Goal: Information Seeking & Learning: Learn about a topic

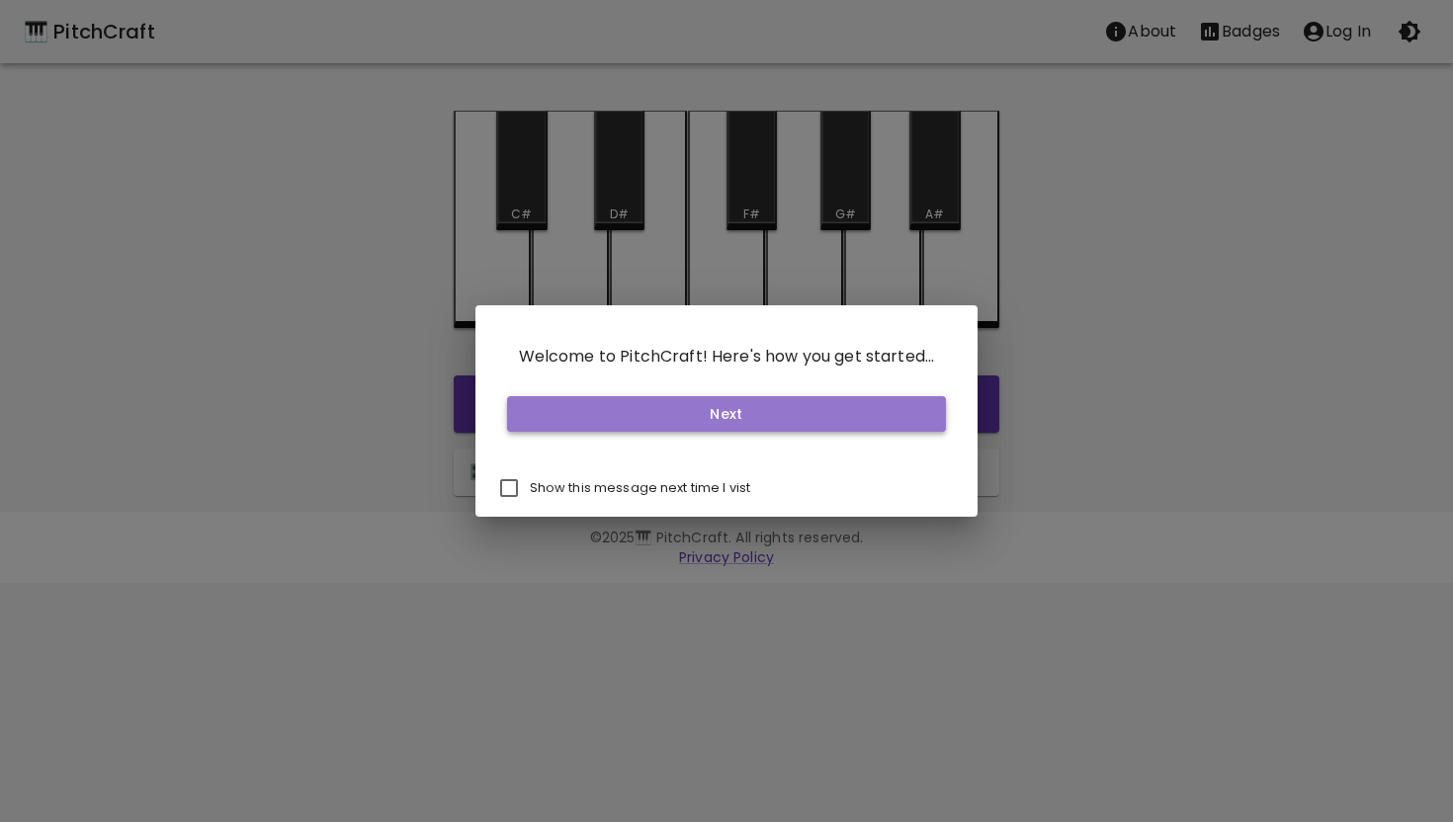
click at [809, 426] on button "Next" at bounding box center [727, 414] width 440 height 37
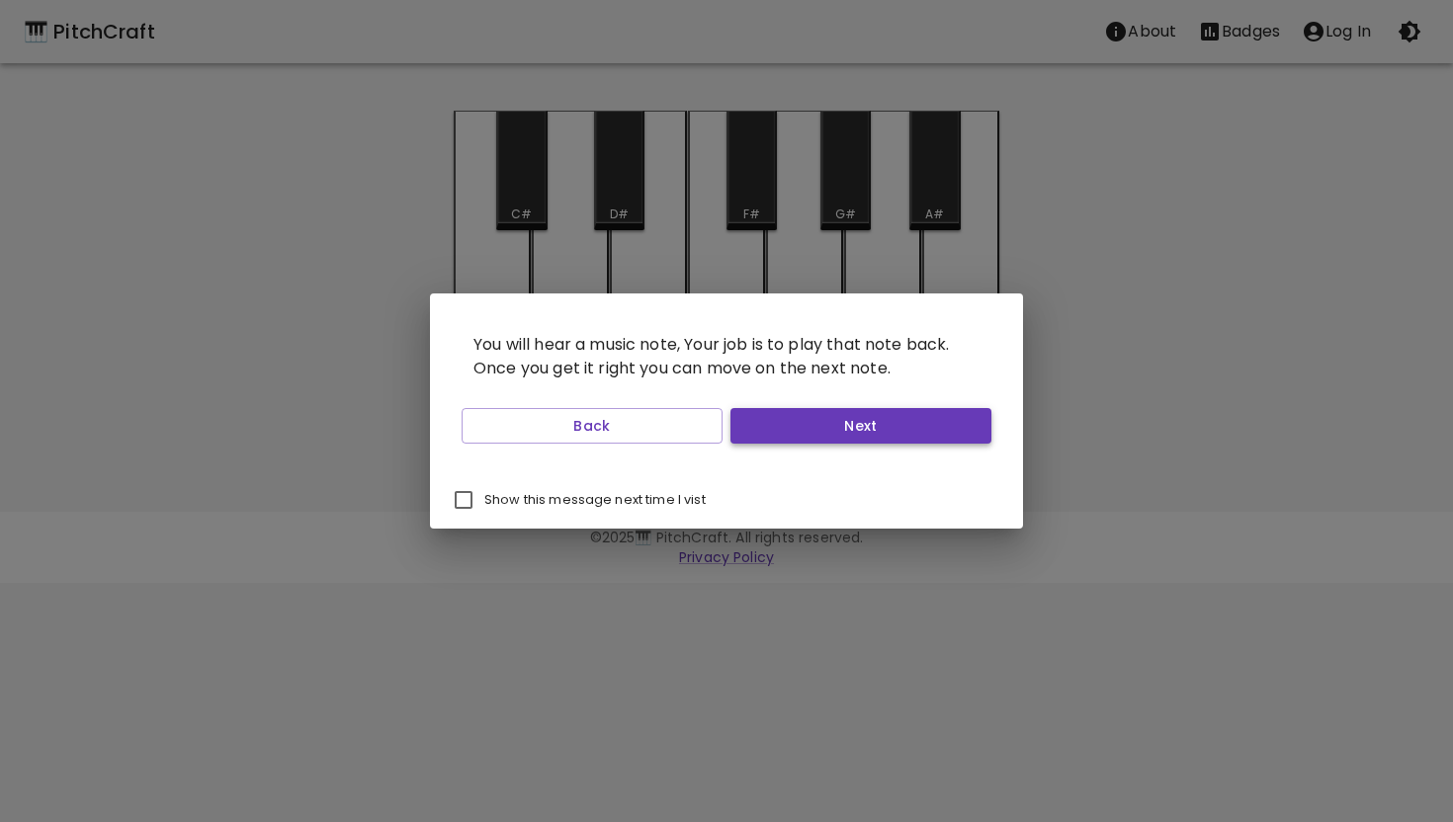
click at [811, 421] on button "Next" at bounding box center [860, 426] width 261 height 37
click at [811, 421] on button "Start Playing" at bounding box center [860, 426] width 261 height 37
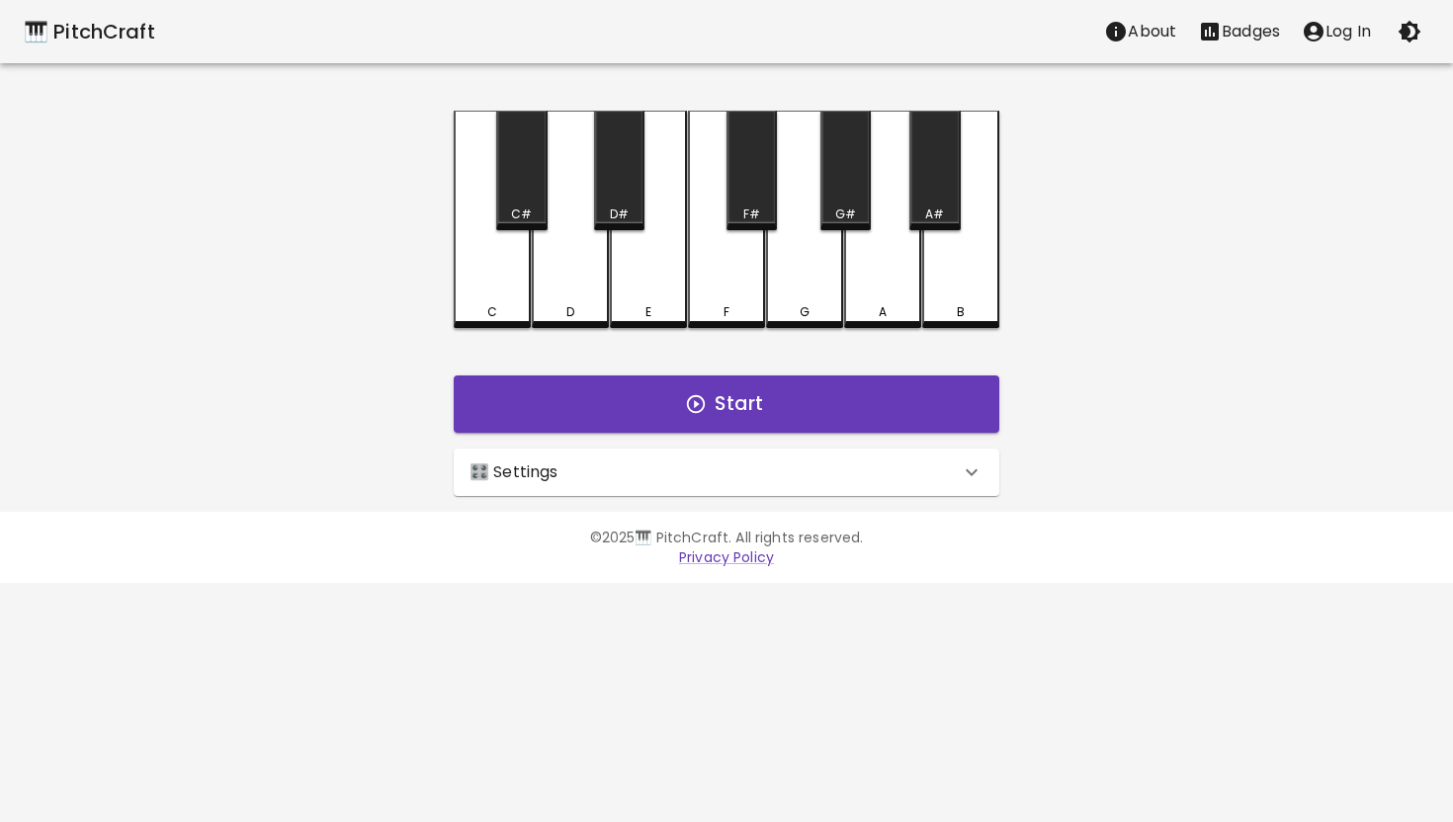
click at [893, 470] on div "🎛️ Settings" at bounding box center [714, 473] width 490 height 24
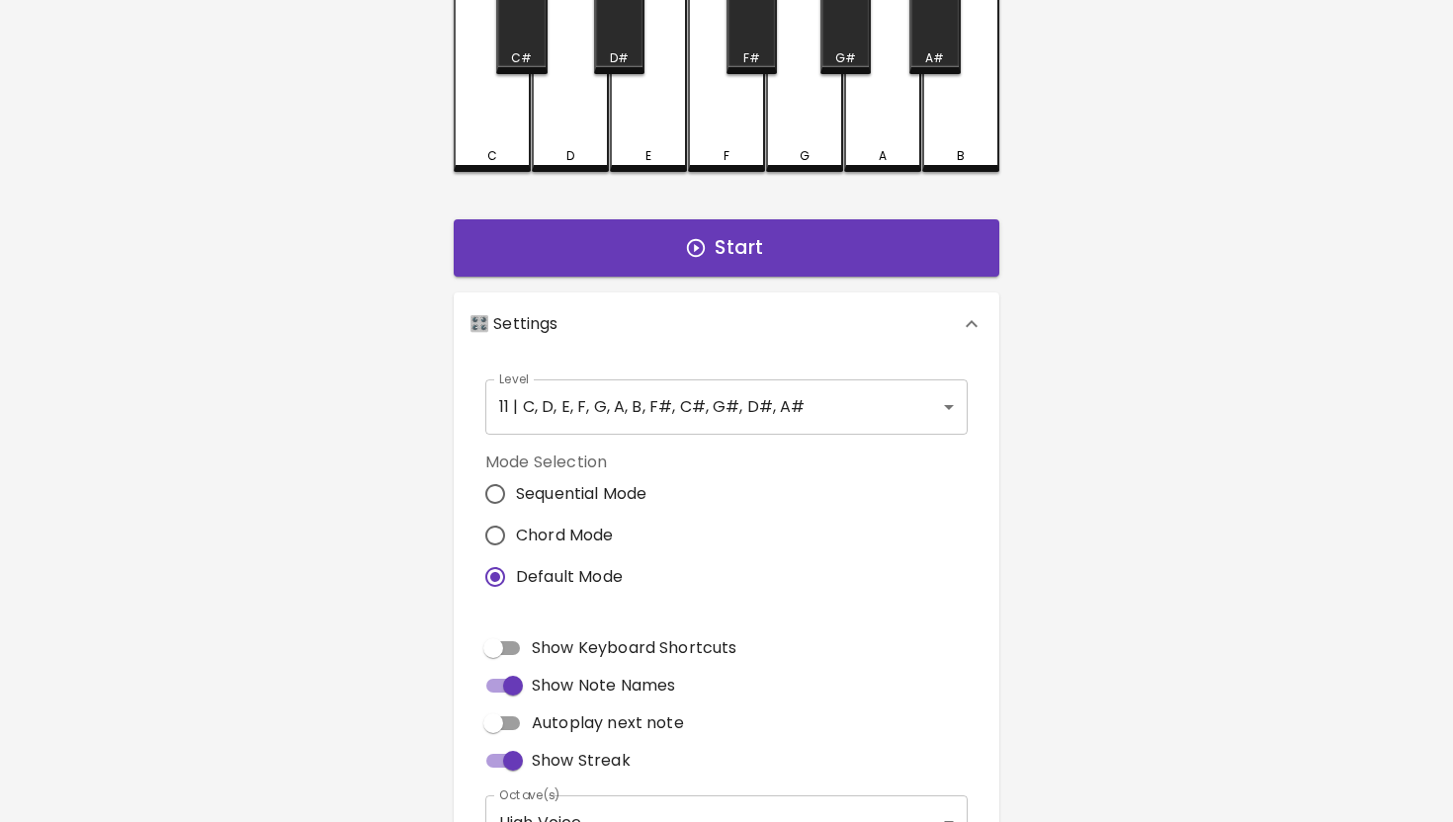
scroll to position [196, 0]
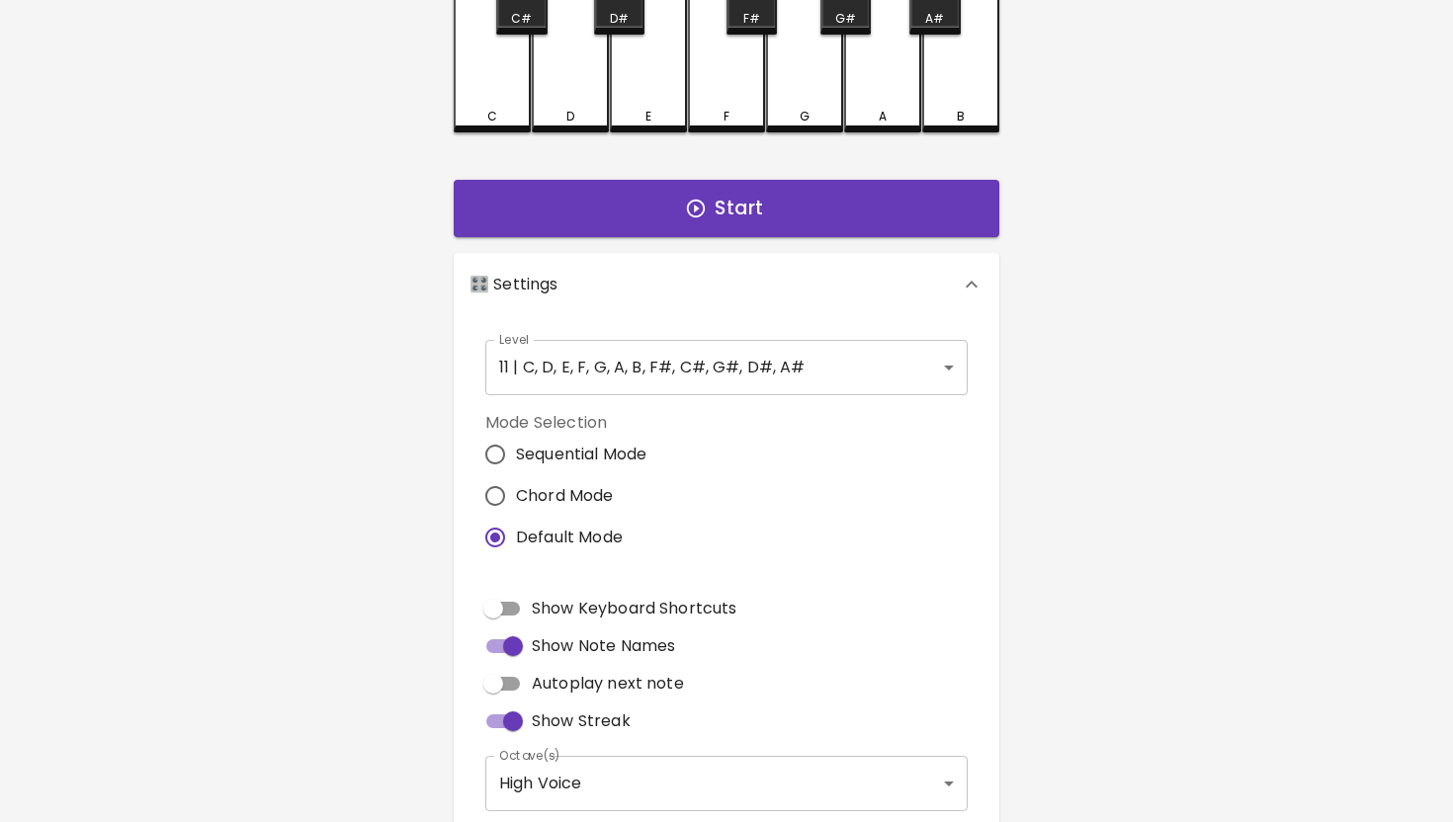
click at [933, 367] on body "🎹 PitchCraft About Badges Log In C C# D D# E F F# G G# A A# B Start 🎛️ Settings…" at bounding box center [726, 402] width 1453 height 1197
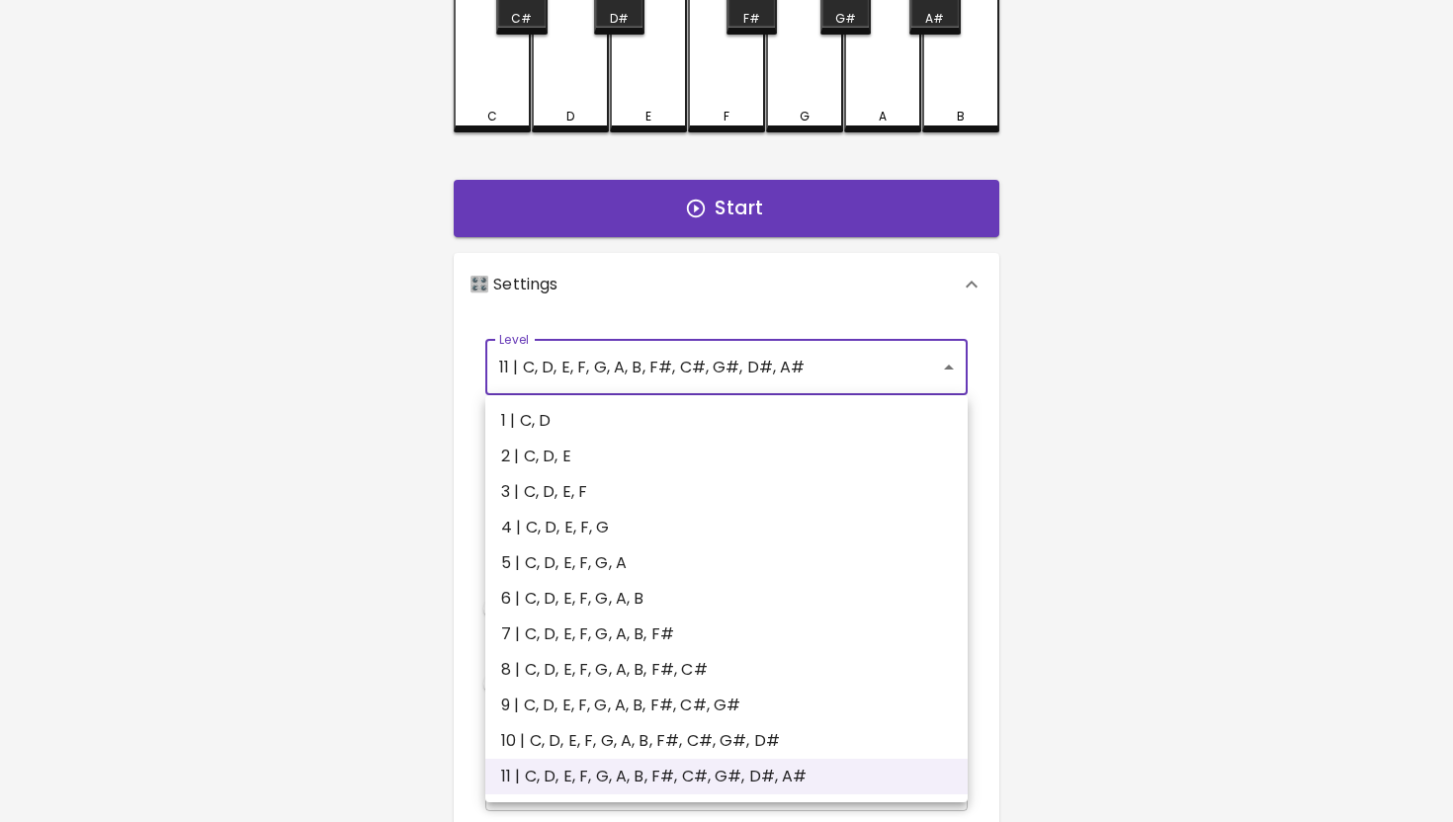
click at [542, 423] on li "1 | C, D" at bounding box center [726, 421] width 482 height 36
type input "1"
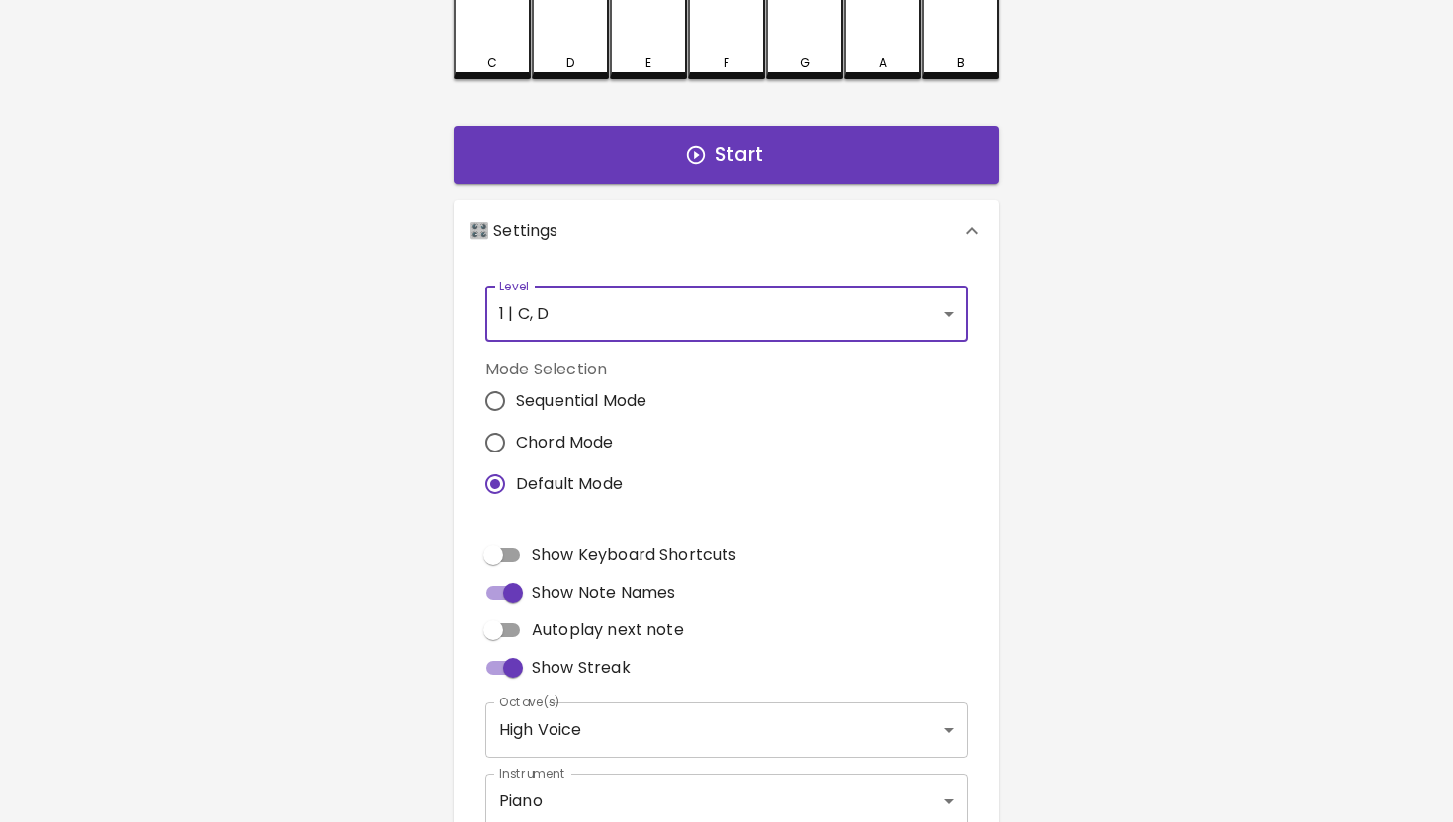
scroll to position [281, 0]
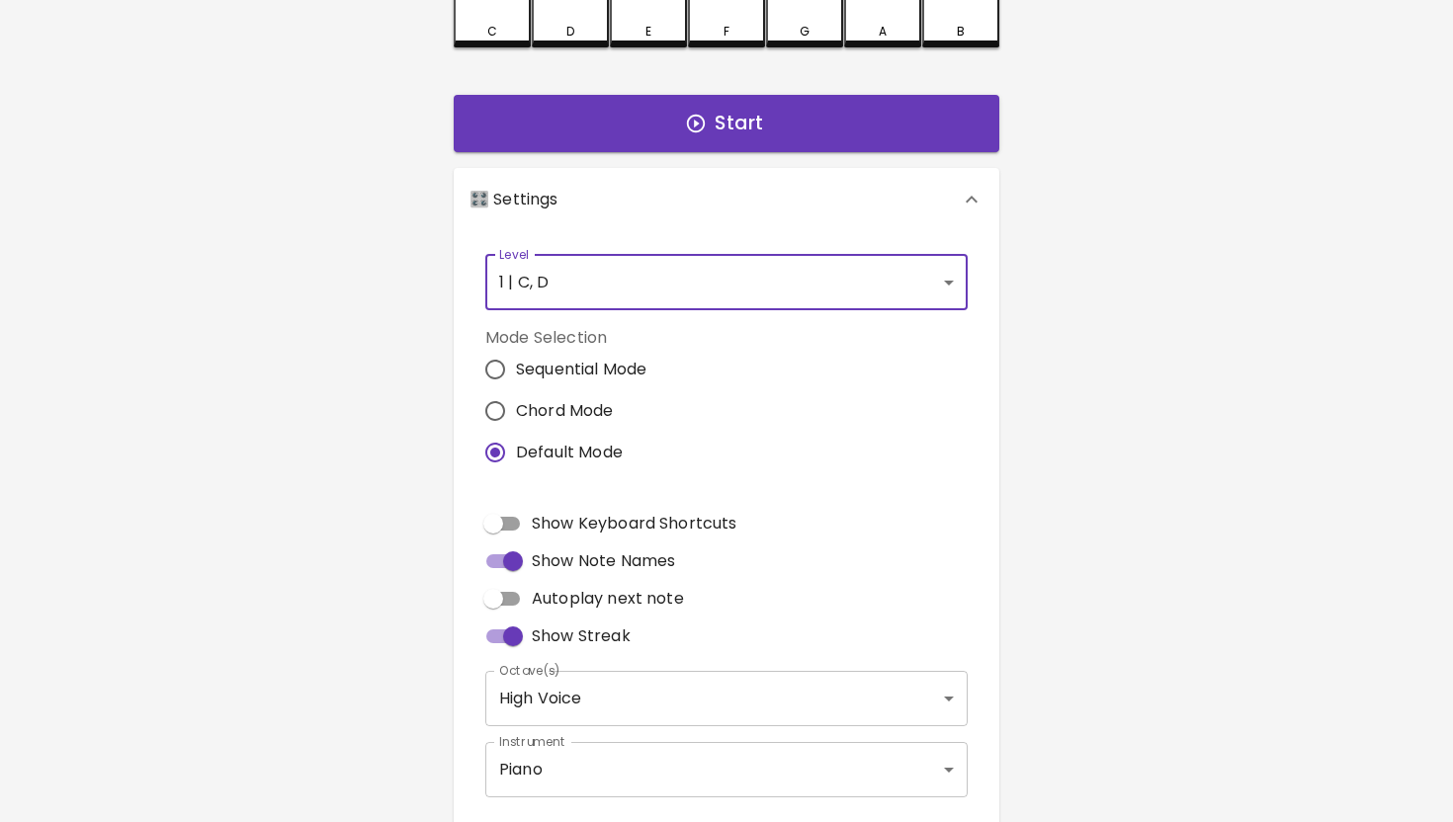
click at [504, 525] on input "Show Keyboard Shortcuts" at bounding box center [493, 524] width 113 height 38
checkbox input "true"
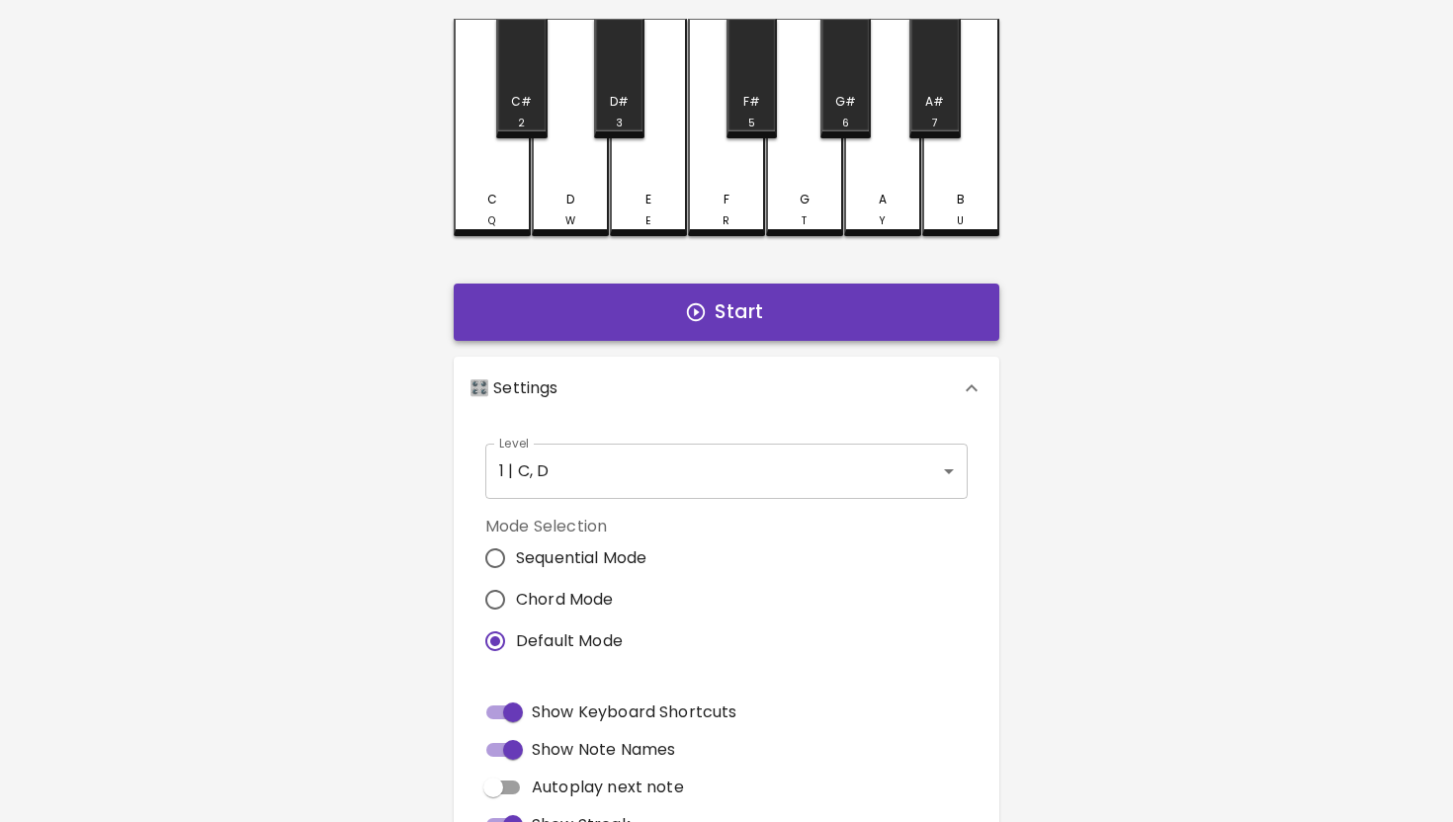
scroll to position [0, 0]
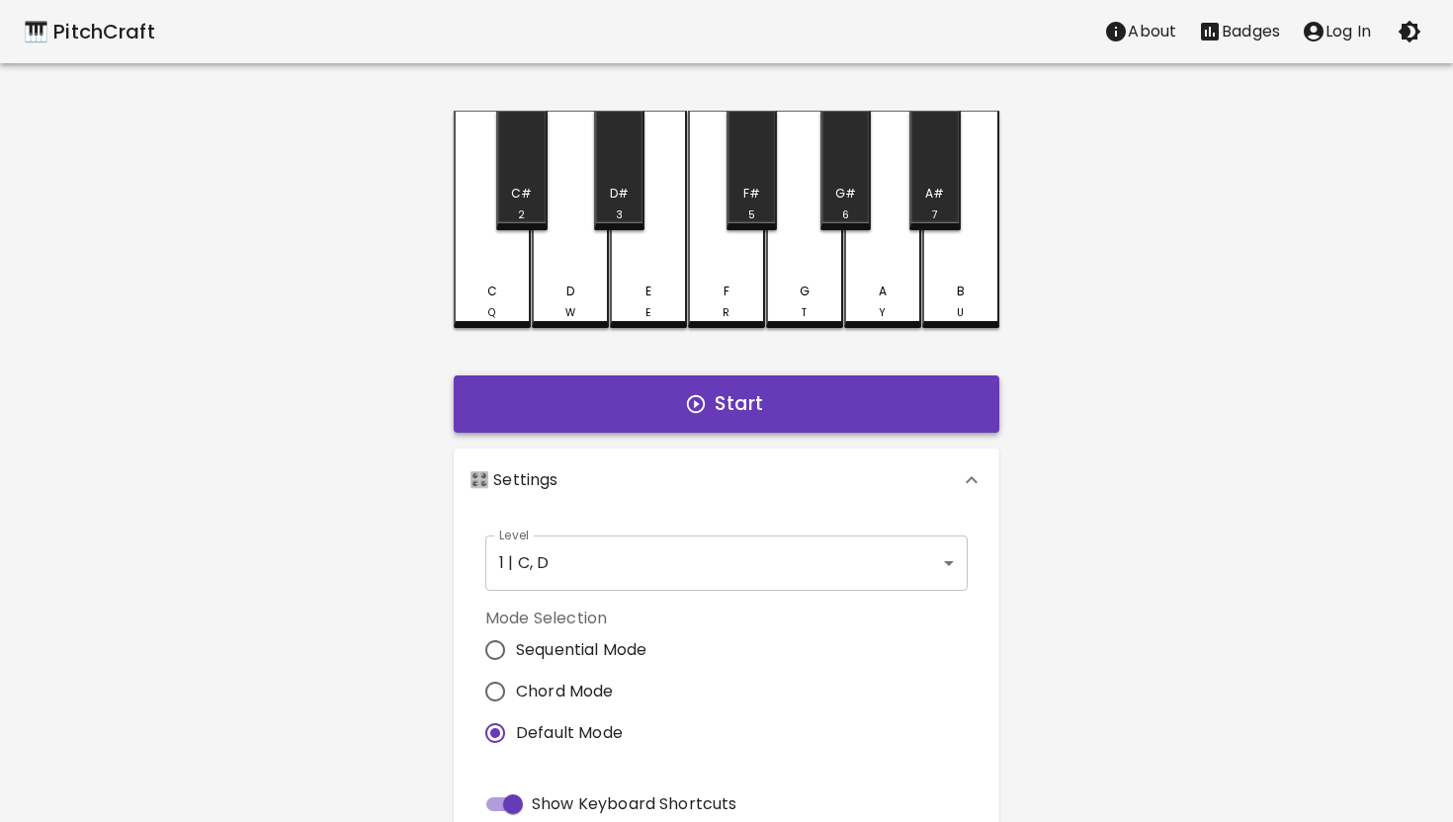
click at [779, 404] on button "Start" at bounding box center [727, 404] width 546 height 57
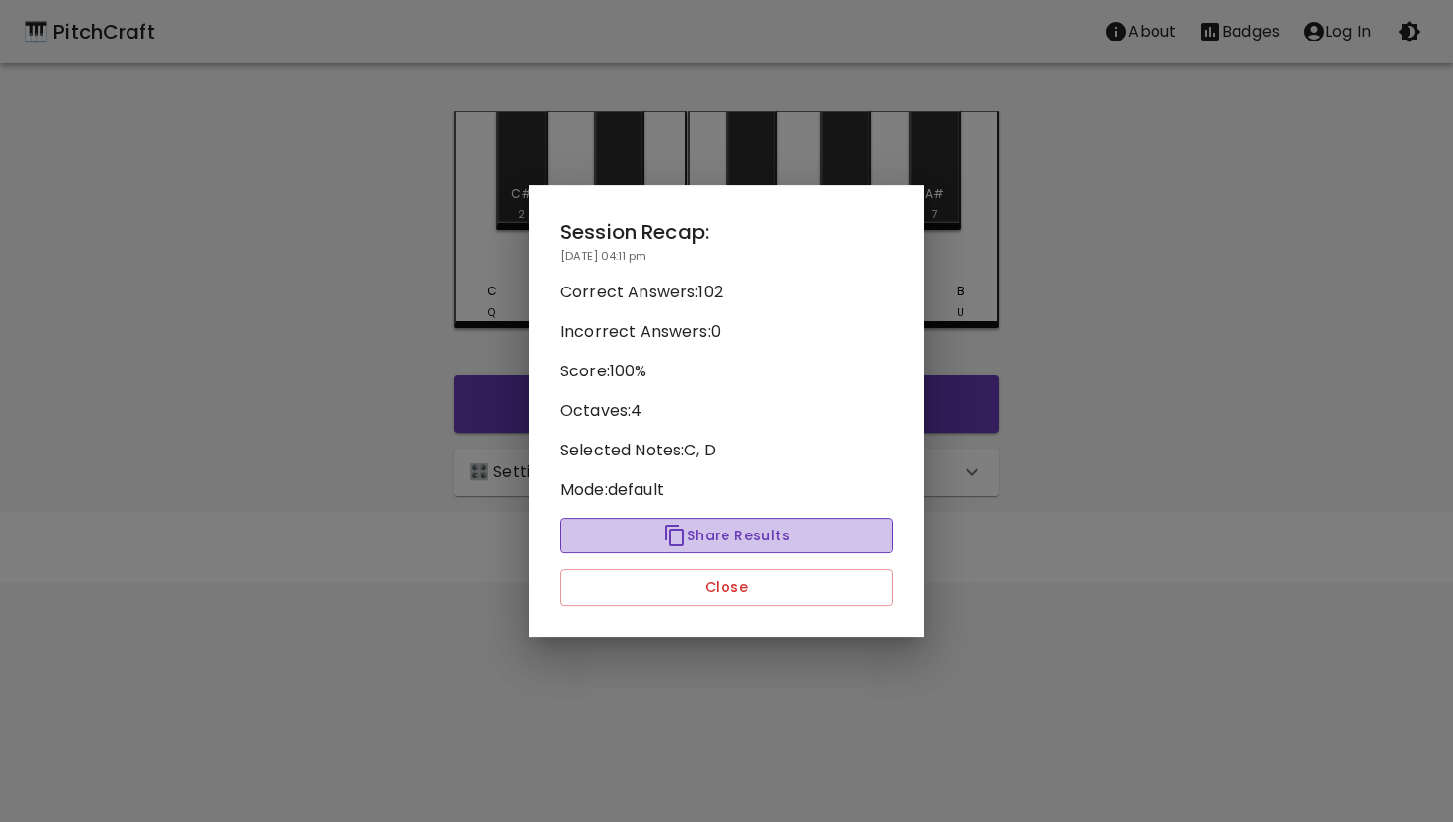
click at [763, 536] on button "Share Results" at bounding box center [726, 536] width 332 height 37
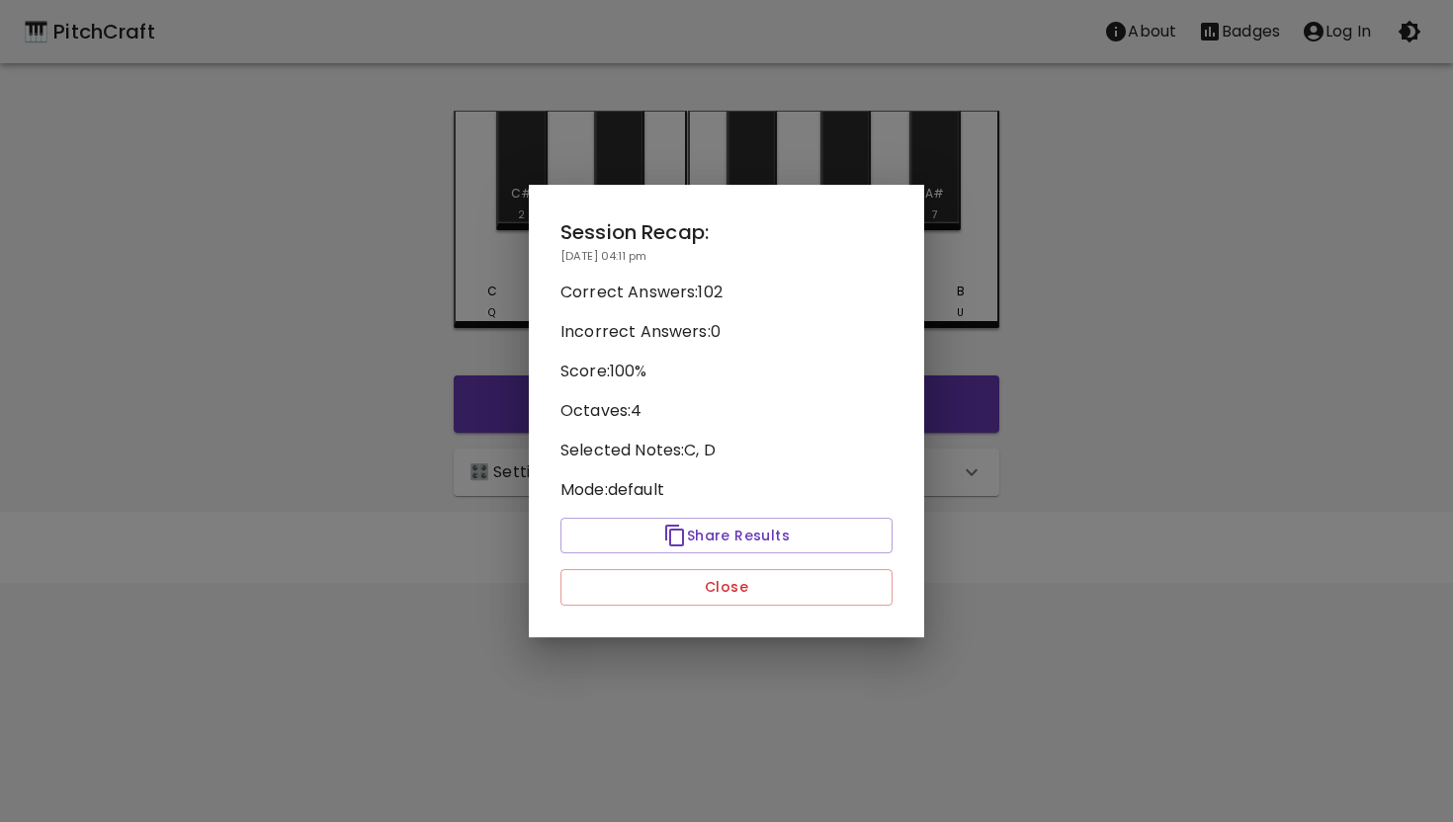
checkbox input "false"
click at [1126, 312] on div at bounding box center [726, 411] width 1453 height 822
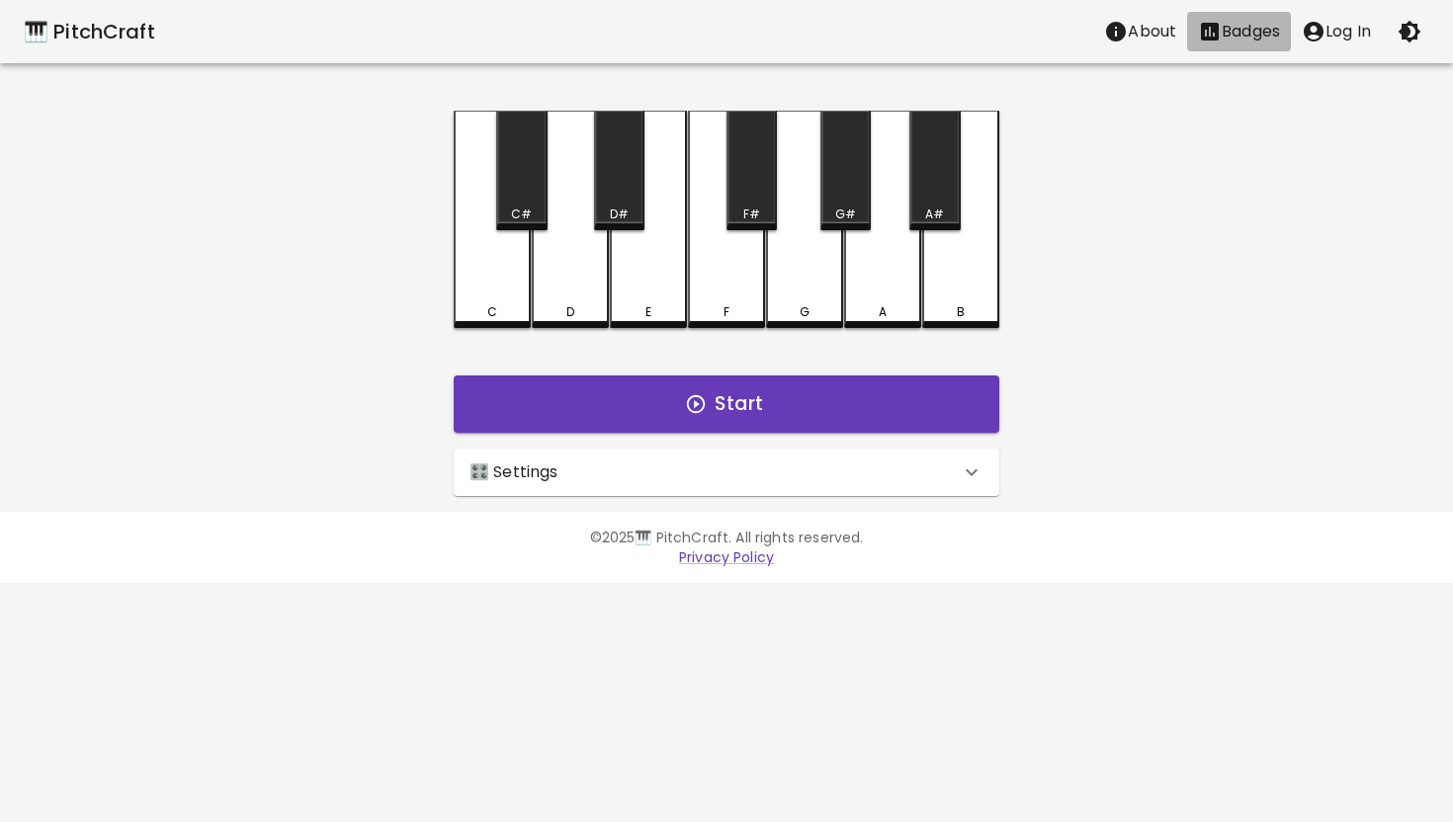
click at [1248, 36] on p "Badges" at bounding box center [1251, 32] width 58 height 24
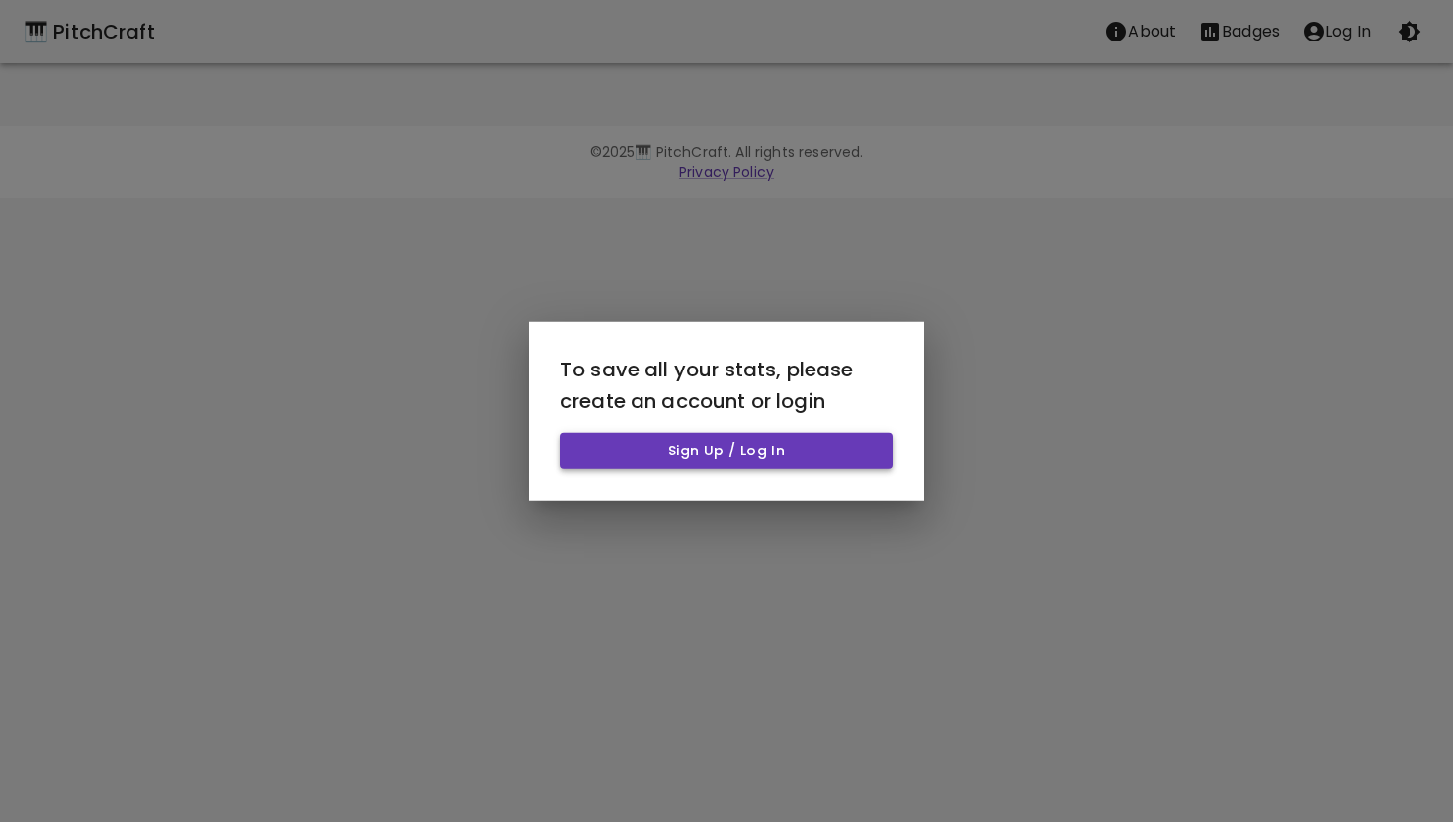
click at [743, 451] on button "Sign Up / Log In" at bounding box center [726, 451] width 332 height 37
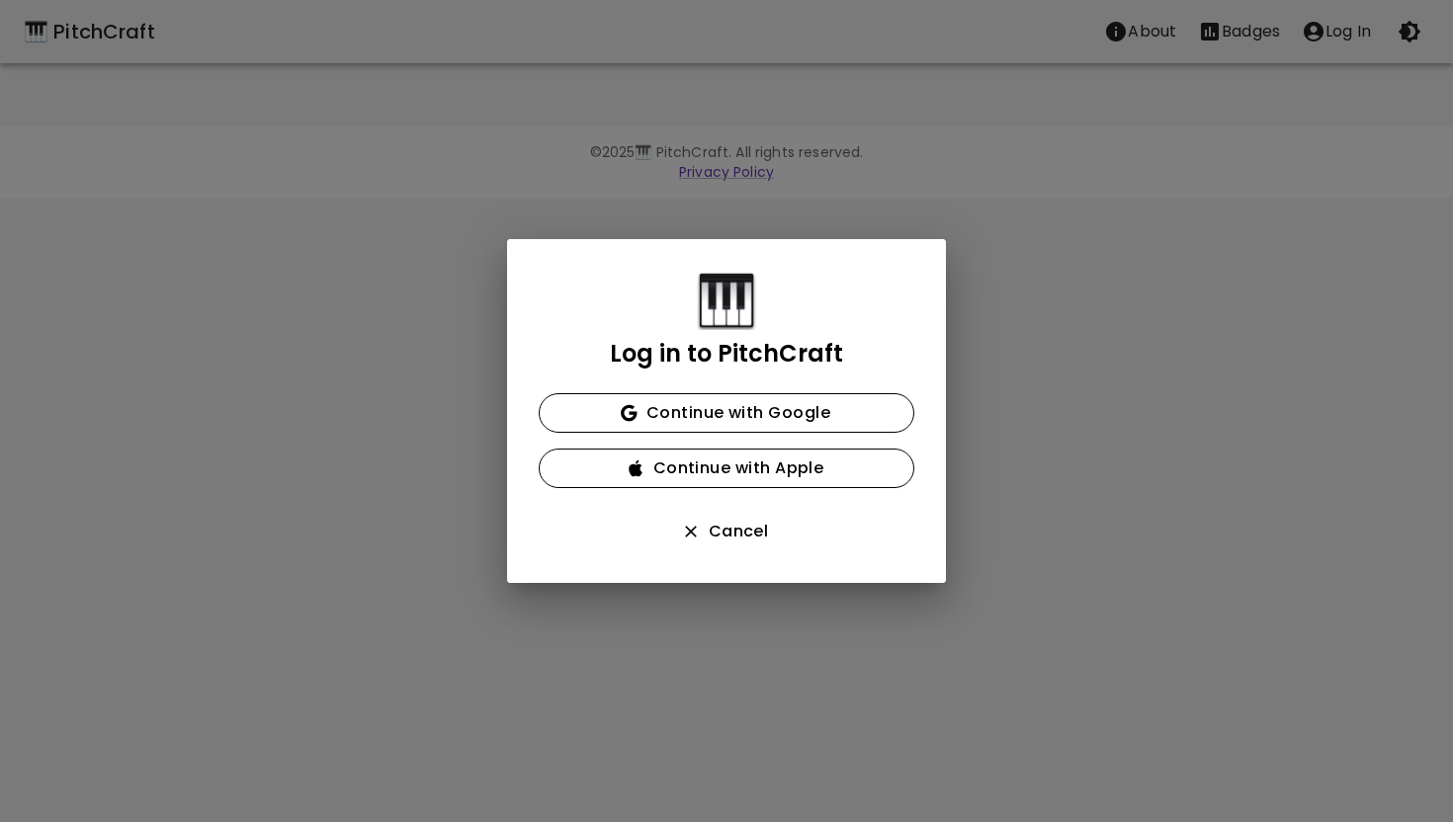
click at [1138, 389] on div "Log in to PitchCraft Continue with Google Continue with Apple Cancel" at bounding box center [726, 411] width 1453 height 822
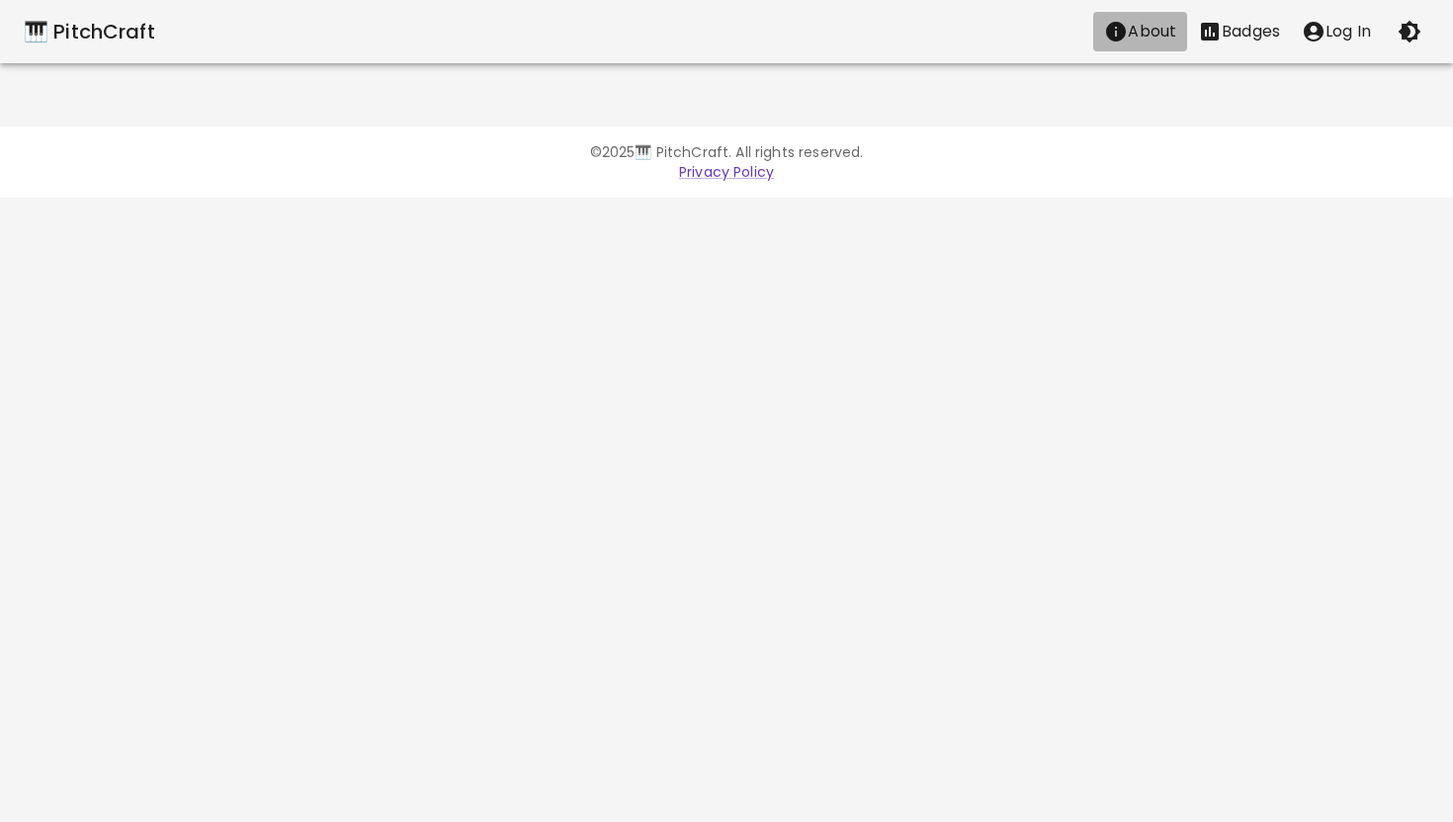
click at [1133, 38] on p "About" at bounding box center [1152, 32] width 48 height 24
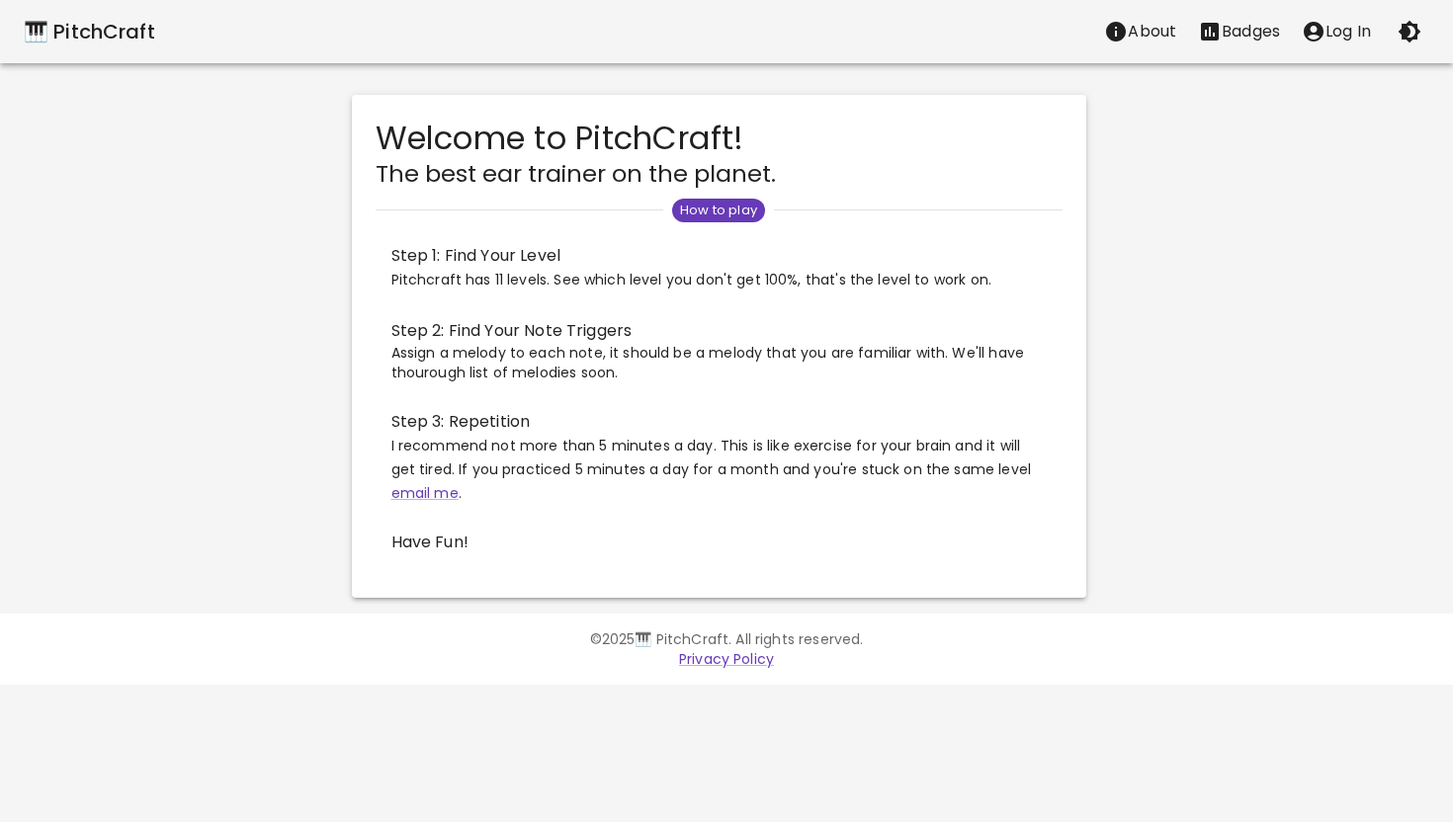
click at [216, 382] on div "Welcome to PitchCraft! The best ear trainer on the planet. How to play Step 1: …" at bounding box center [718, 346] width 1469 height 503
click at [167, 172] on div "Welcome to PitchCraft! The best ear trainer on the planet. How to play Step 1: …" at bounding box center [718, 346] width 1469 height 503
click at [133, 84] on div "🎹 PitchCraft About Badges Log In Welcome to PitchCraft! The best ear trainer on…" at bounding box center [726, 299] width 1453 height 598
click at [45, 38] on div "🎹 PitchCraft" at bounding box center [89, 32] width 131 height 32
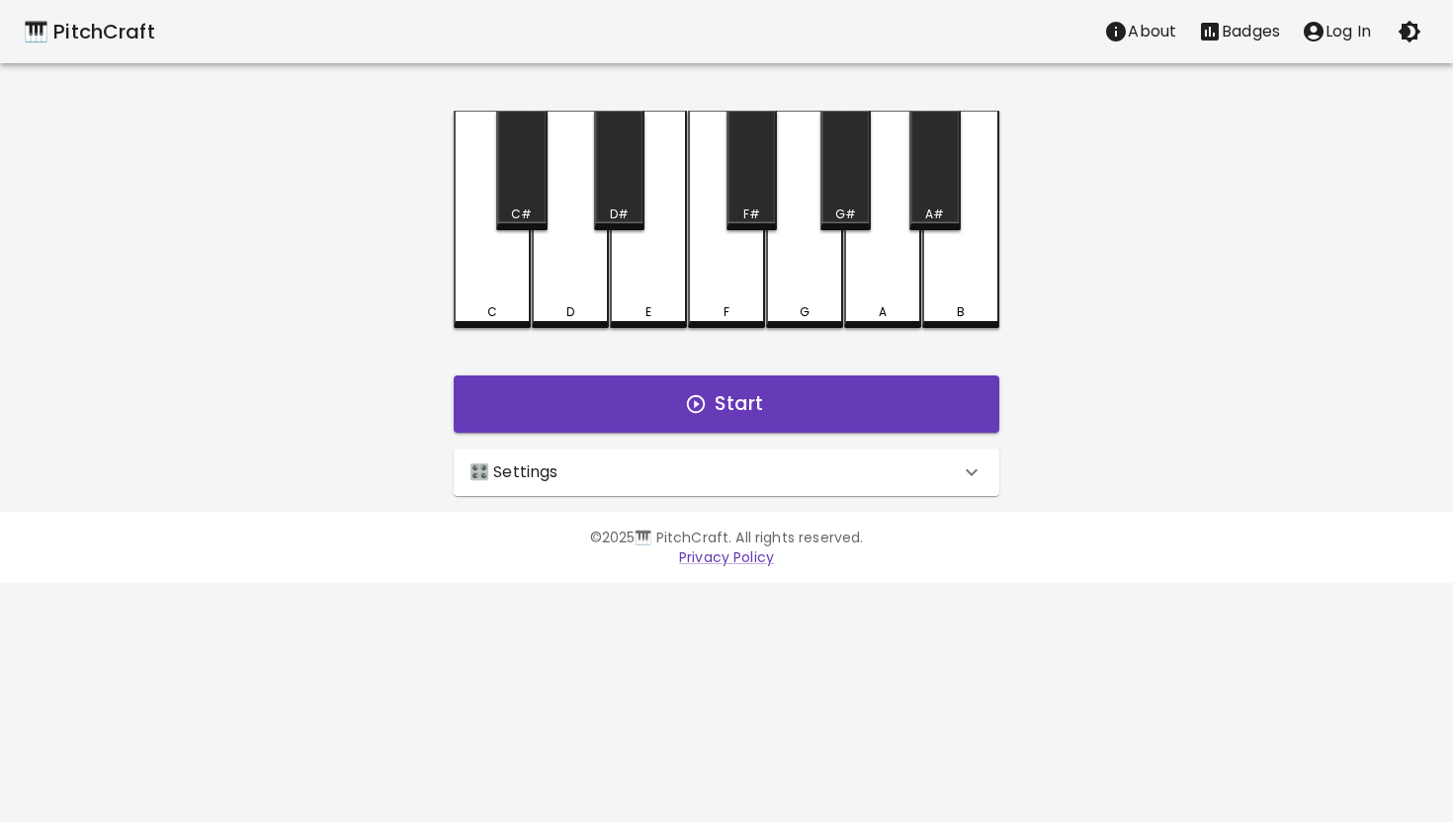
click at [960, 466] on icon at bounding box center [972, 473] width 24 height 24
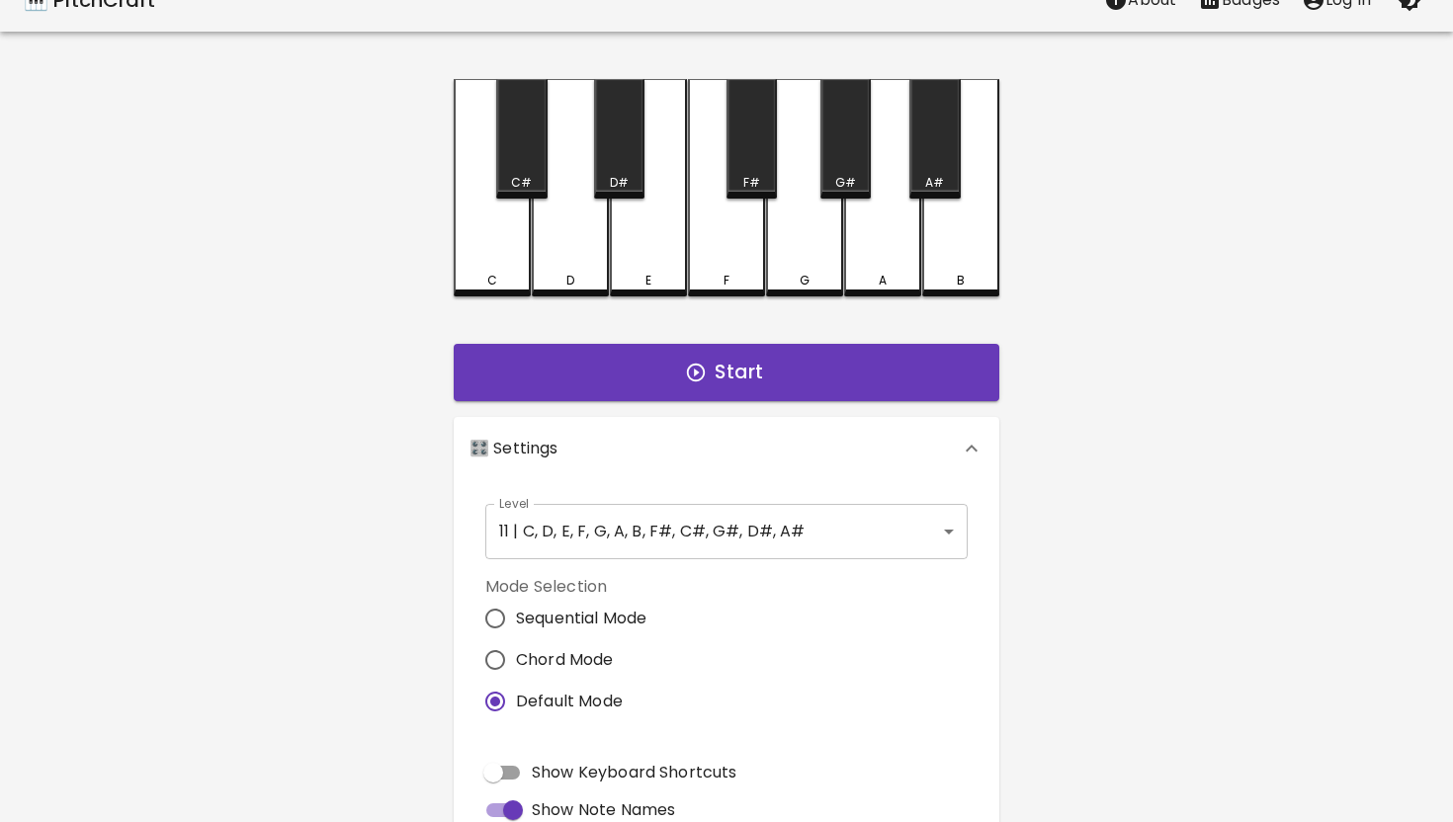
scroll to position [22, 0]
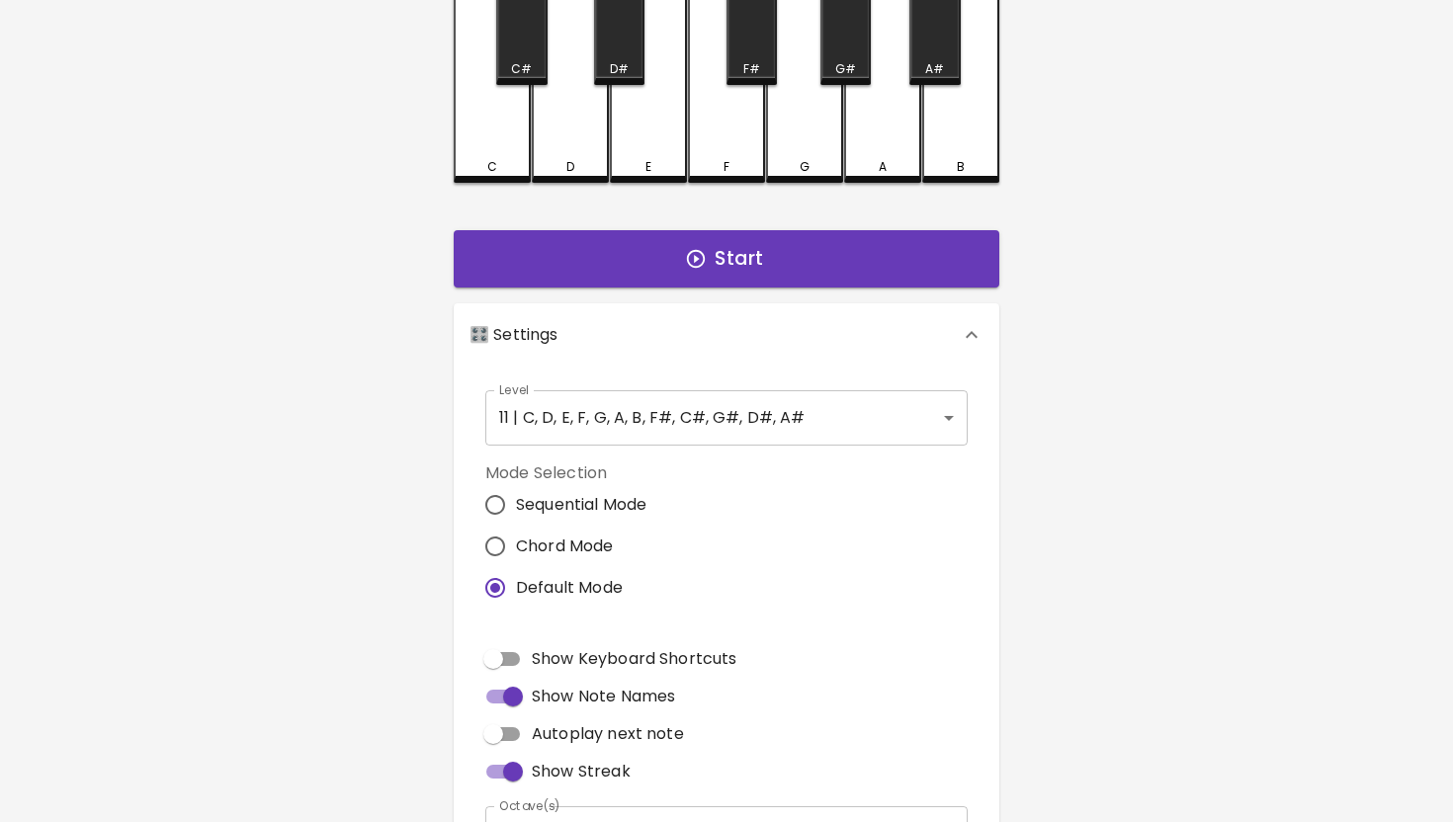
click at [501, 660] on input "Show Keyboard Shortcuts" at bounding box center [493, 659] width 113 height 38
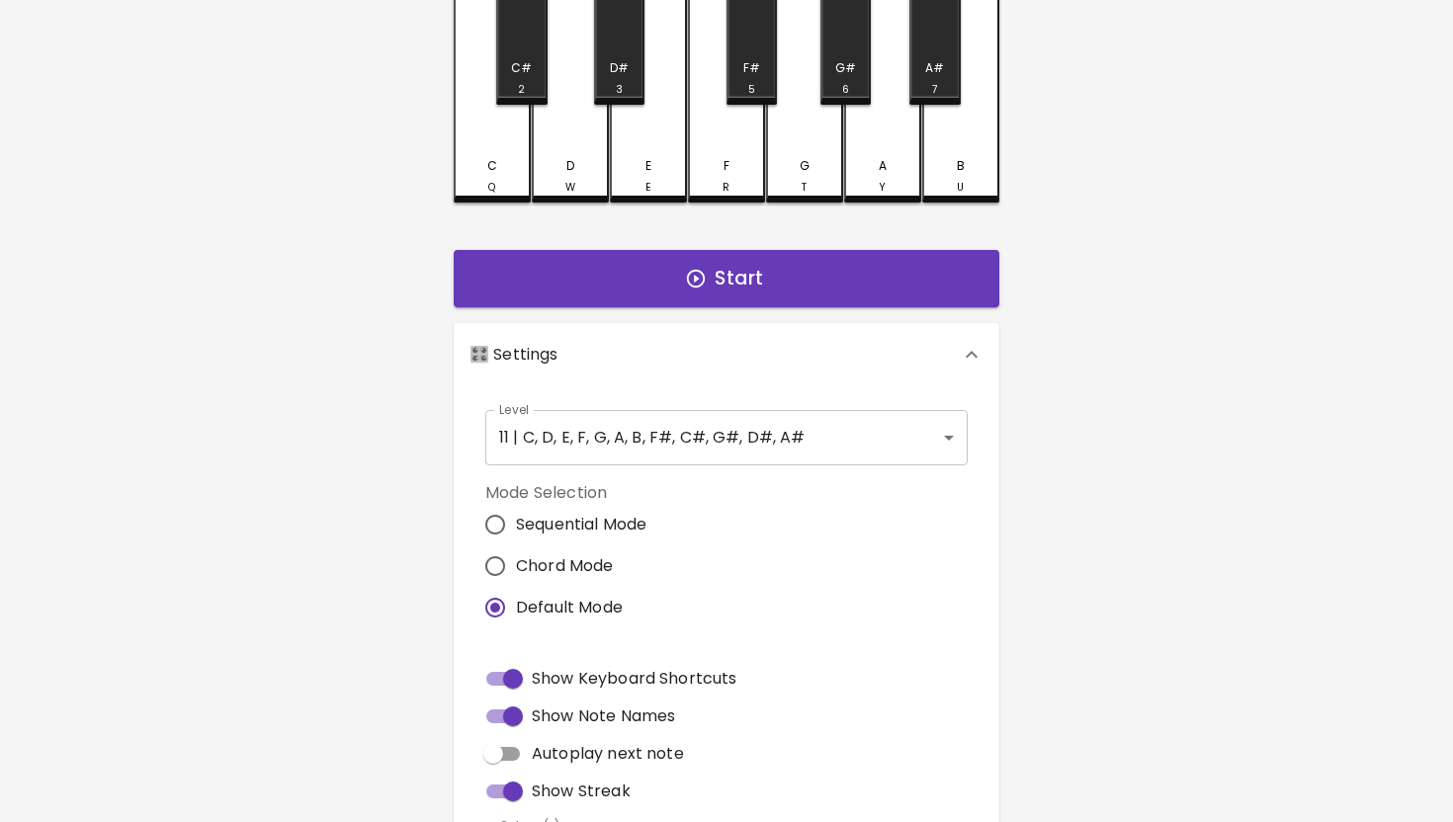
scroll to position [0, 0]
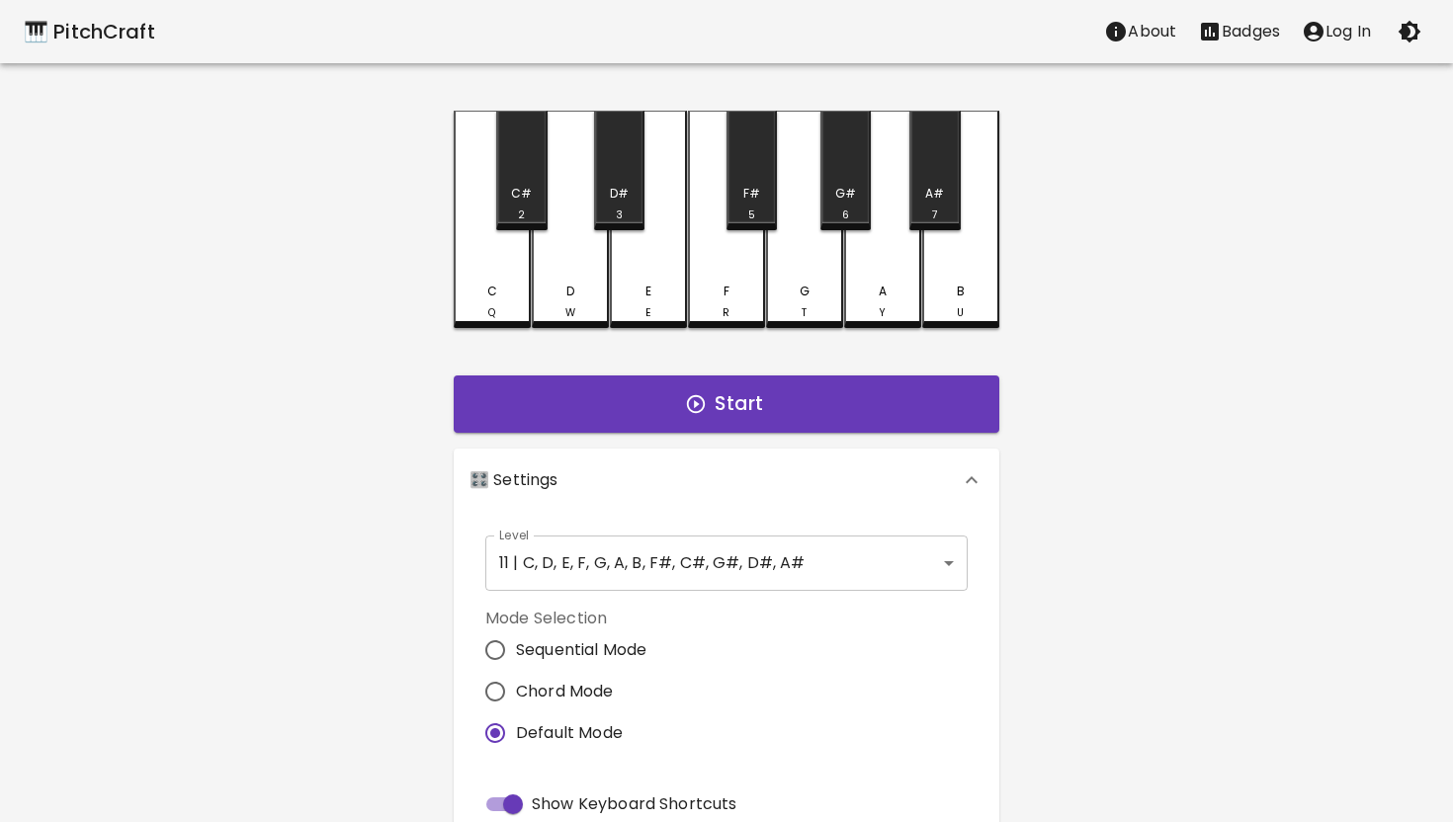
click at [578, 794] on span "Show Keyboard Shortcuts" at bounding box center [634, 805] width 205 height 24
click at [569, 794] on input "Show Keyboard Shortcuts" at bounding box center [513, 805] width 113 height 38
checkbox input "false"
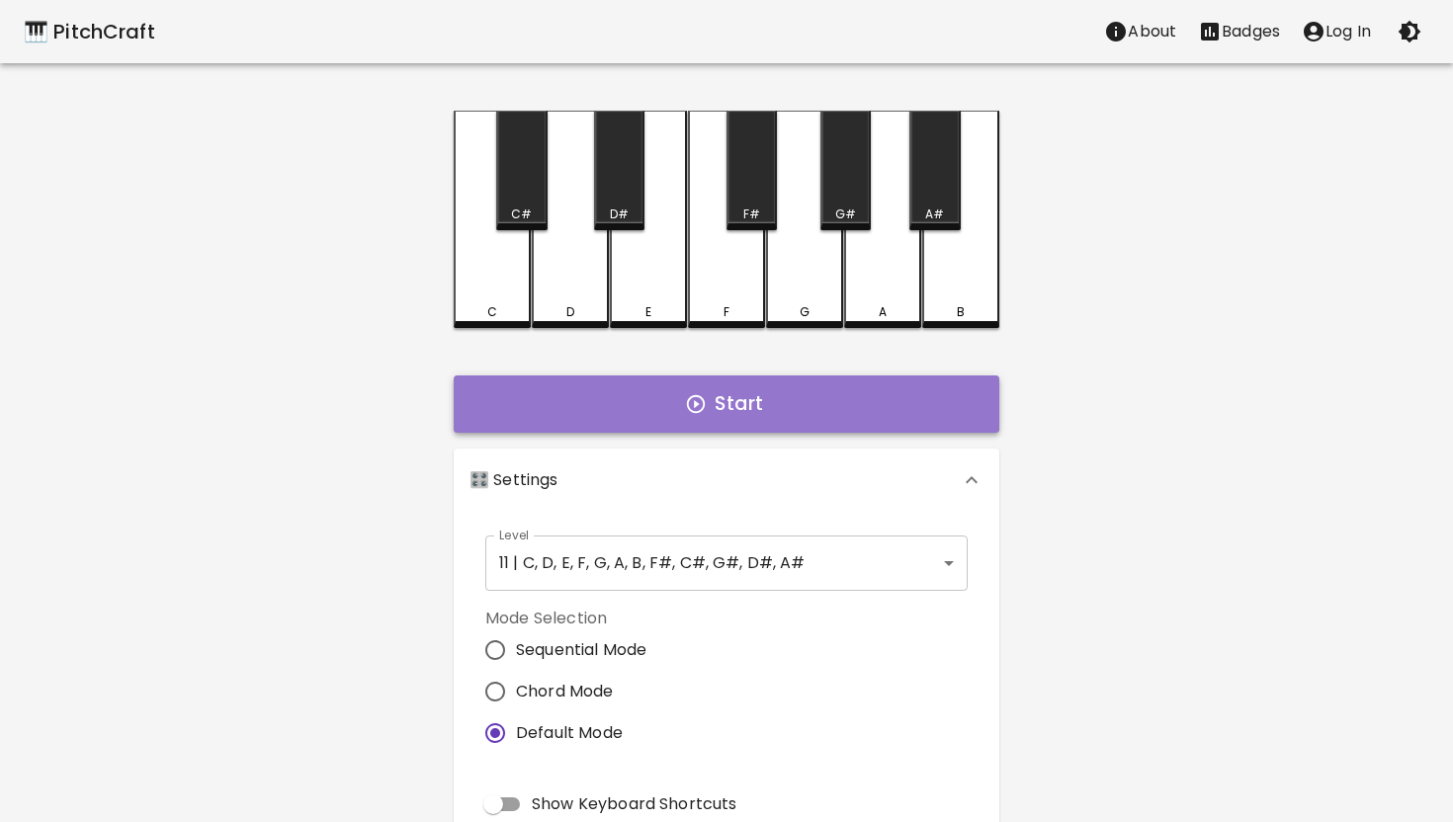
click at [731, 376] on button "Start" at bounding box center [727, 404] width 546 height 57
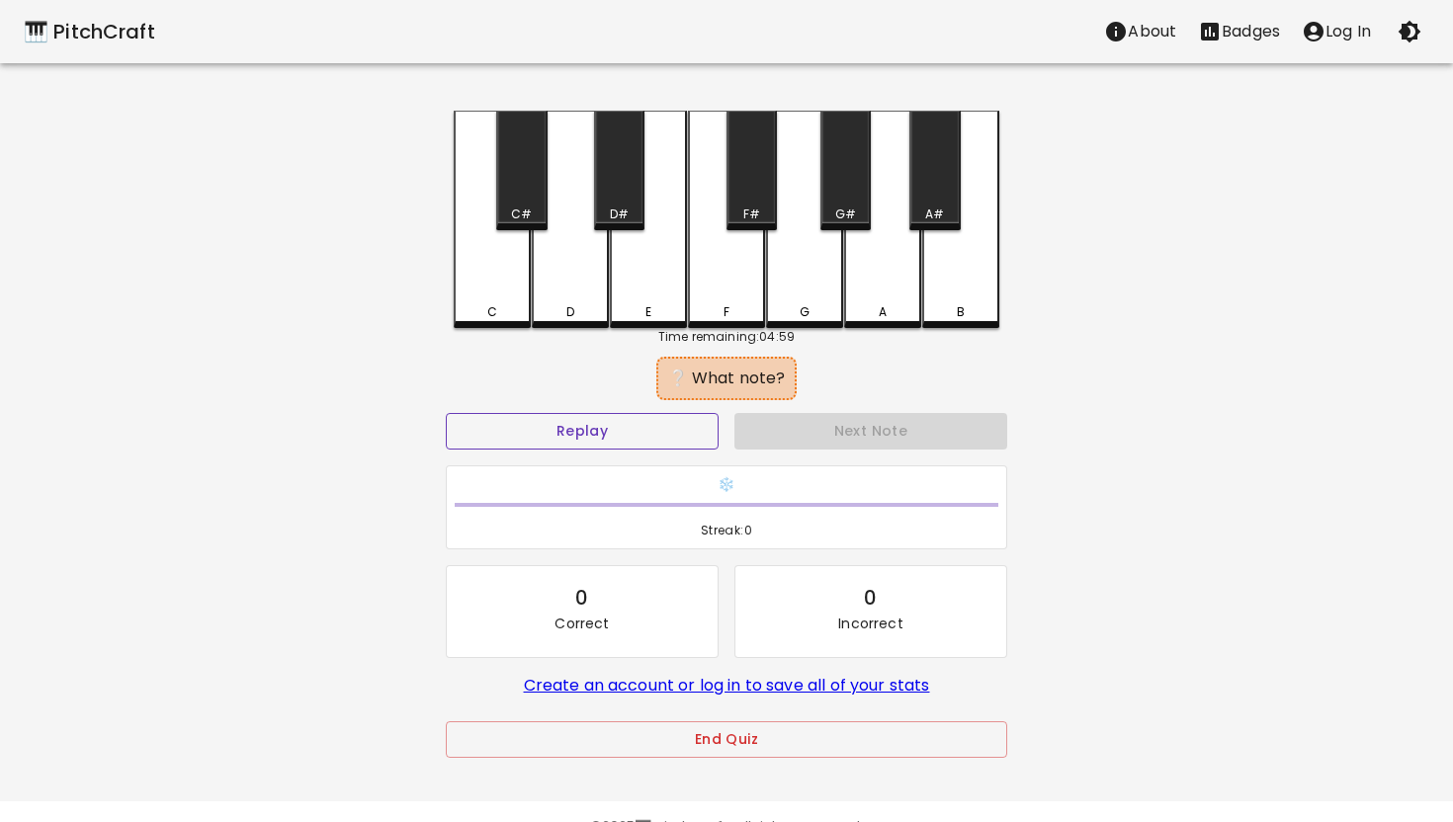
click at [624, 429] on button "Replay" at bounding box center [582, 431] width 273 height 37
click at [796, 736] on button "End Quiz" at bounding box center [726, 739] width 561 height 37
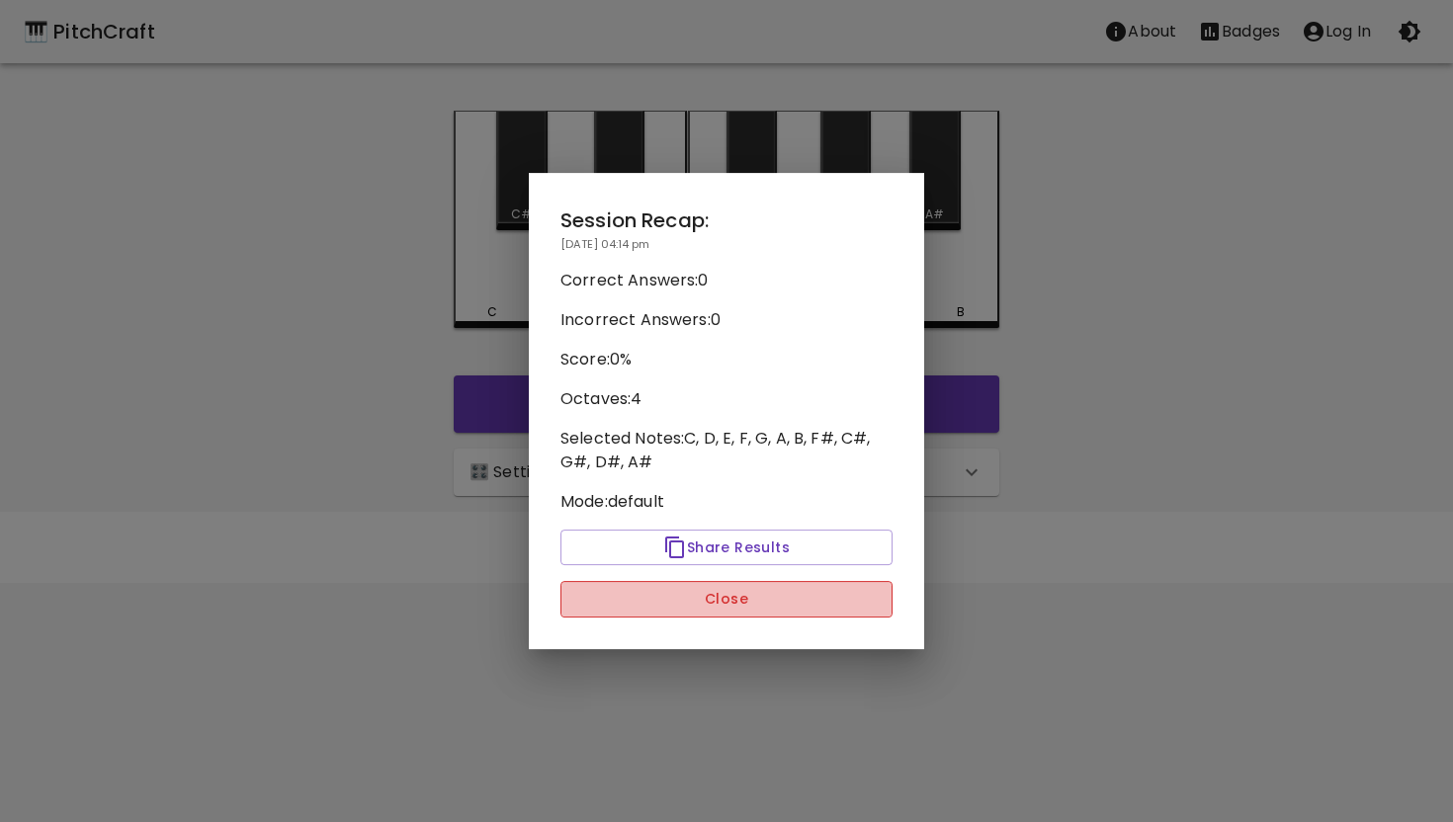
click at [757, 588] on button "Close" at bounding box center [726, 599] width 332 height 37
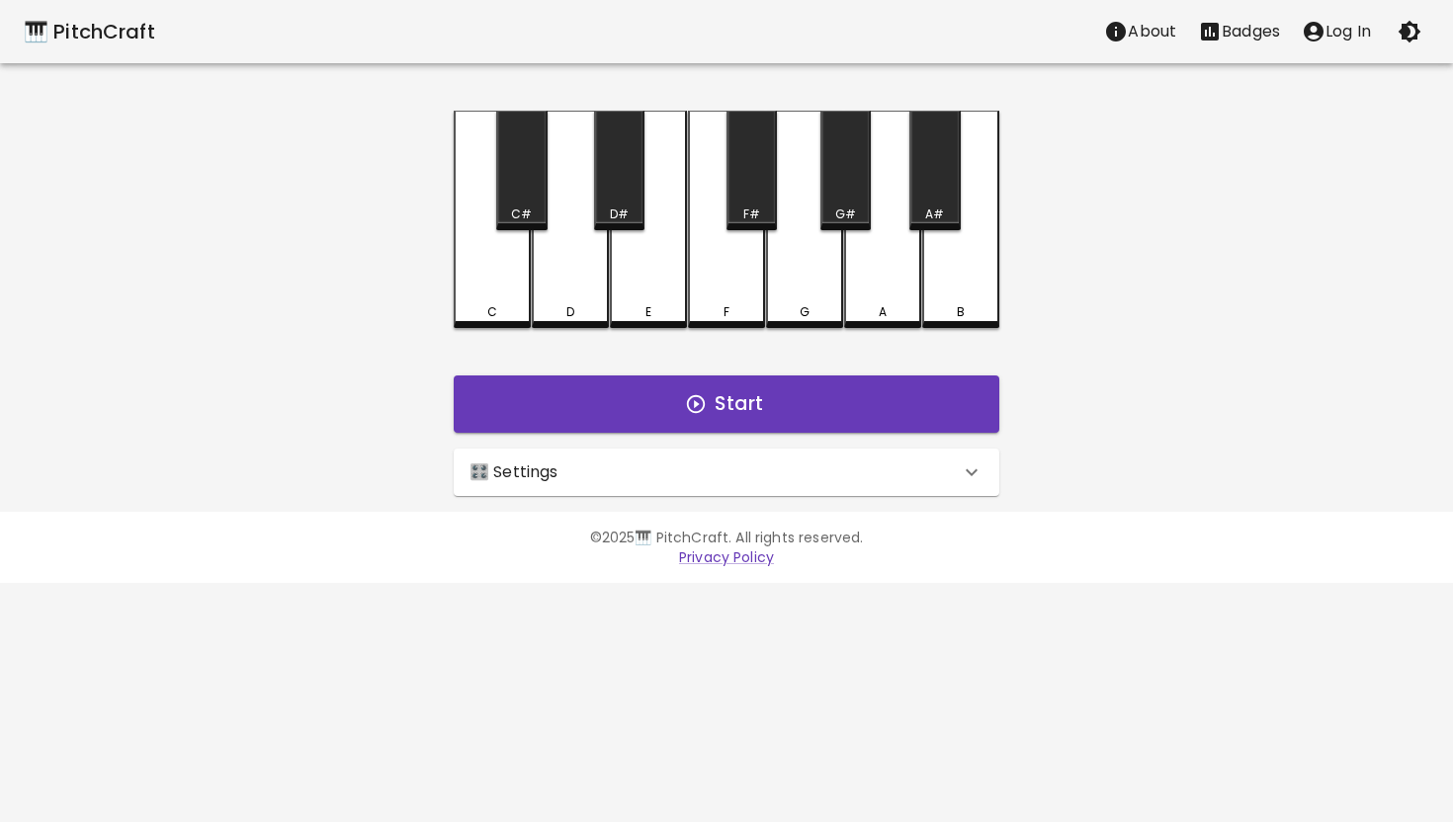
click at [682, 492] on div "🎛️ Settings" at bounding box center [727, 472] width 546 height 47
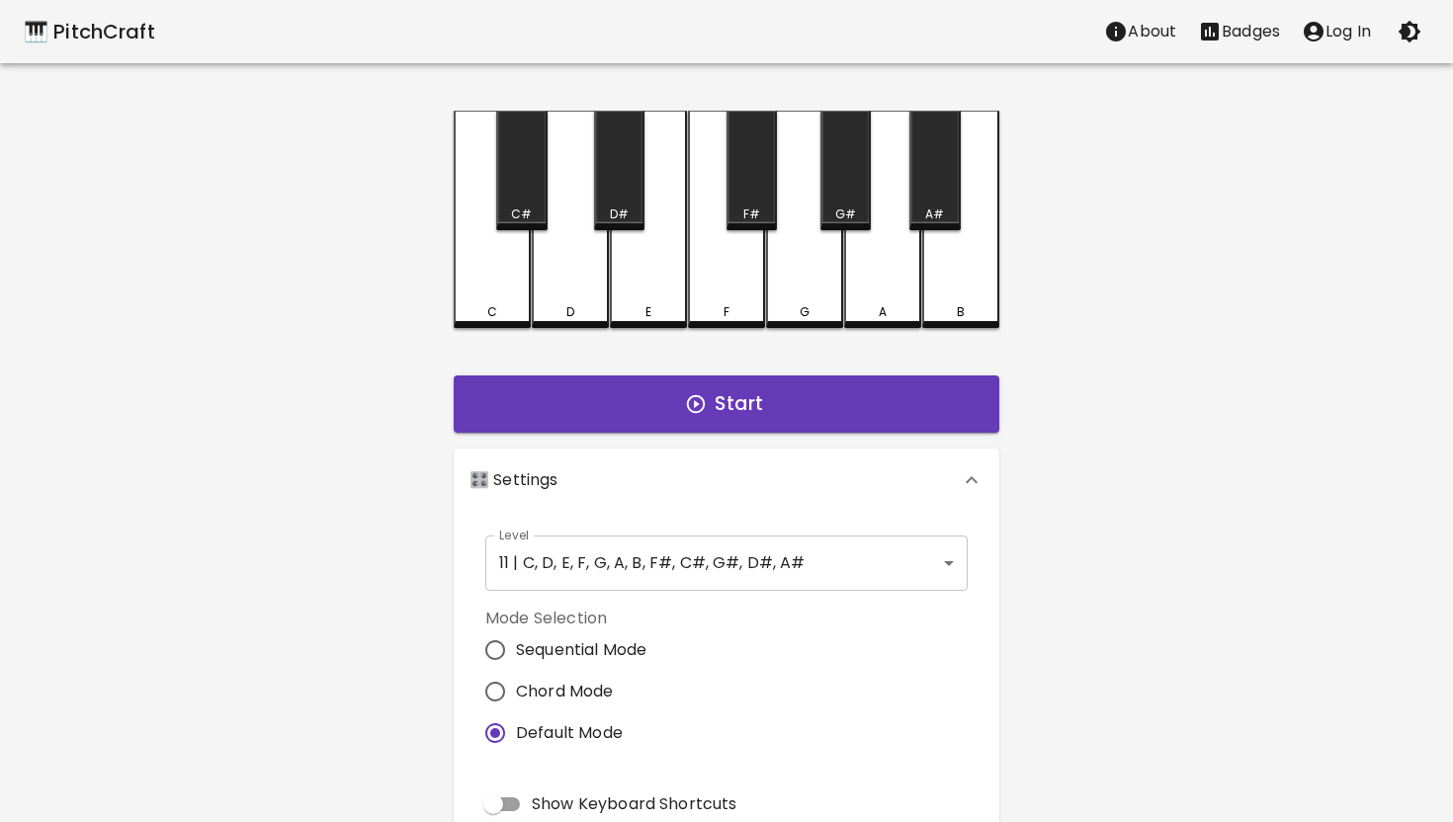
click at [721, 550] on body "🎹 PitchCraft About Badges Log In C C# D D# E F F# G G# A A# B Start 🎛️ Settings…" at bounding box center [726, 598] width 1453 height 1197
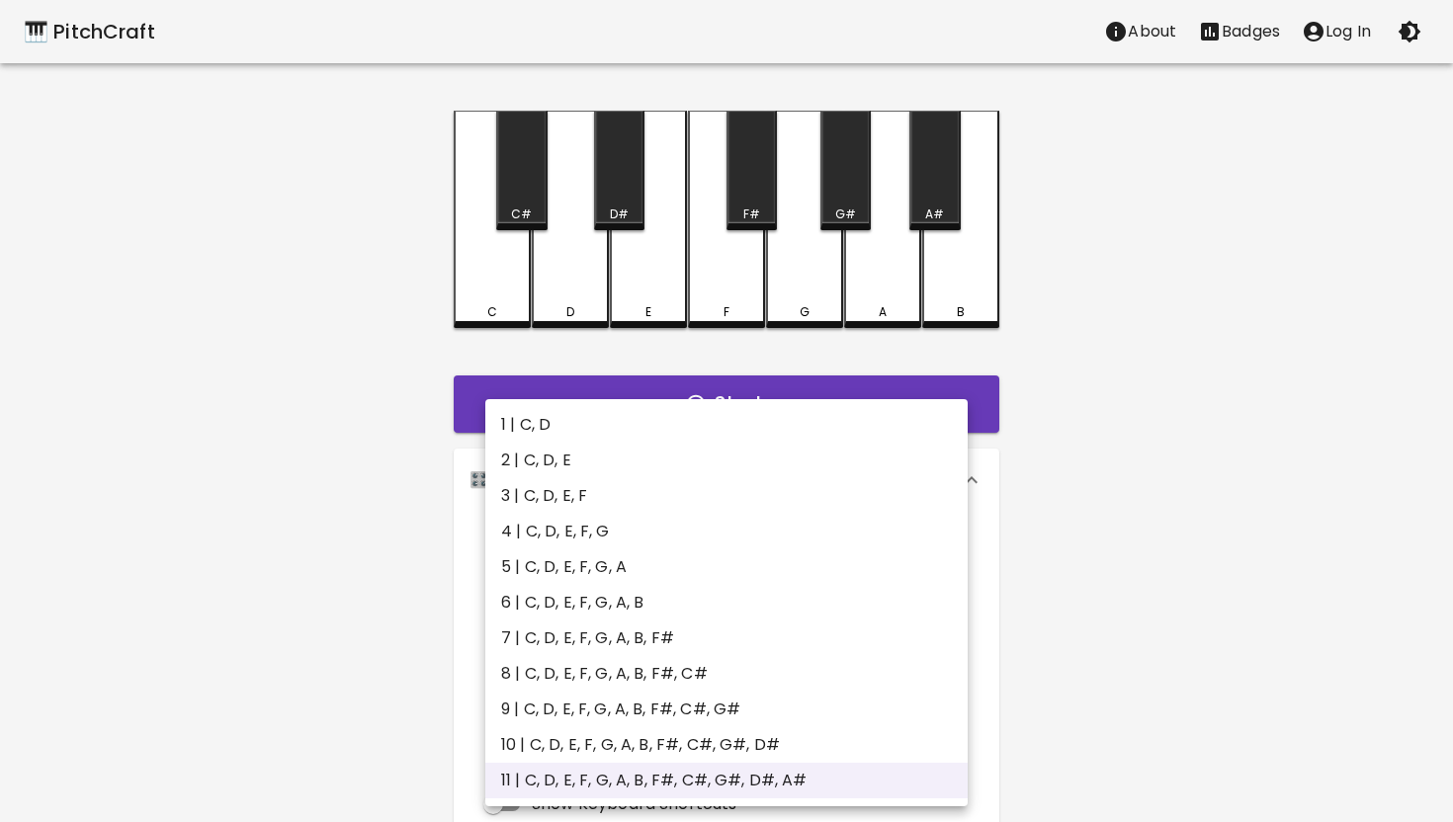
click at [553, 419] on li "1 | C, D" at bounding box center [726, 425] width 482 height 36
type input "1"
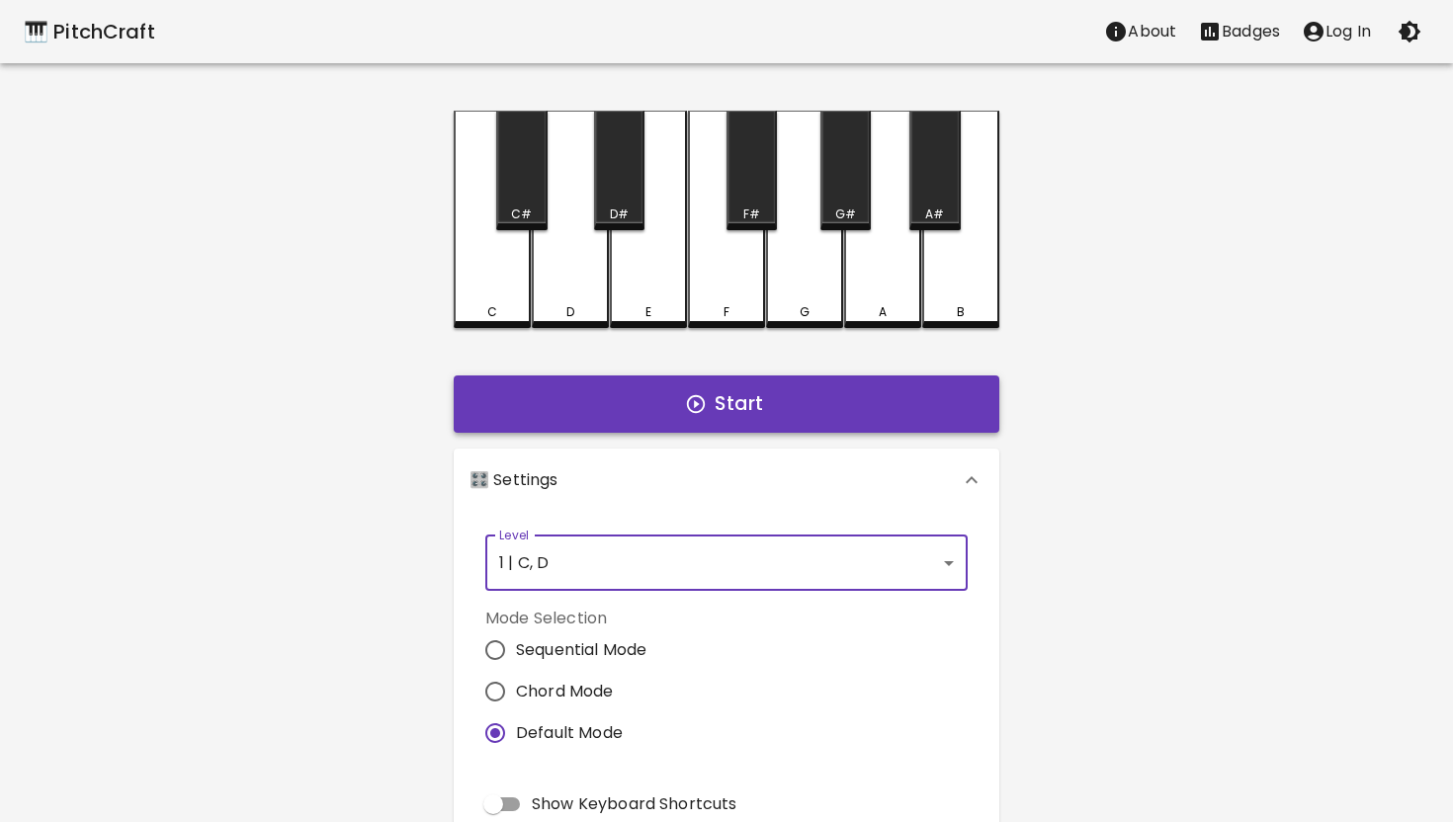
click at [647, 424] on button "Start" at bounding box center [727, 404] width 546 height 57
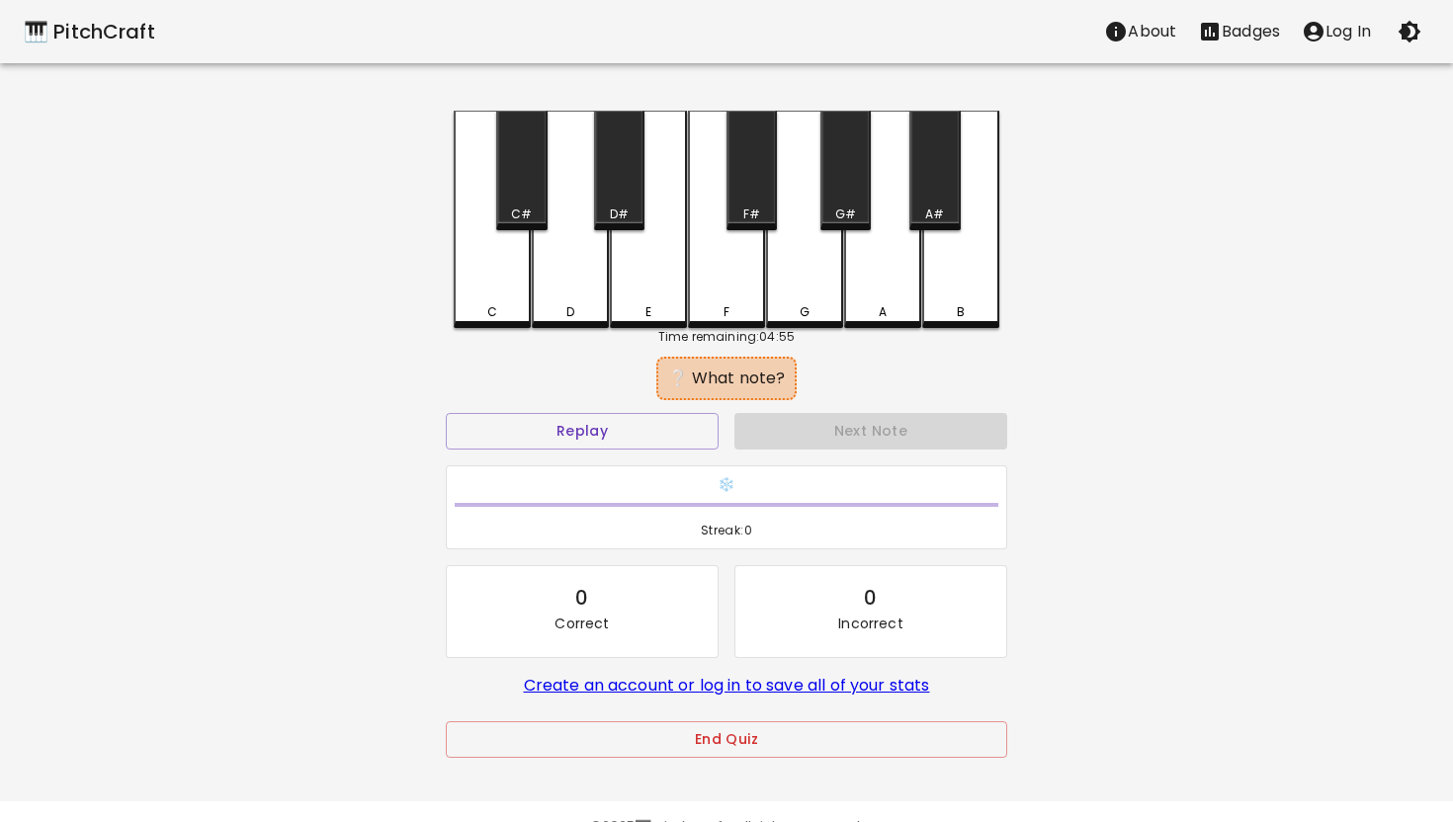
click at [495, 264] on div "C" at bounding box center [492, 219] width 77 height 217
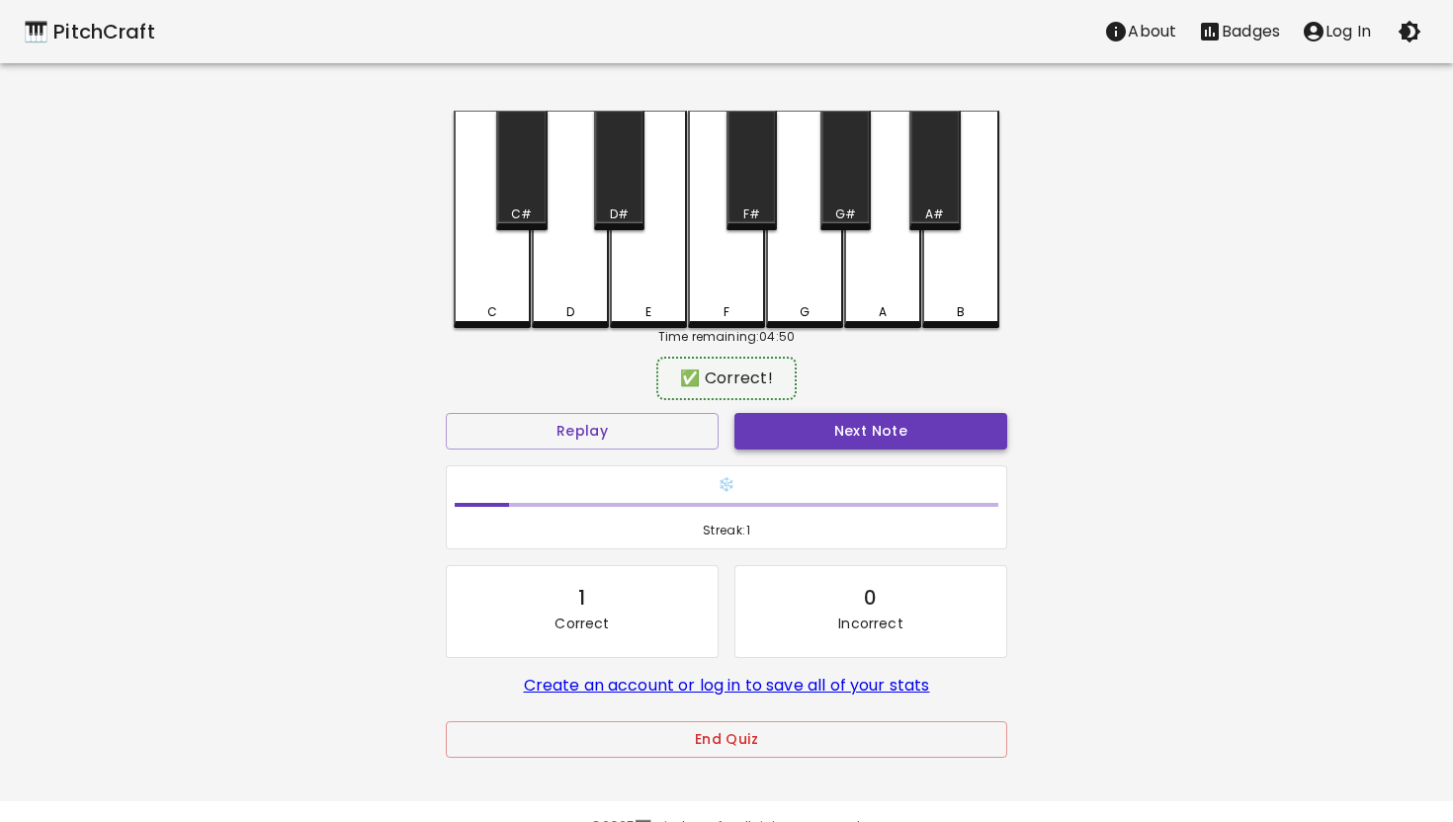
click at [802, 431] on button "Next Note" at bounding box center [870, 431] width 273 height 37
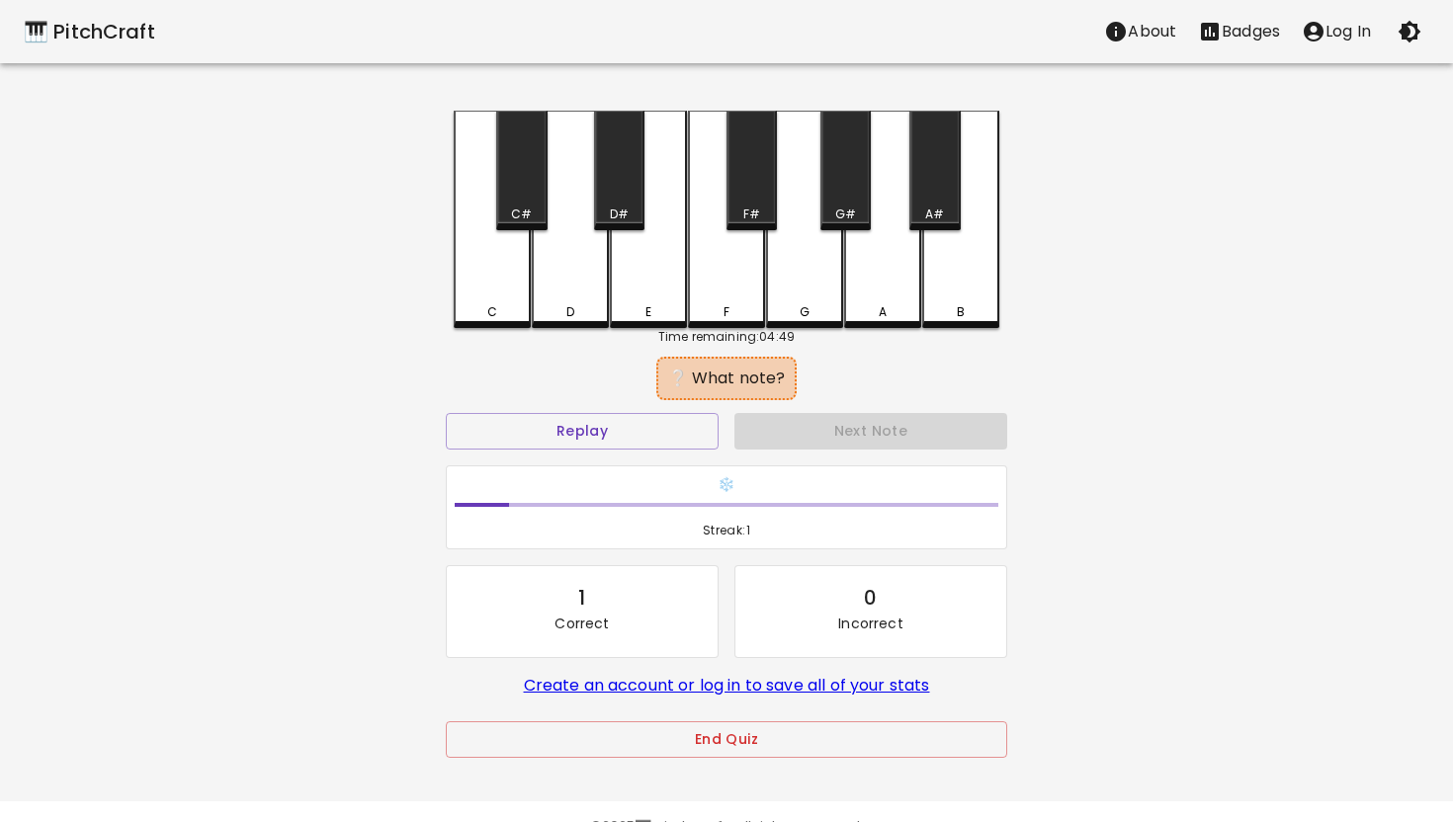
click at [586, 266] on div "D" at bounding box center [570, 219] width 77 height 217
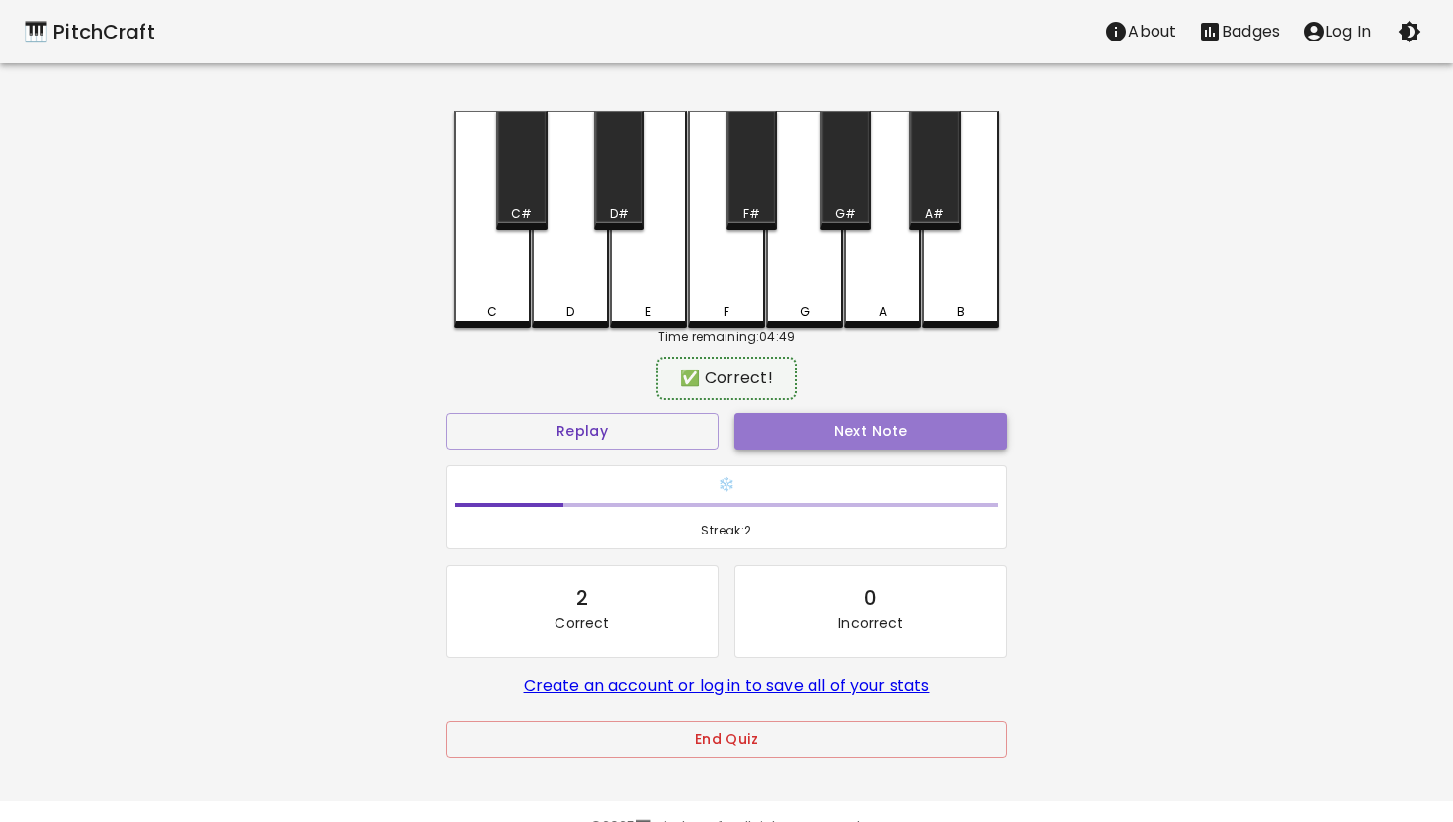
click at [822, 447] on button "Next Note" at bounding box center [870, 431] width 273 height 37
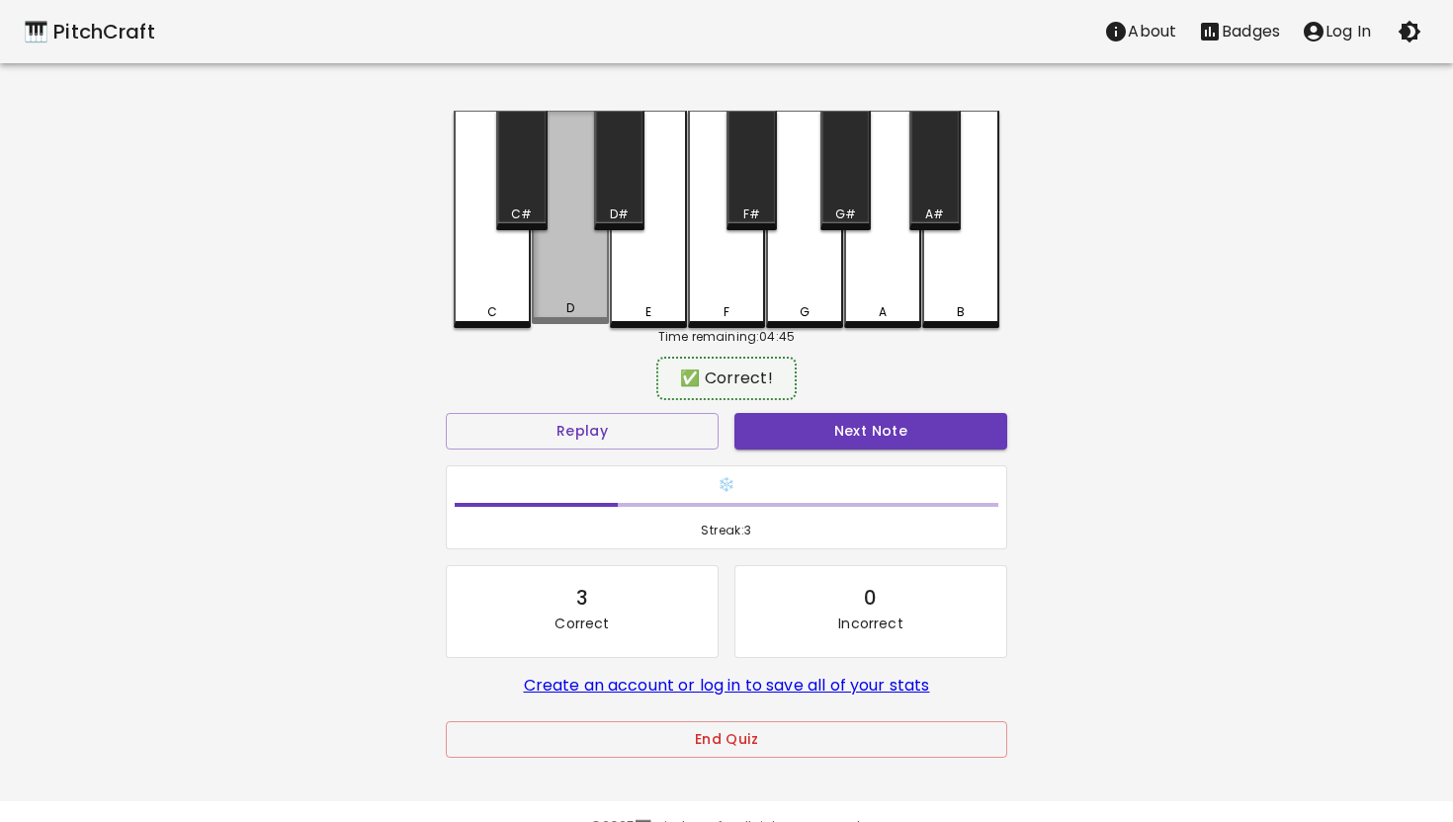
click at [574, 245] on div "D" at bounding box center [570, 217] width 77 height 213
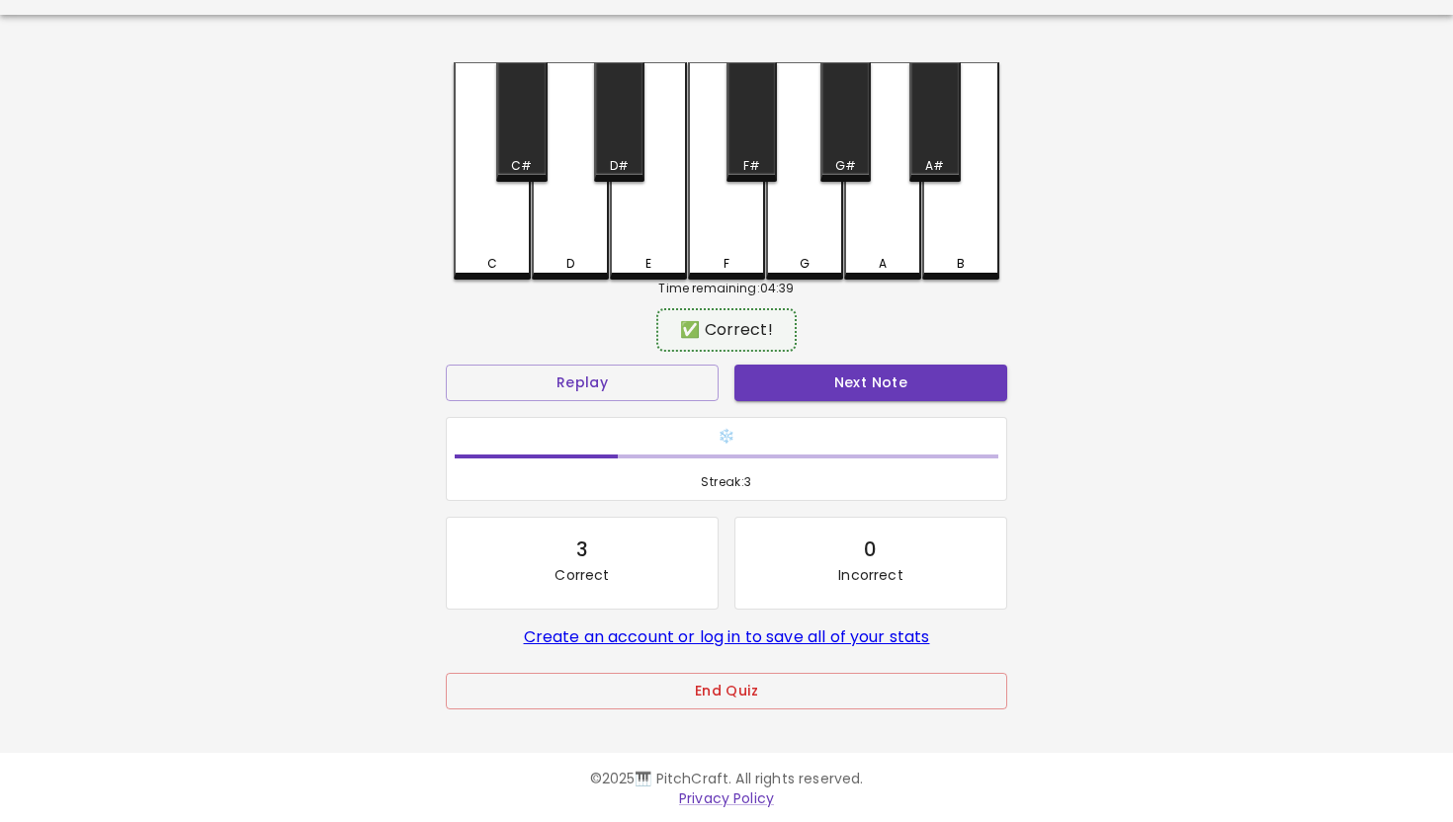
scroll to position [50, 0]
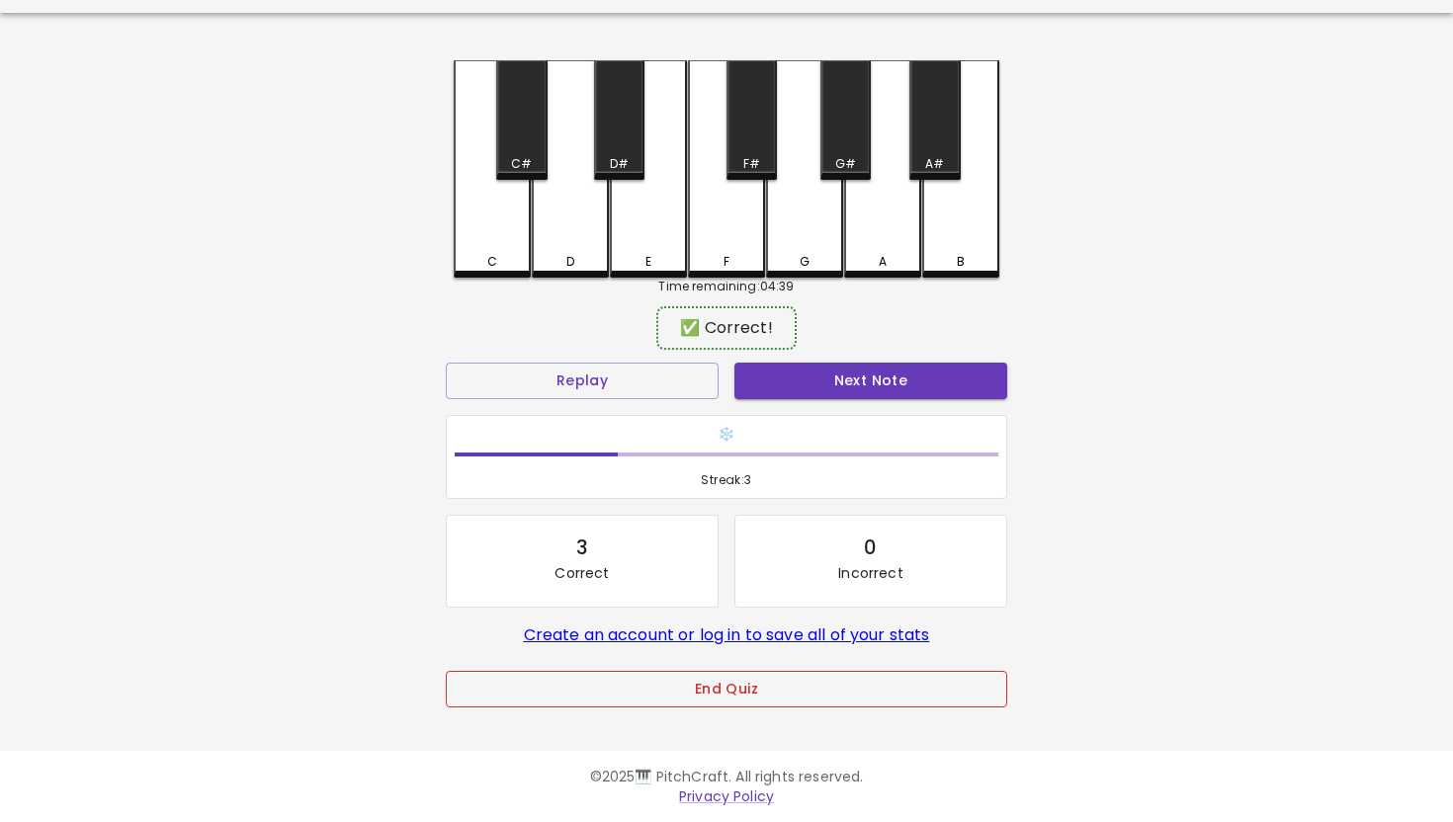
click at [718, 686] on button "End Quiz" at bounding box center [726, 689] width 561 height 37
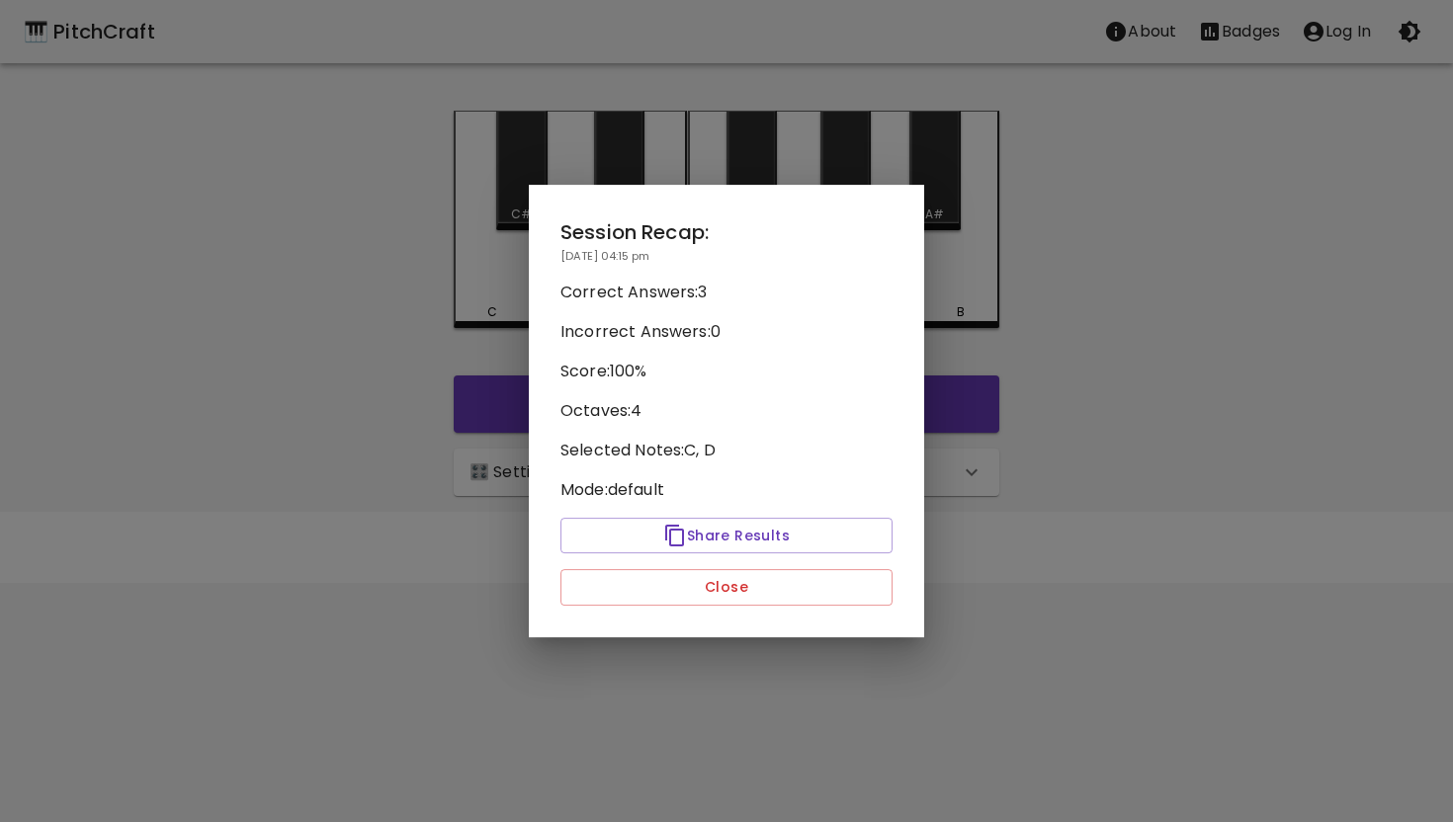
scroll to position [0, 0]
click at [731, 586] on button "Close" at bounding box center [726, 587] width 332 height 37
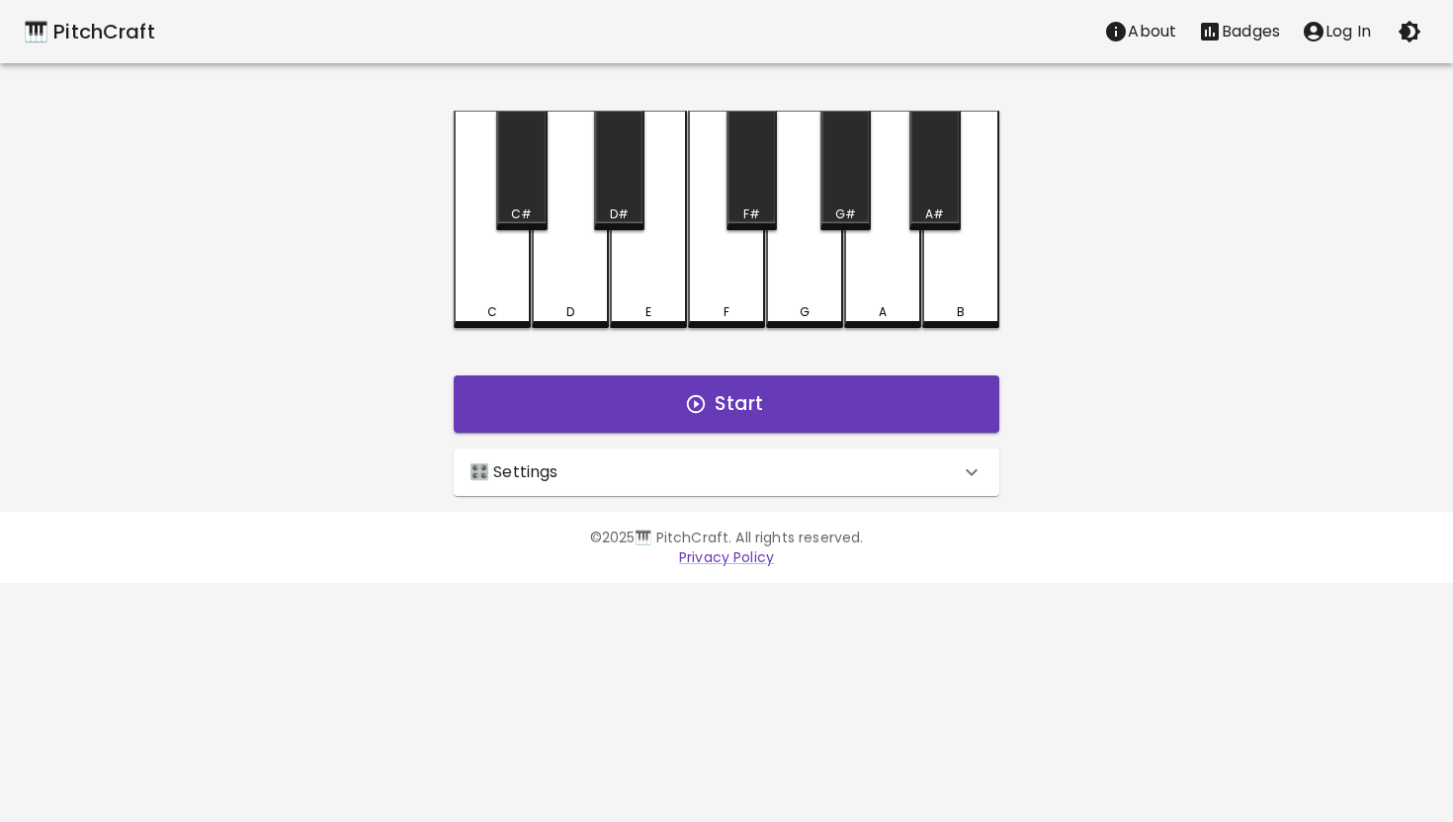
click at [844, 457] on div "🎛️ Settings" at bounding box center [727, 472] width 546 height 47
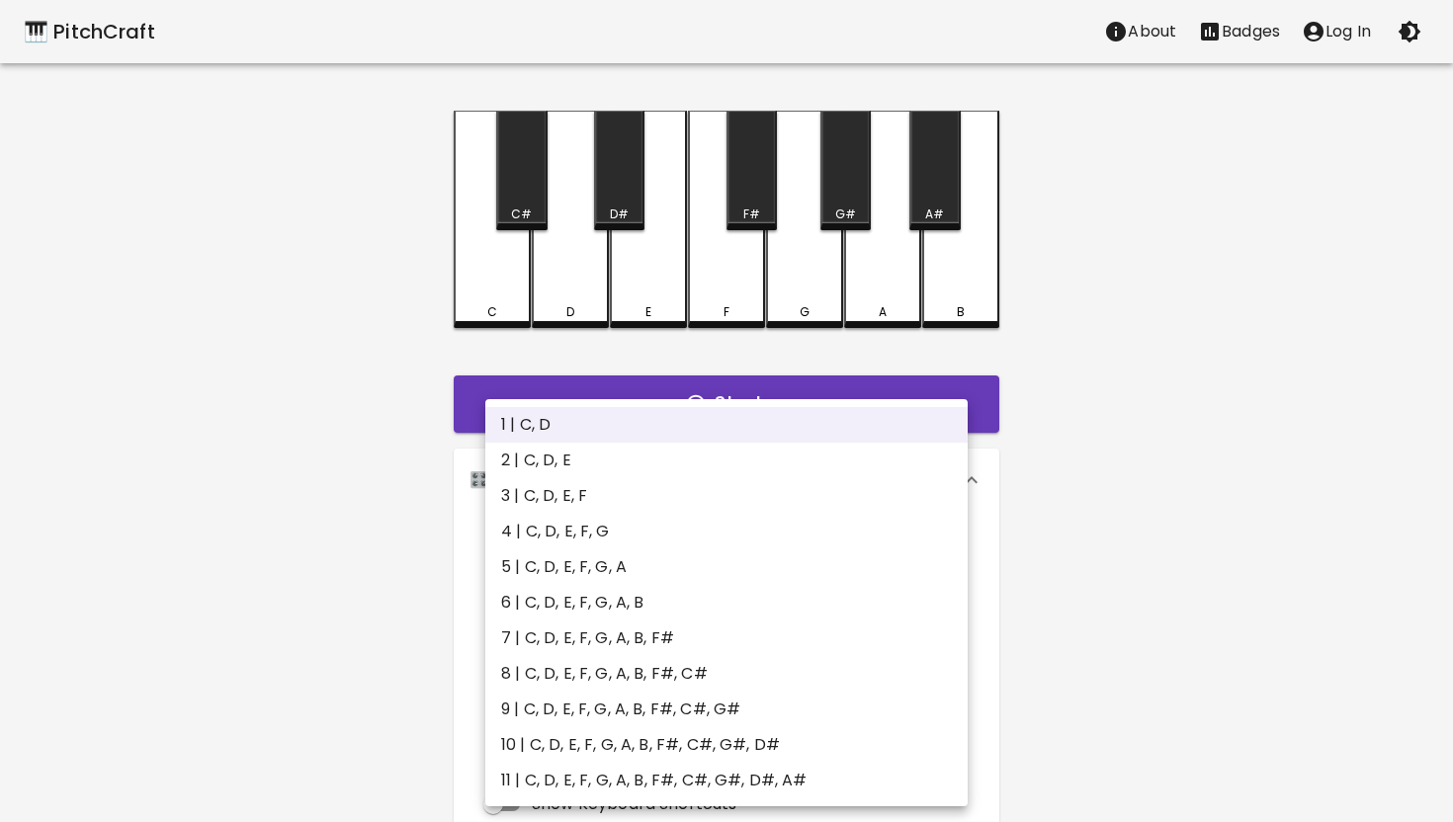
click at [952, 570] on body "🎹 PitchCraft About Badges Log In C C# D D# E F F# G G# A A# B Start 🎛️ Settings…" at bounding box center [726, 598] width 1453 height 1197
click at [565, 460] on li "2 | C, D, E" at bounding box center [726, 461] width 482 height 36
type input "3"
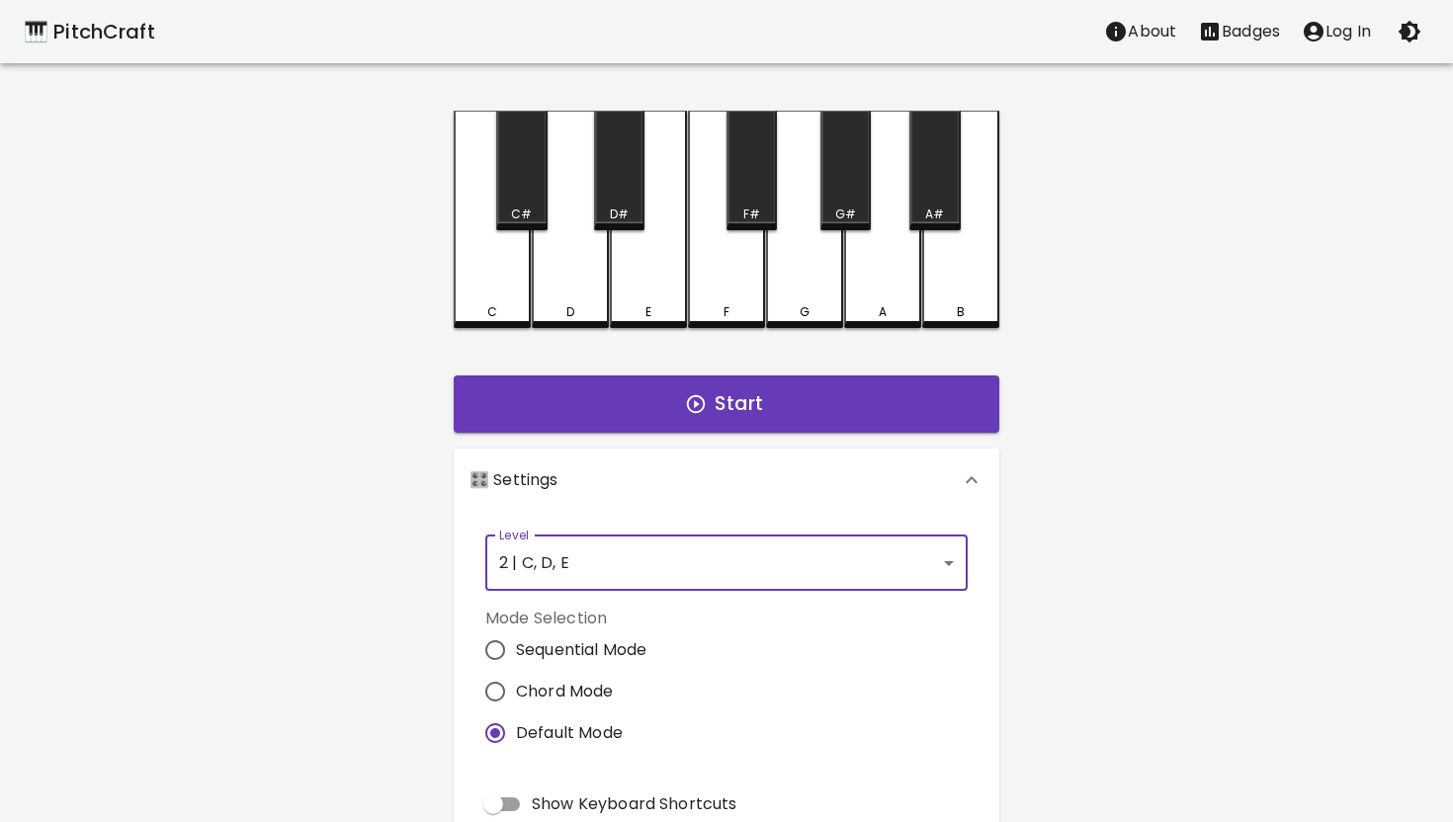
click at [943, 559] on body "🎹 PitchCraft About Badges Log In C C# D D# E F F# G G# A A# B Start 🎛️ Settings…" at bounding box center [726, 598] width 1453 height 1197
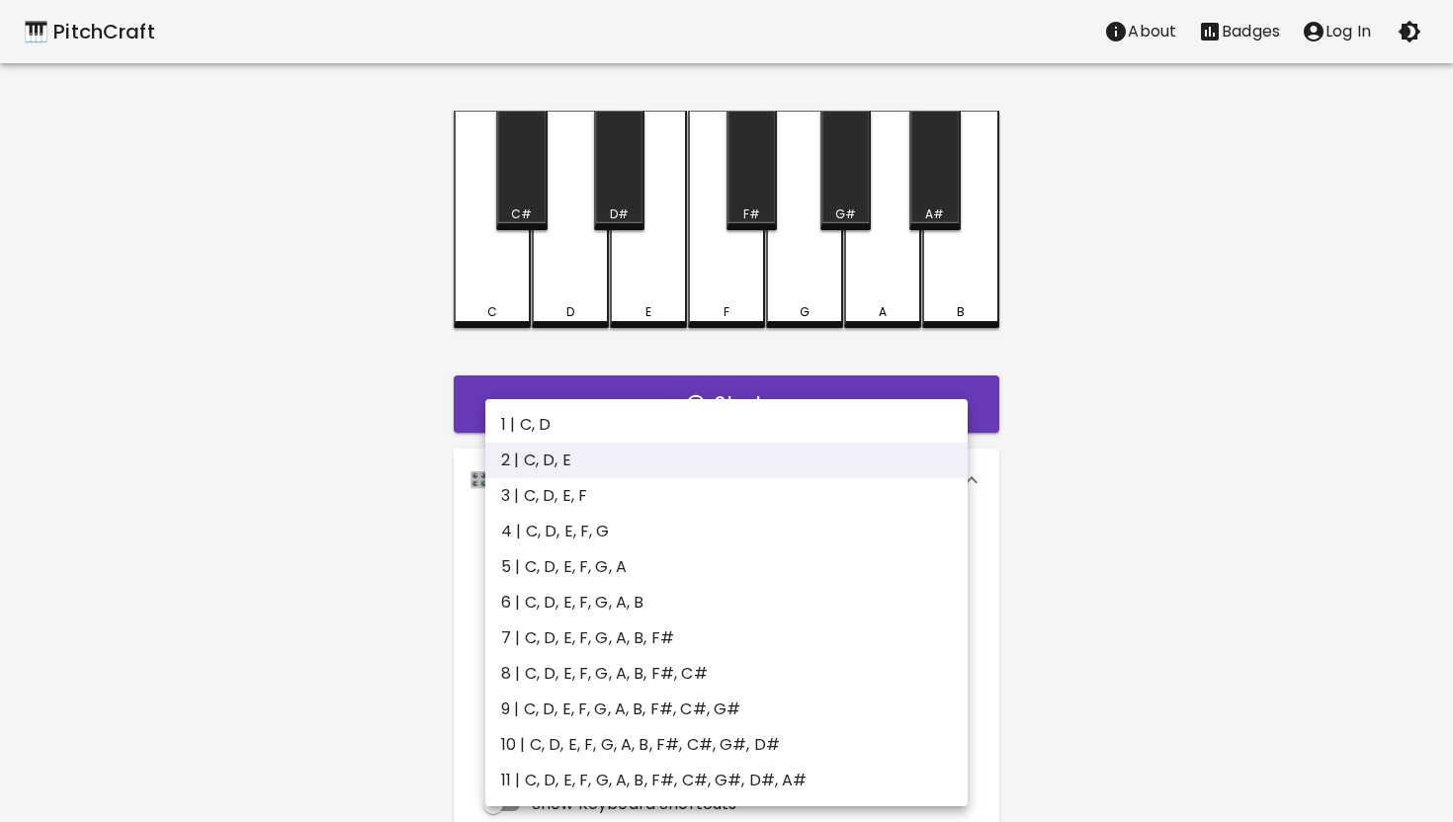
click at [1148, 616] on div at bounding box center [726, 411] width 1453 height 822
click at [943, 559] on body "🎹 PitchCraft About Badges Log In C C# D D# E F F# G G# A A# B Start 🎛️ Settings…" at bounding box center [726, 598] width 1453 height 1197
click at [316, 360] on div at bounding box center [726, 411] width 1453 height 822
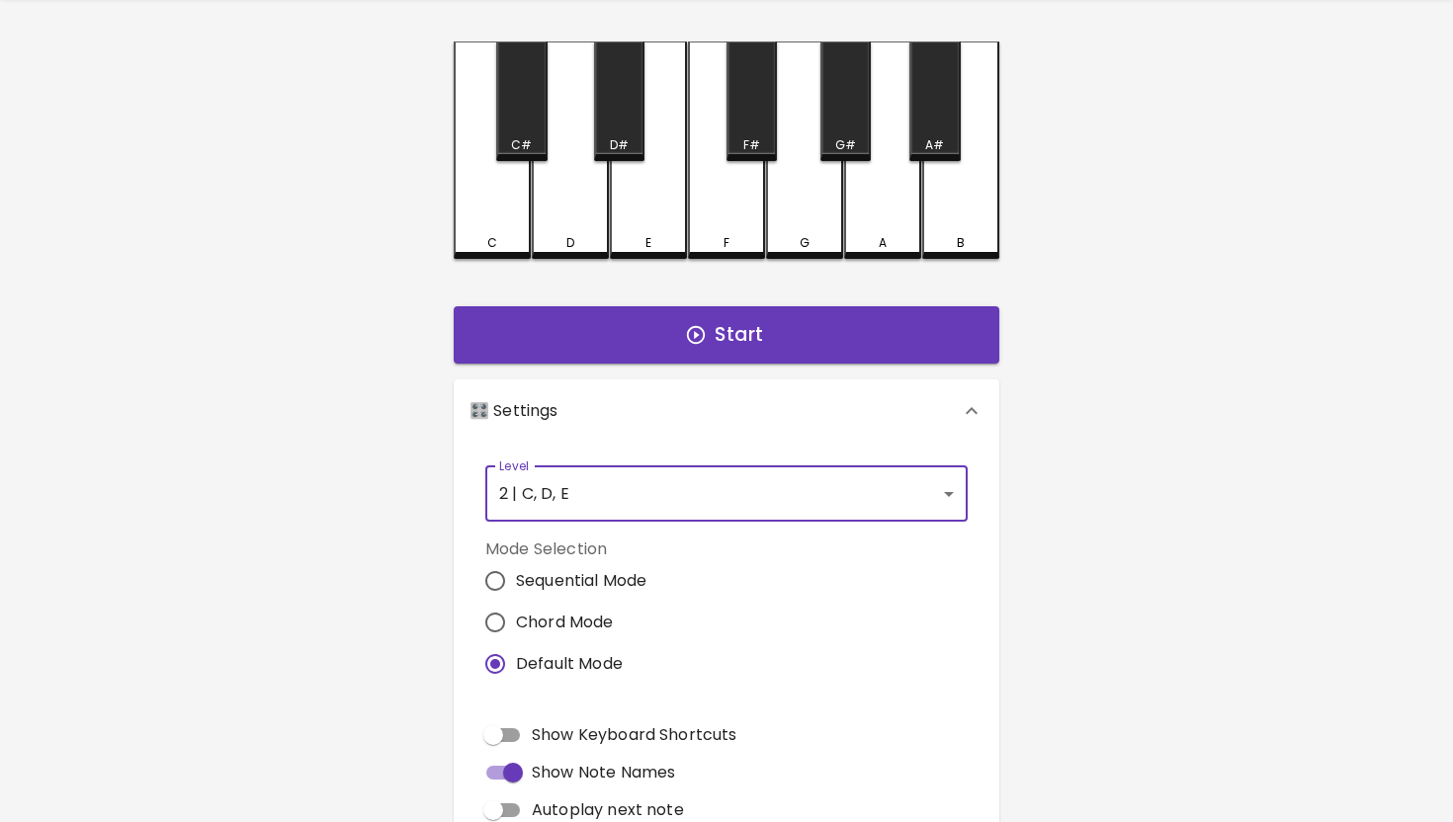
scroll to position [71, 0]
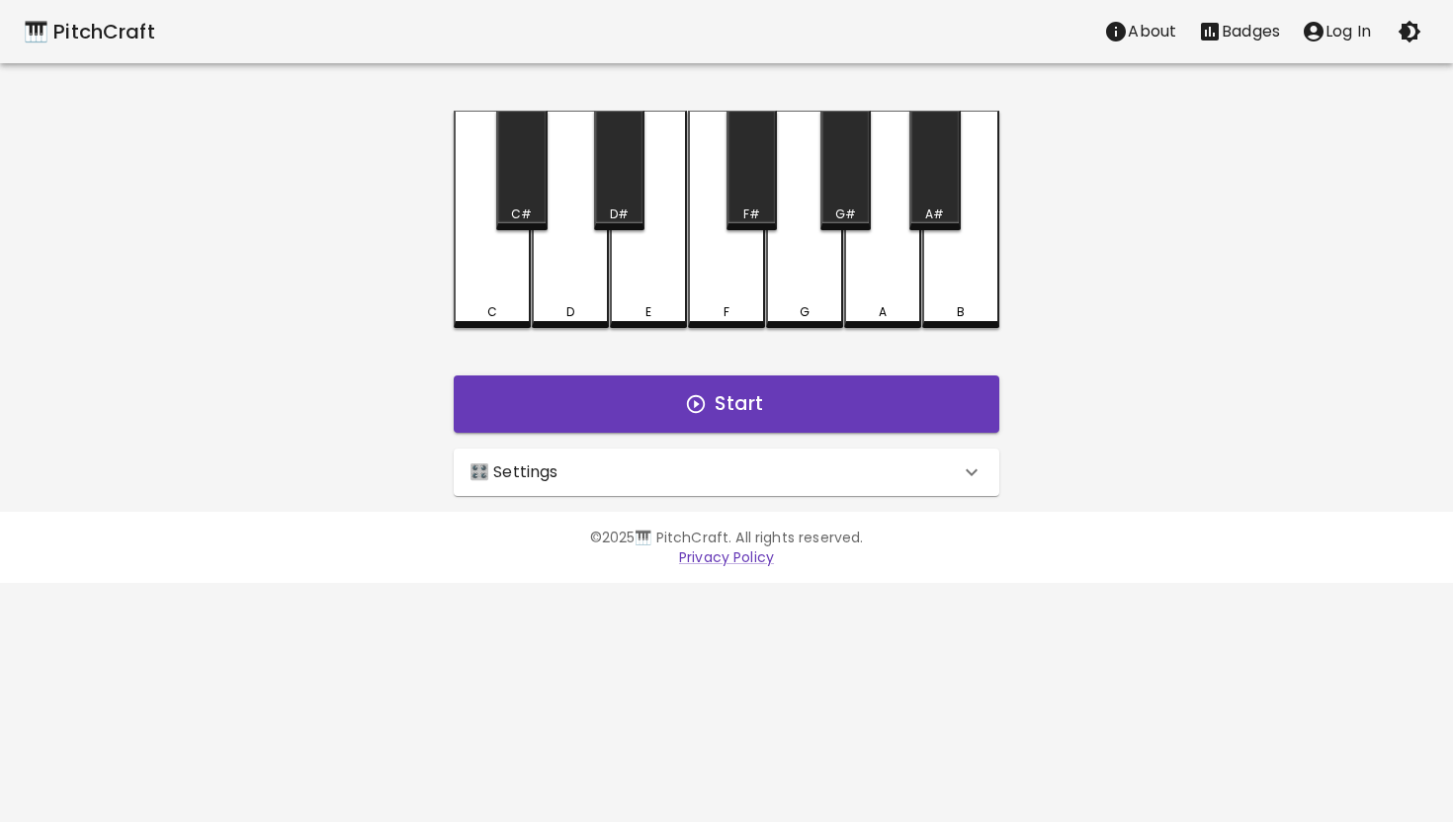
click at [971, 470] on icon at bounding box center [972, 473] width 24 height 24
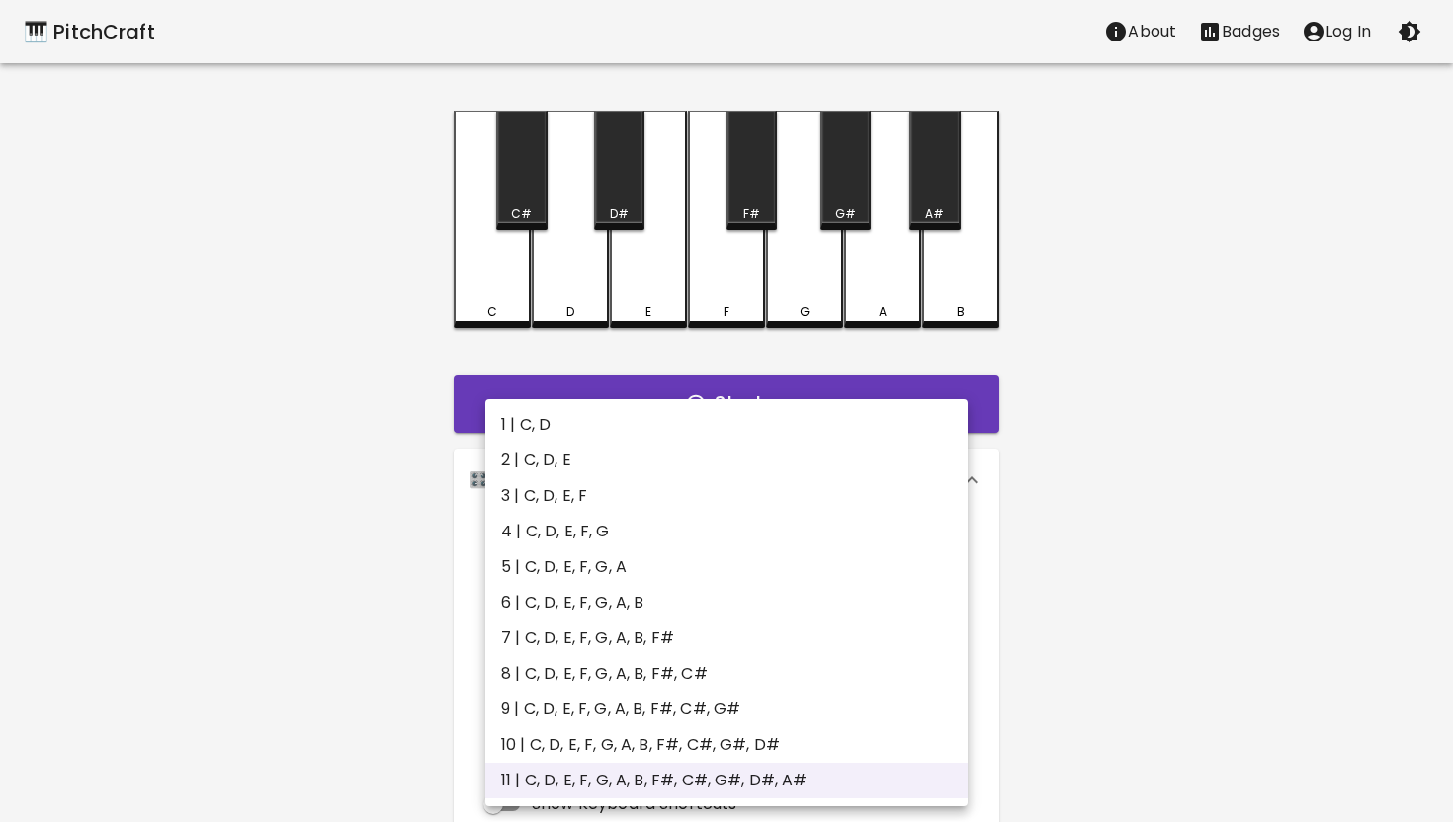
click at [946, 563] on body "🎹 PitchCraft About Badges Log In C C# D D# E F F# G G# A A# B Start 🎛️ Settings…" at bounding box center [726, 598] width 1453 height 1197
click at [560, 427] on li "1 | C, D" at bounding box center [726, 425] width 482 height 36
type input "1"
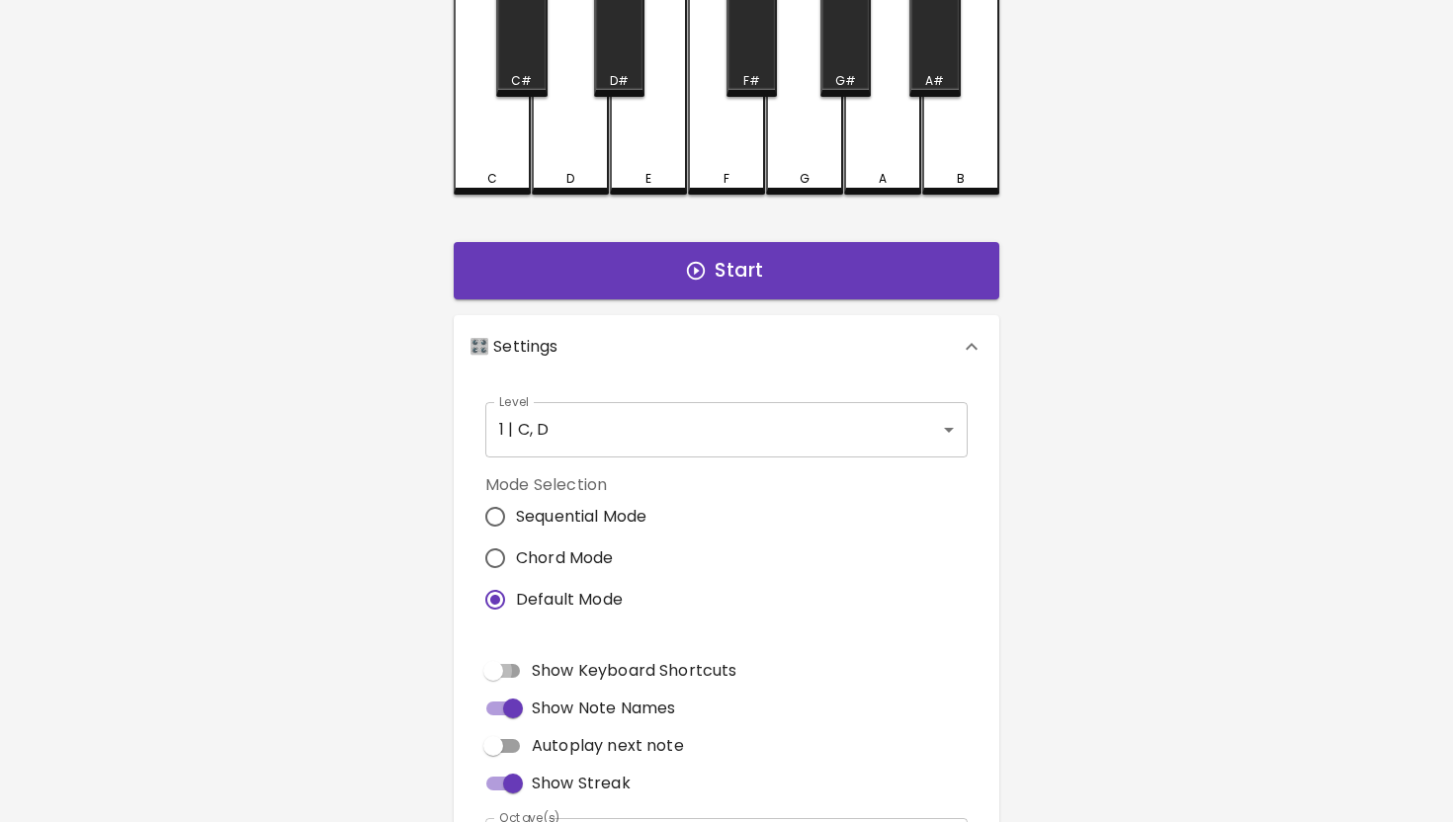
click at [523, 674] on input "Show Keyboard Shortcuts" at bounding box center [493, 671] width 113 height 38
checkbox input "true"
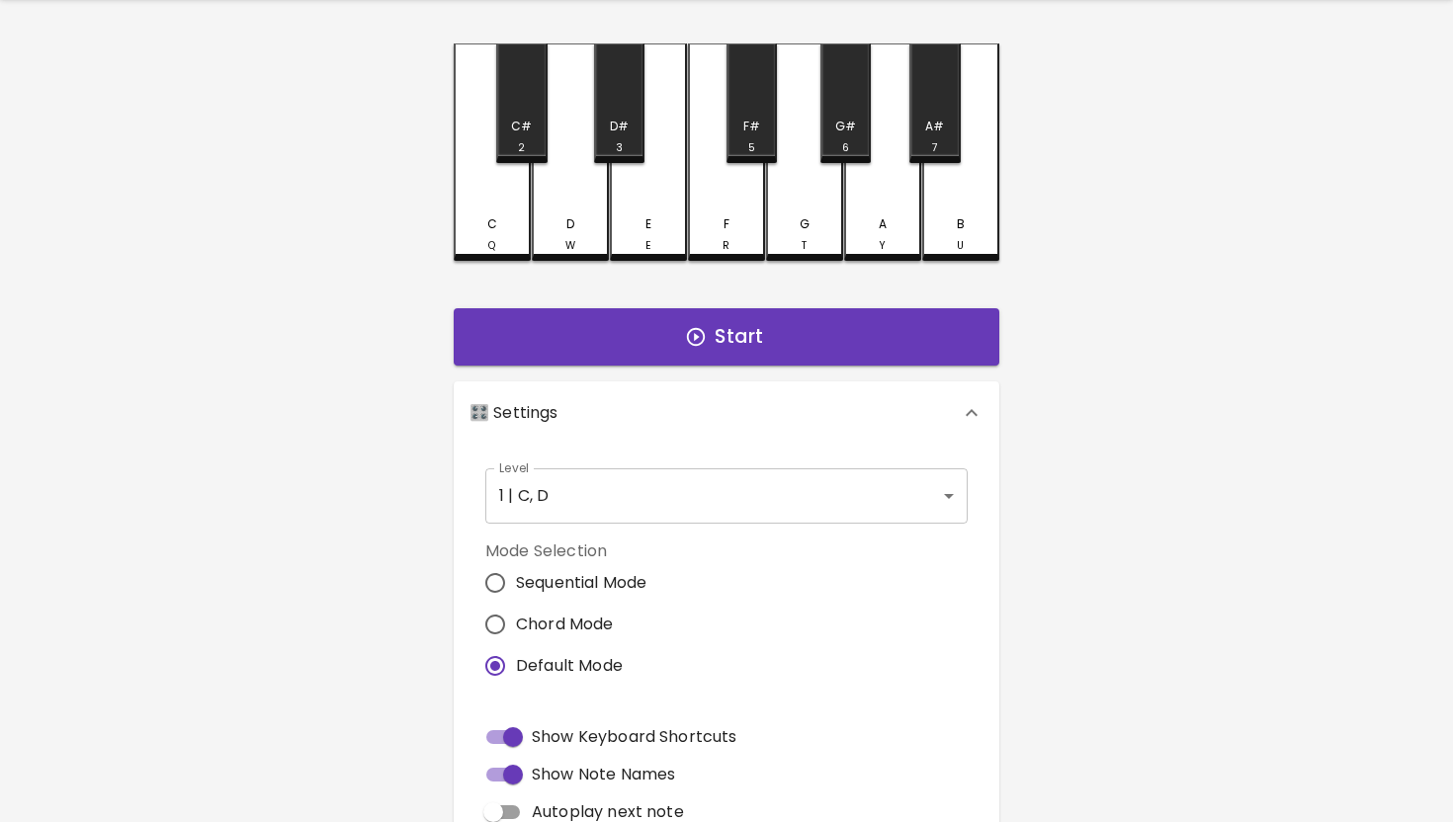
scroll to position [66, 0]
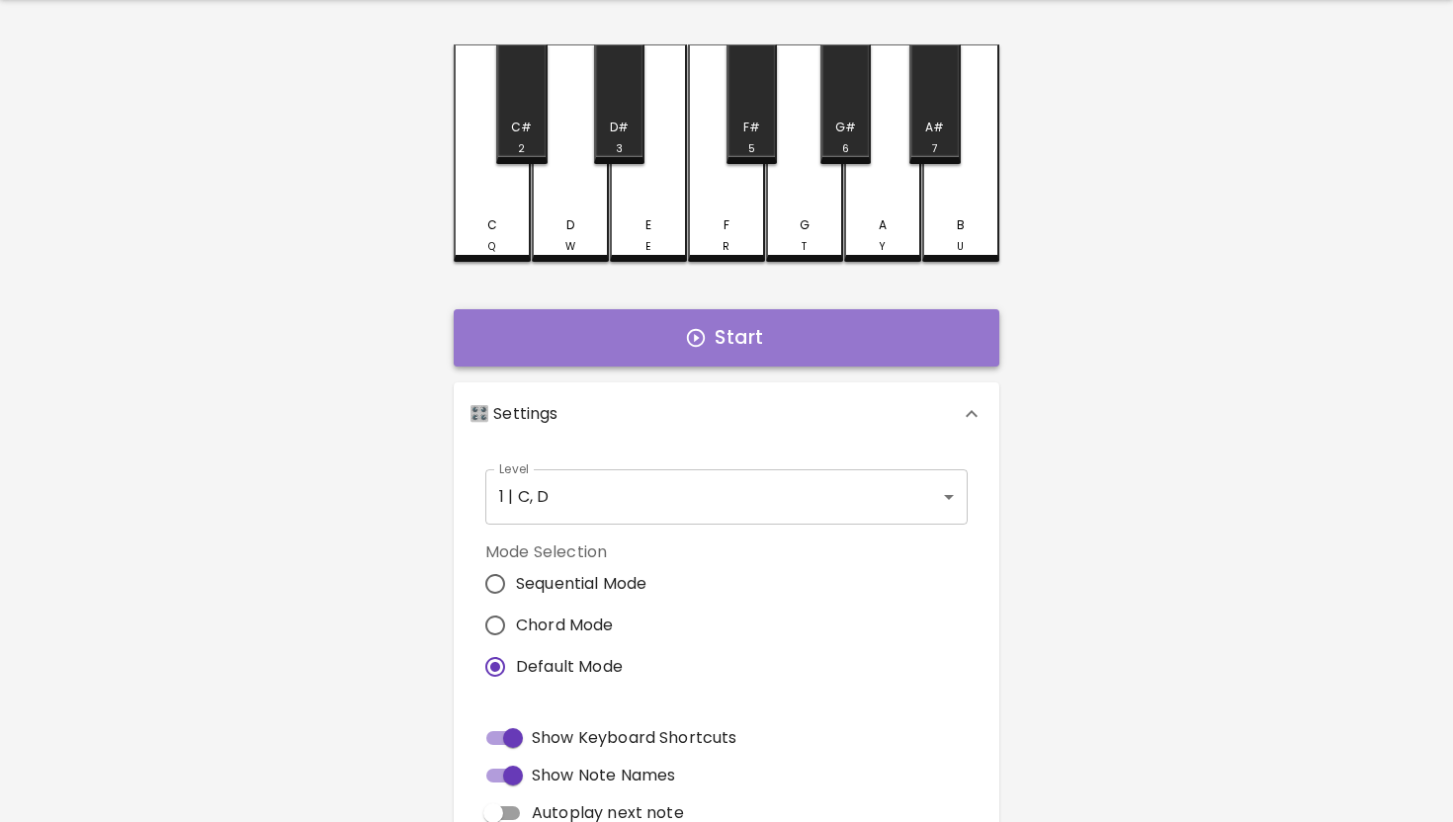
click at [721, 341] on button "Start" at bounding box center [727, 337] width 546 height 57
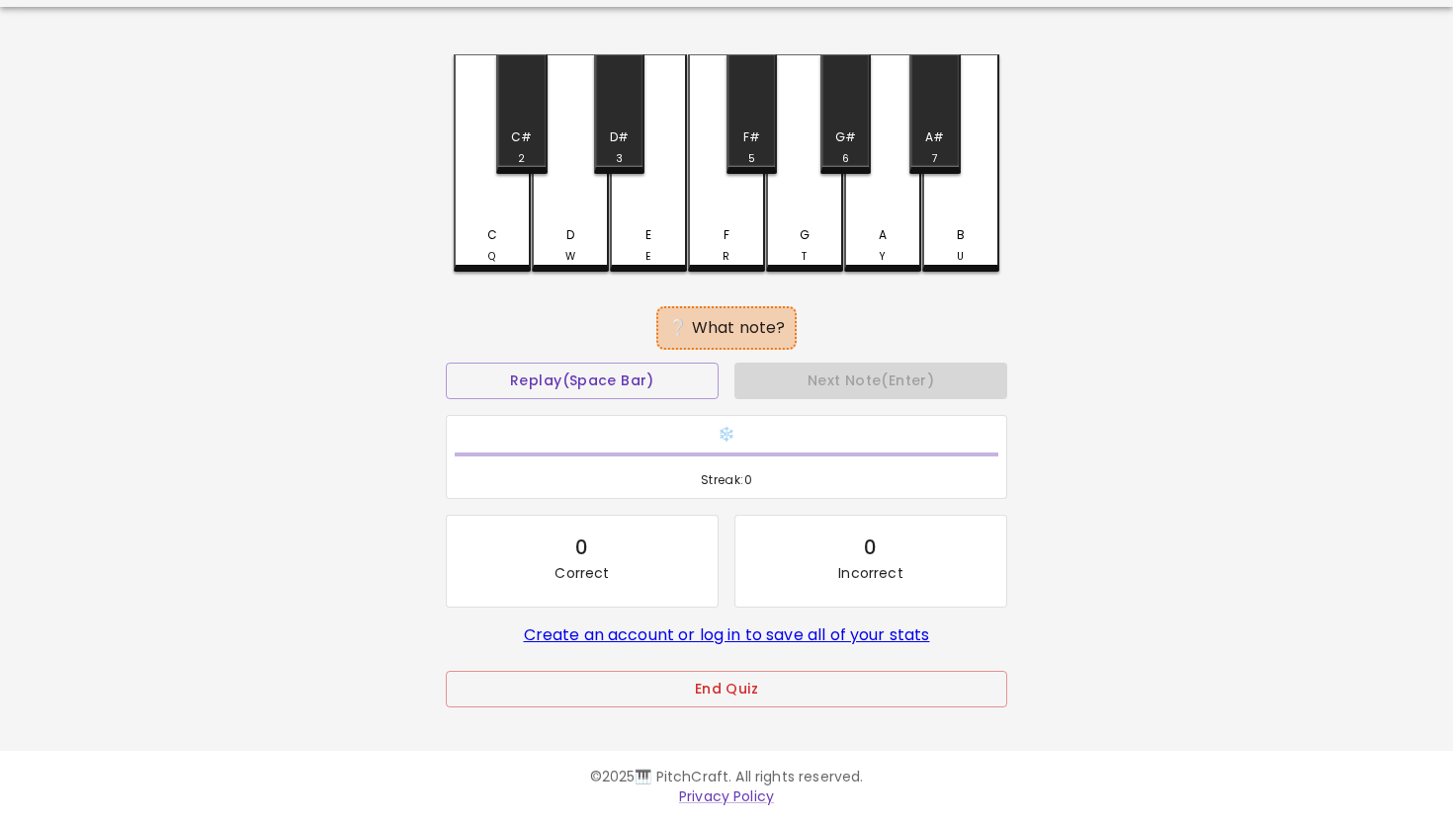
scroll to position [50, 0]
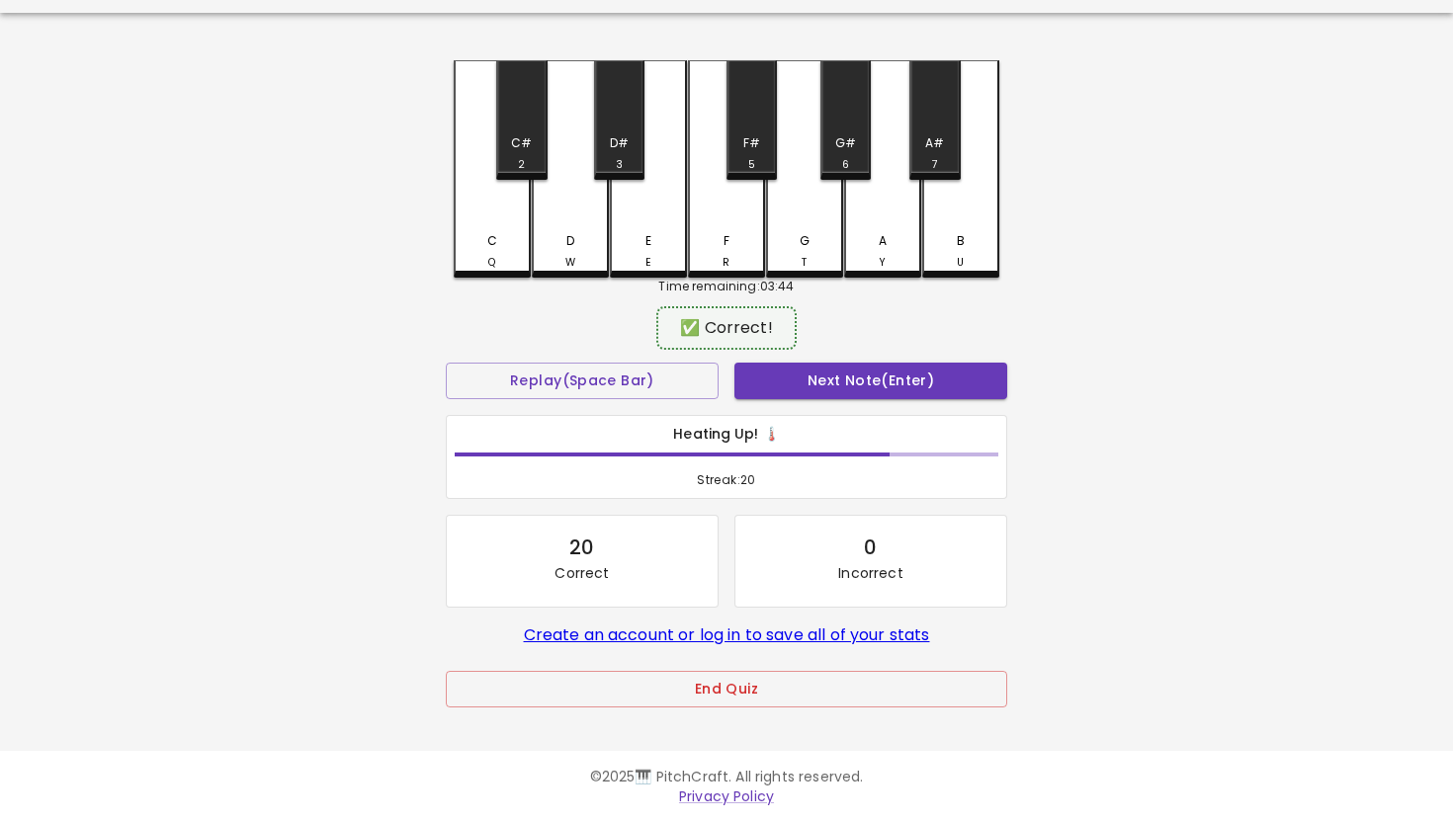
click at [635, 640] on link "Create an account or log in to save all of your stats" at bounding box center [727, 635] width 406 height 23
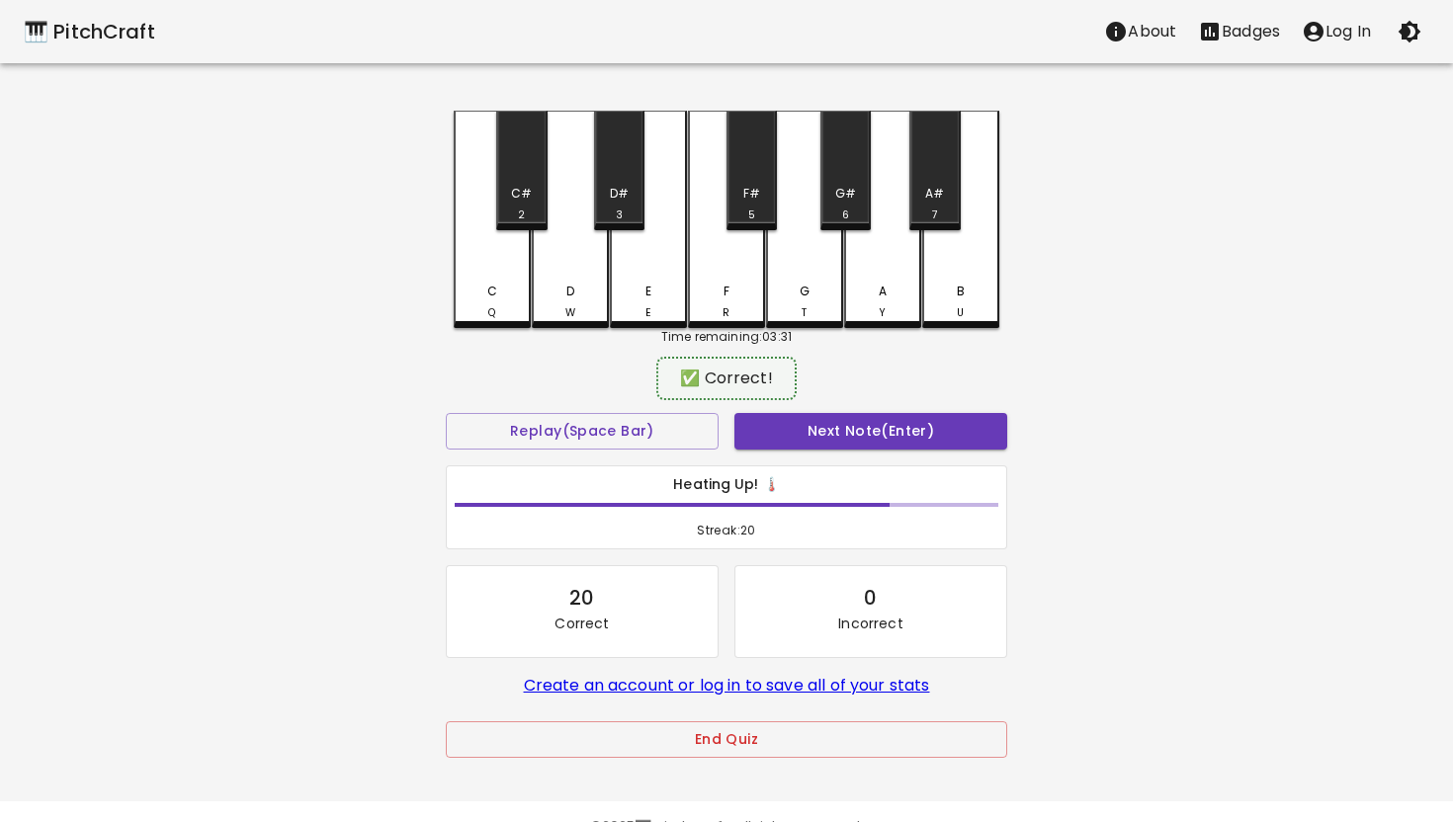
click at [1248, 35] on p "Badges" at bounding box center [1251, 32] width 58 height 24
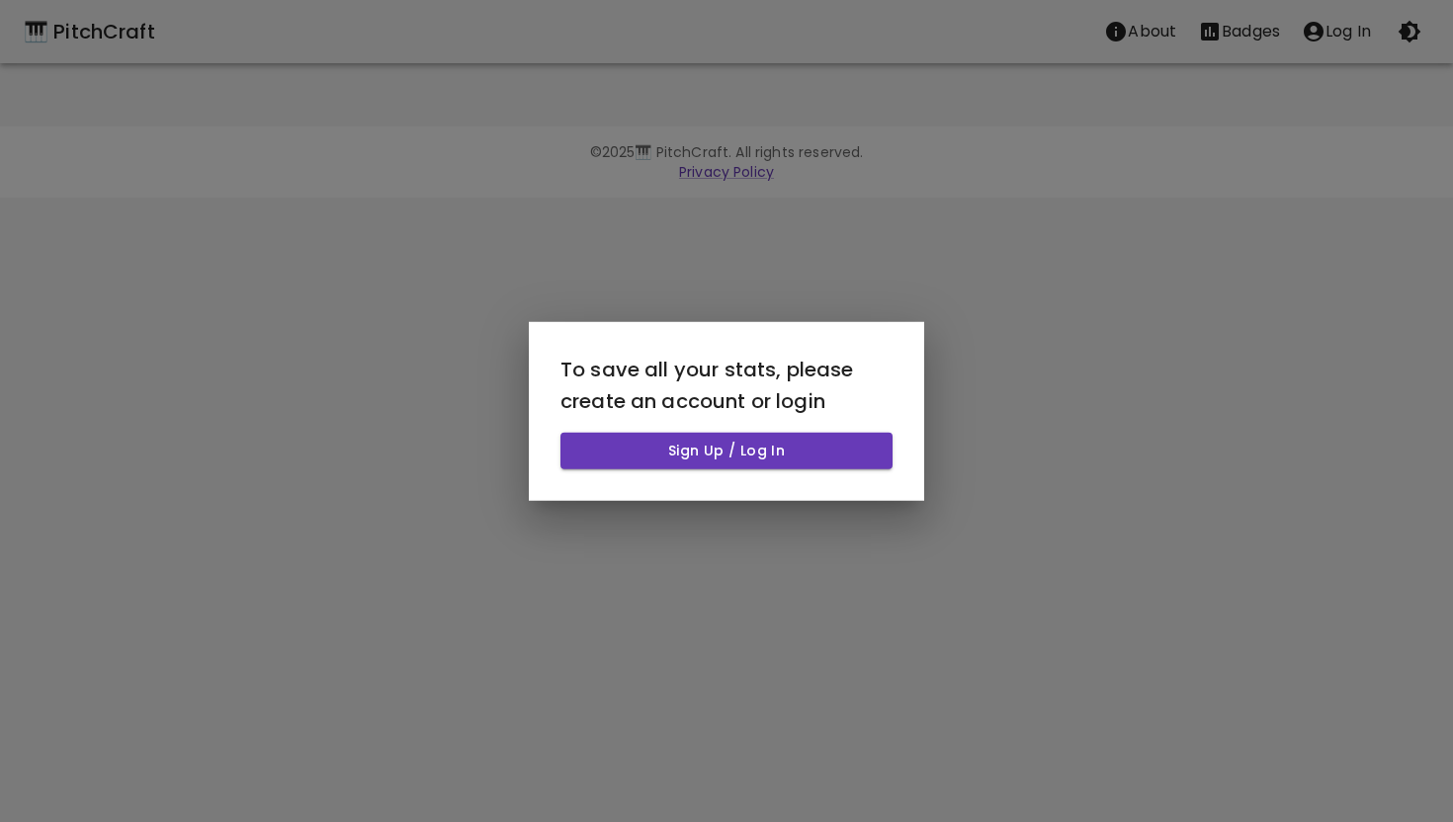
click at [1228, 311] on div at bounding box center [726, 411] width 1453 height 822
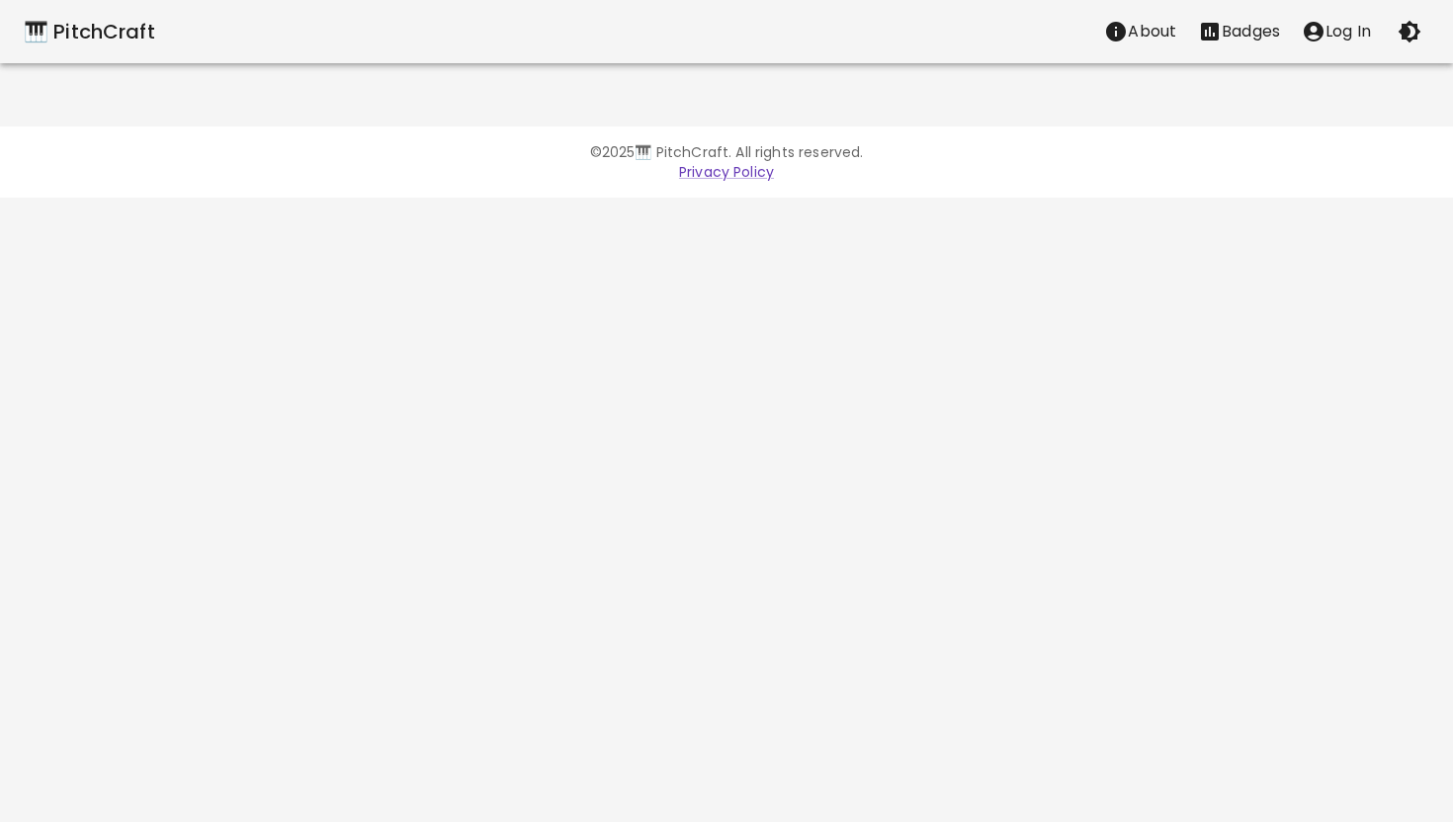
click at [66, 37] on div "🎹 PitchCraft" at bounding box center [89, 32] width 131 height 32
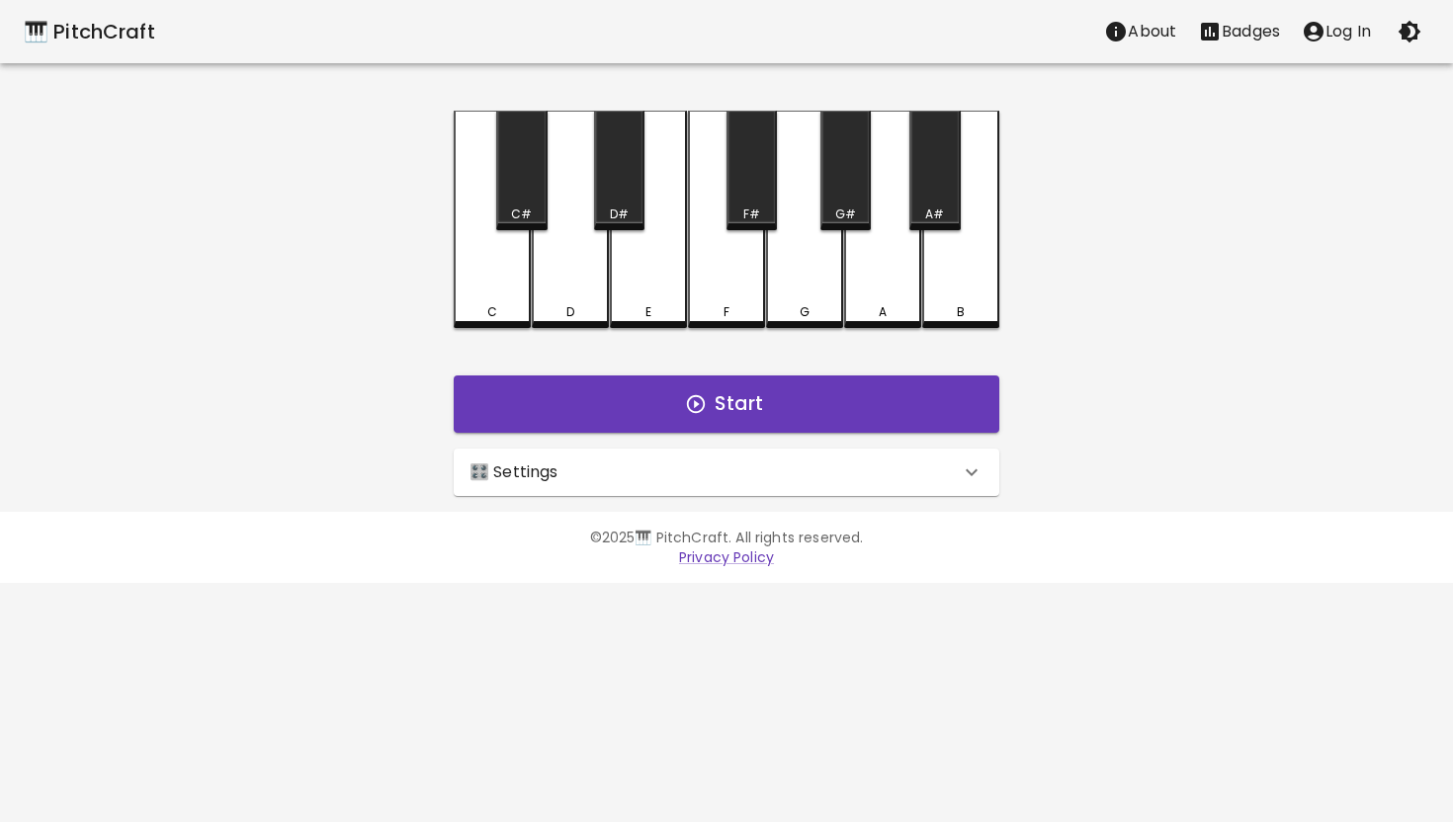
click at [972, 478] on icon at bounding box center [972, 473] width 24 height 24
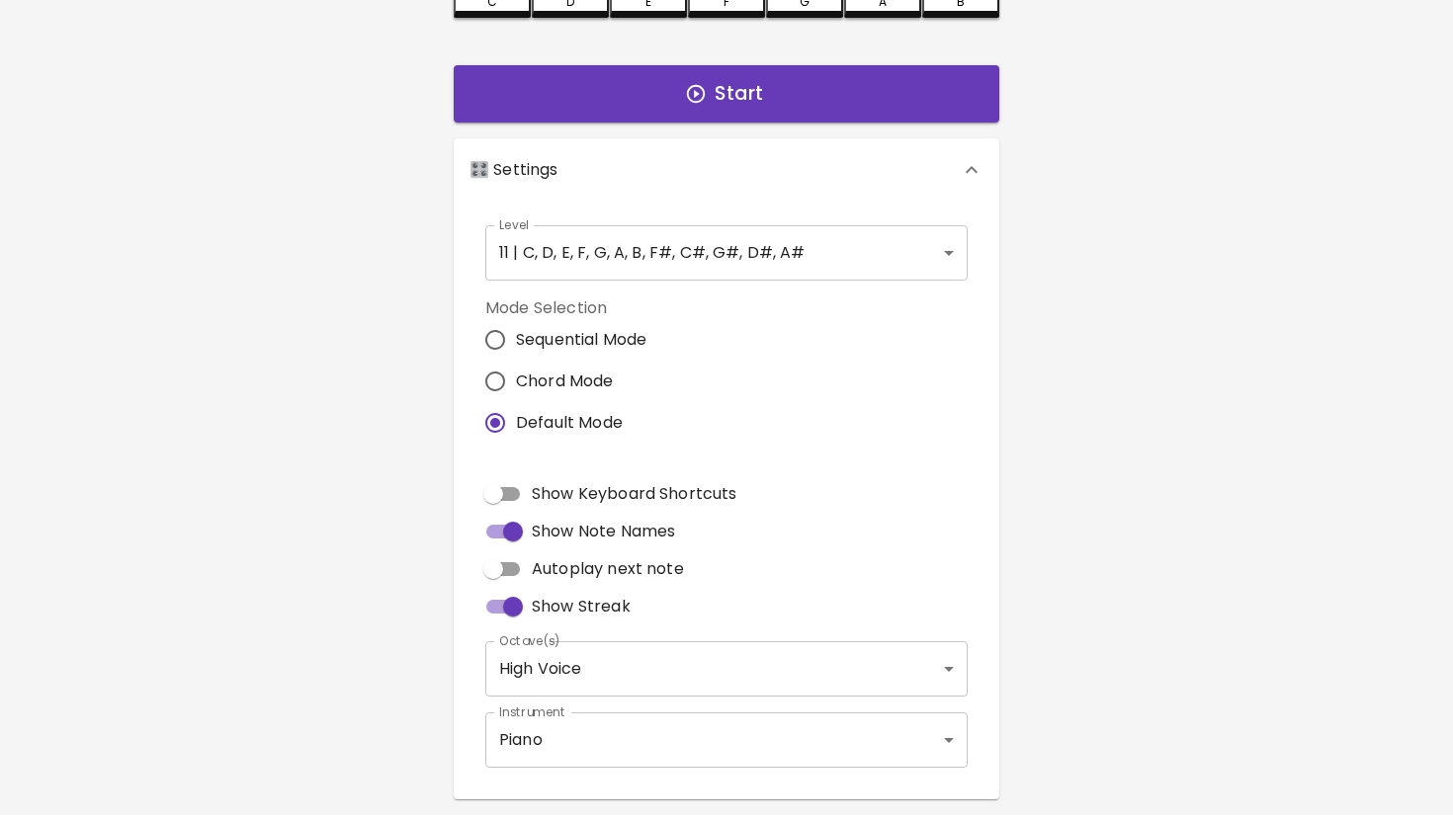
scroll to position [331, 0]
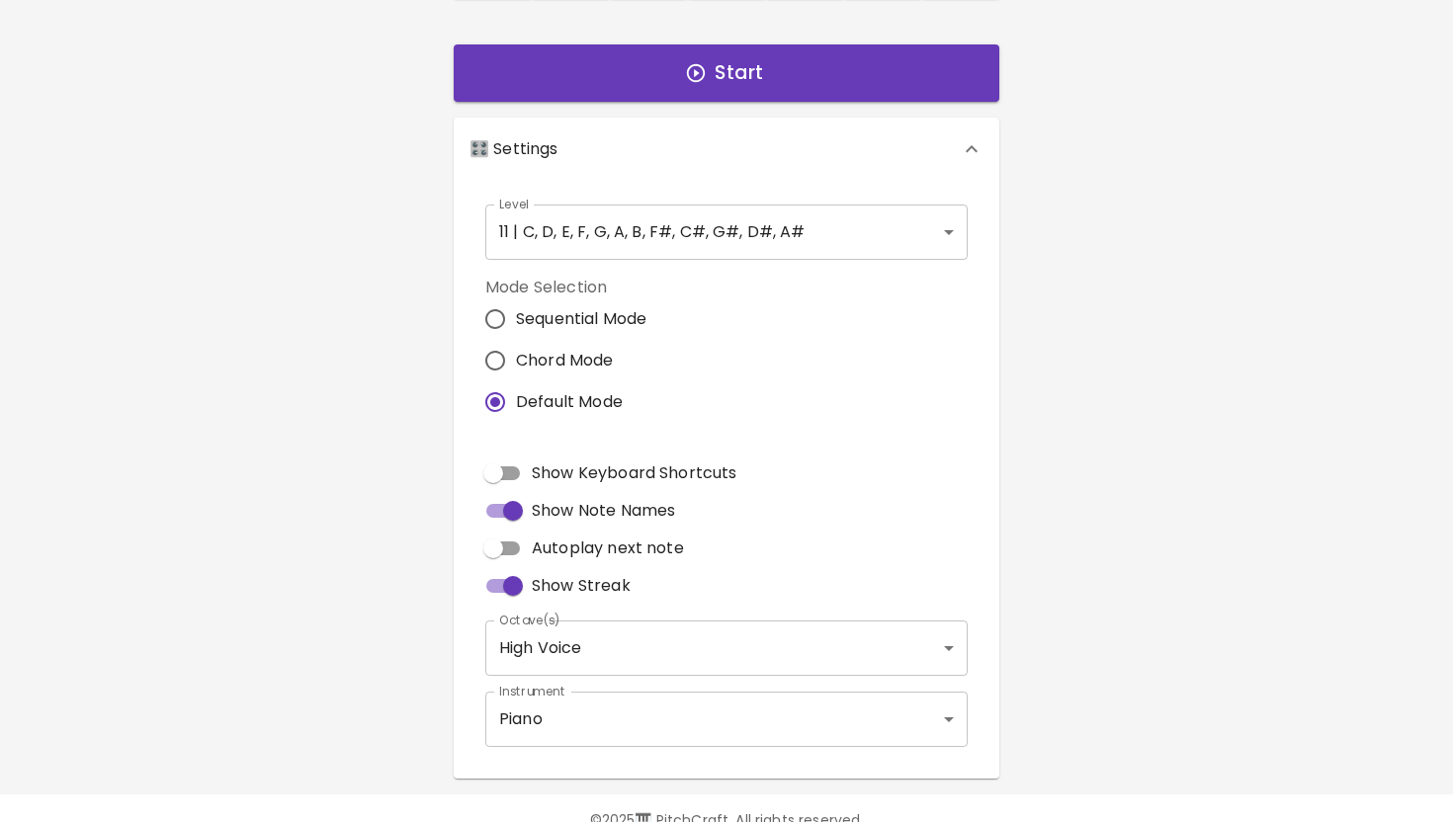
click at [953, 224] on body "🎹 PitchCraft About Badges Log In C C# D D# E F F# G G# A A# B Start 🎛️ Settings…" at bounding box center [726, 267] width 1453 height 1197
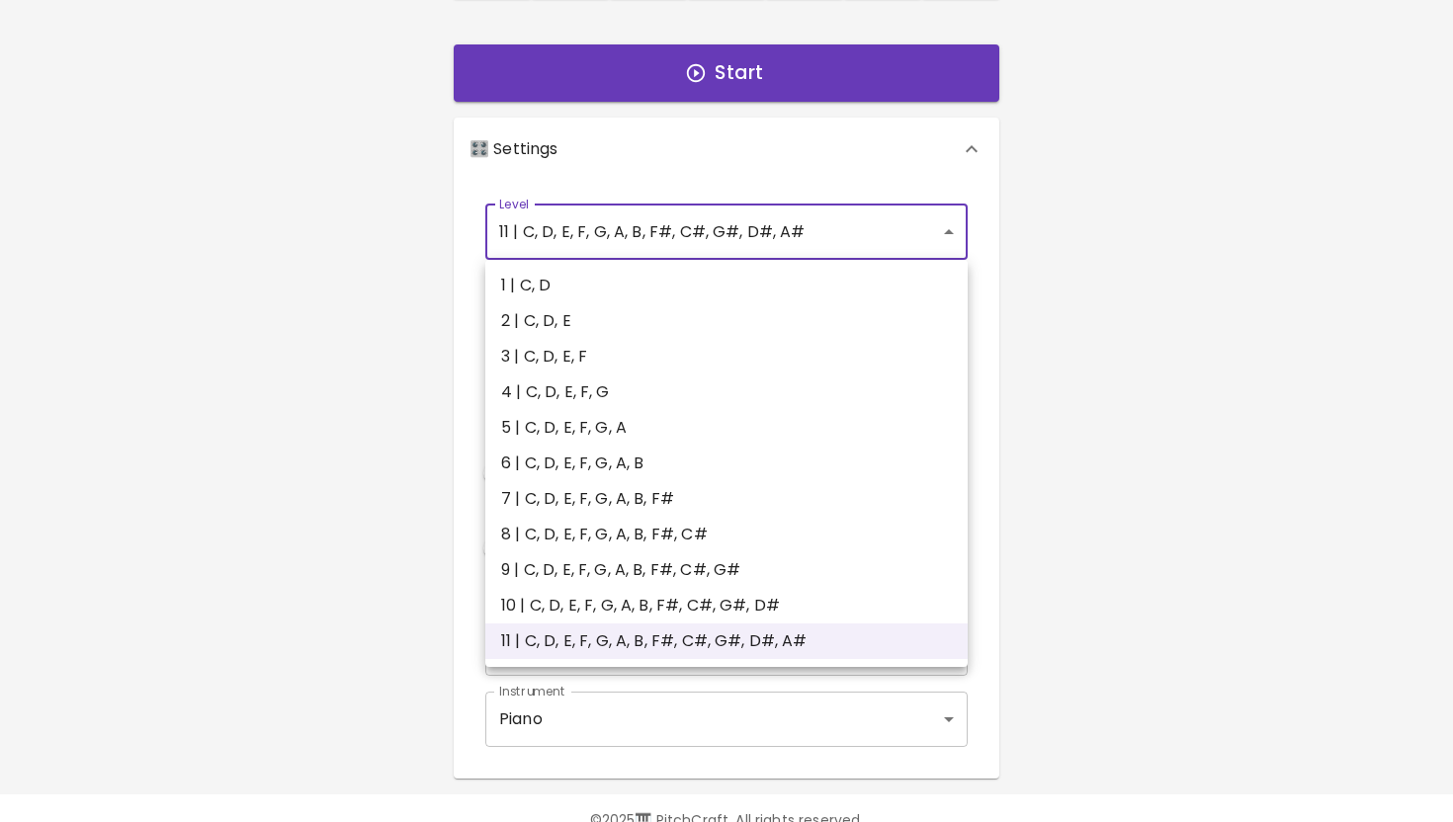
click at [1061, 510] on div at bounding box center [726, 411] width 1453 height 822
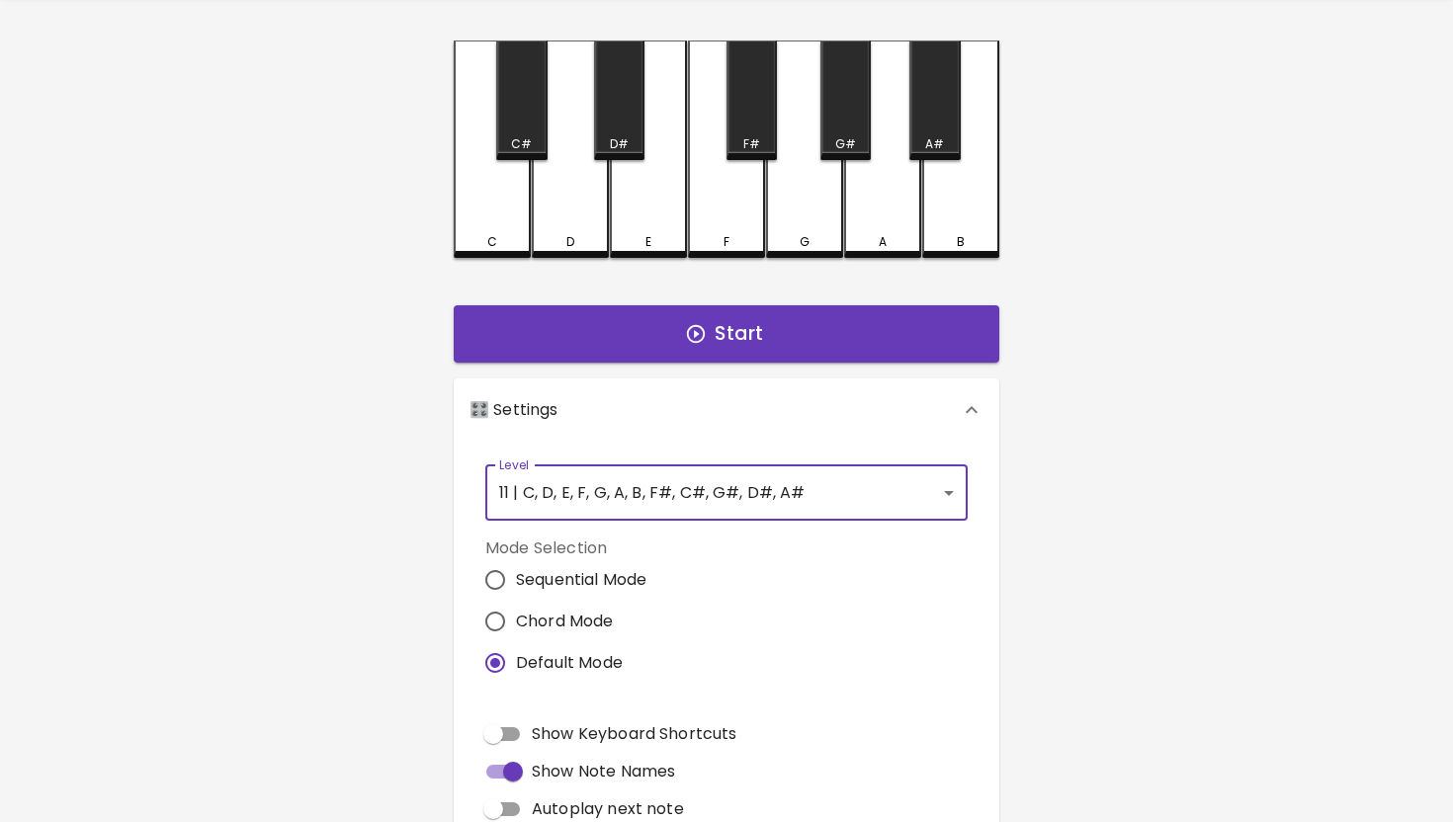
scroll to position [34, 0]
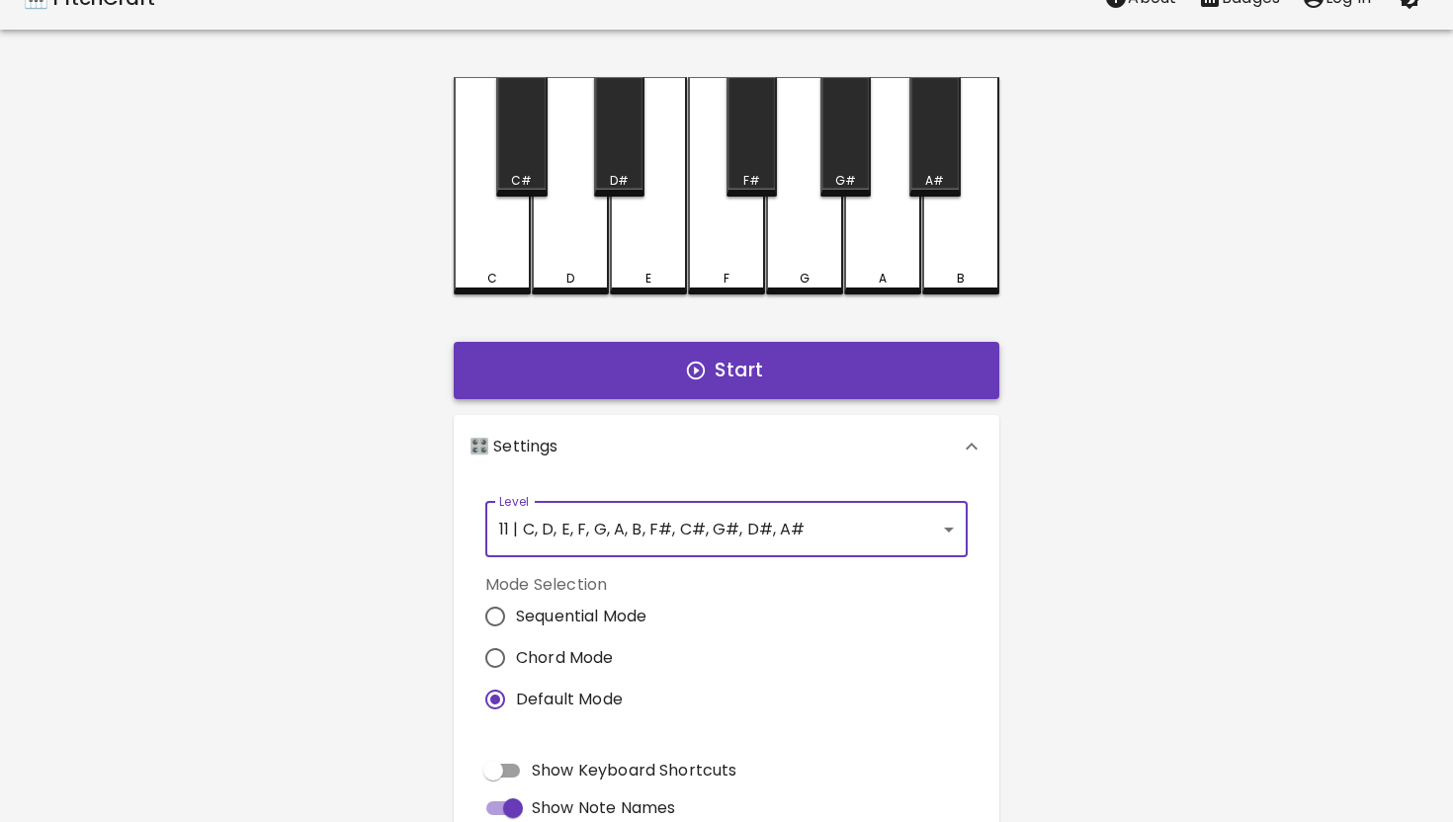
click at [736, 374] on button "Start" at bounding box center [727, 370] width 546 height 57
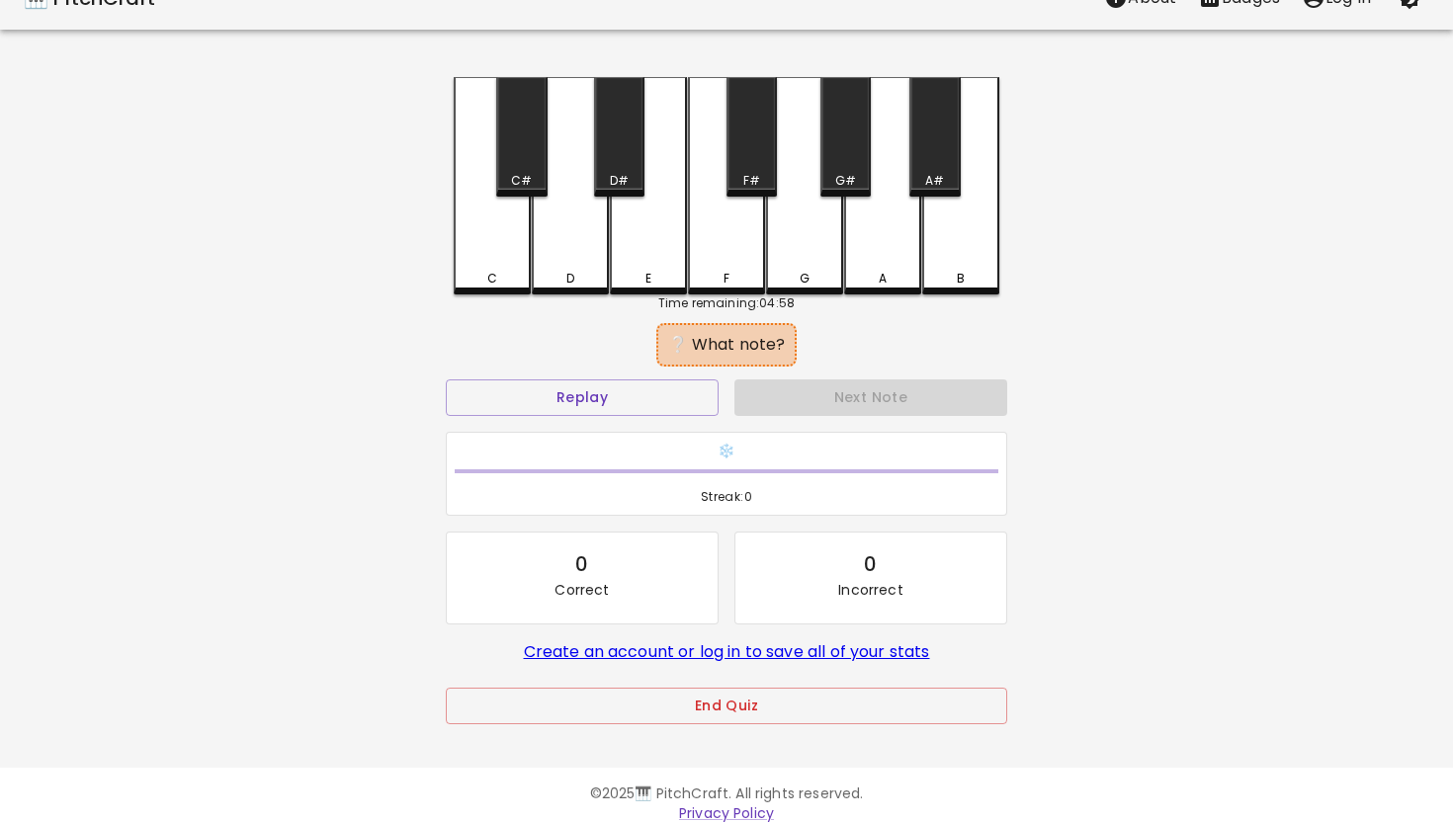
click at [574, 237] on div "D" at bounding box center [570, 185] width 77 height 217
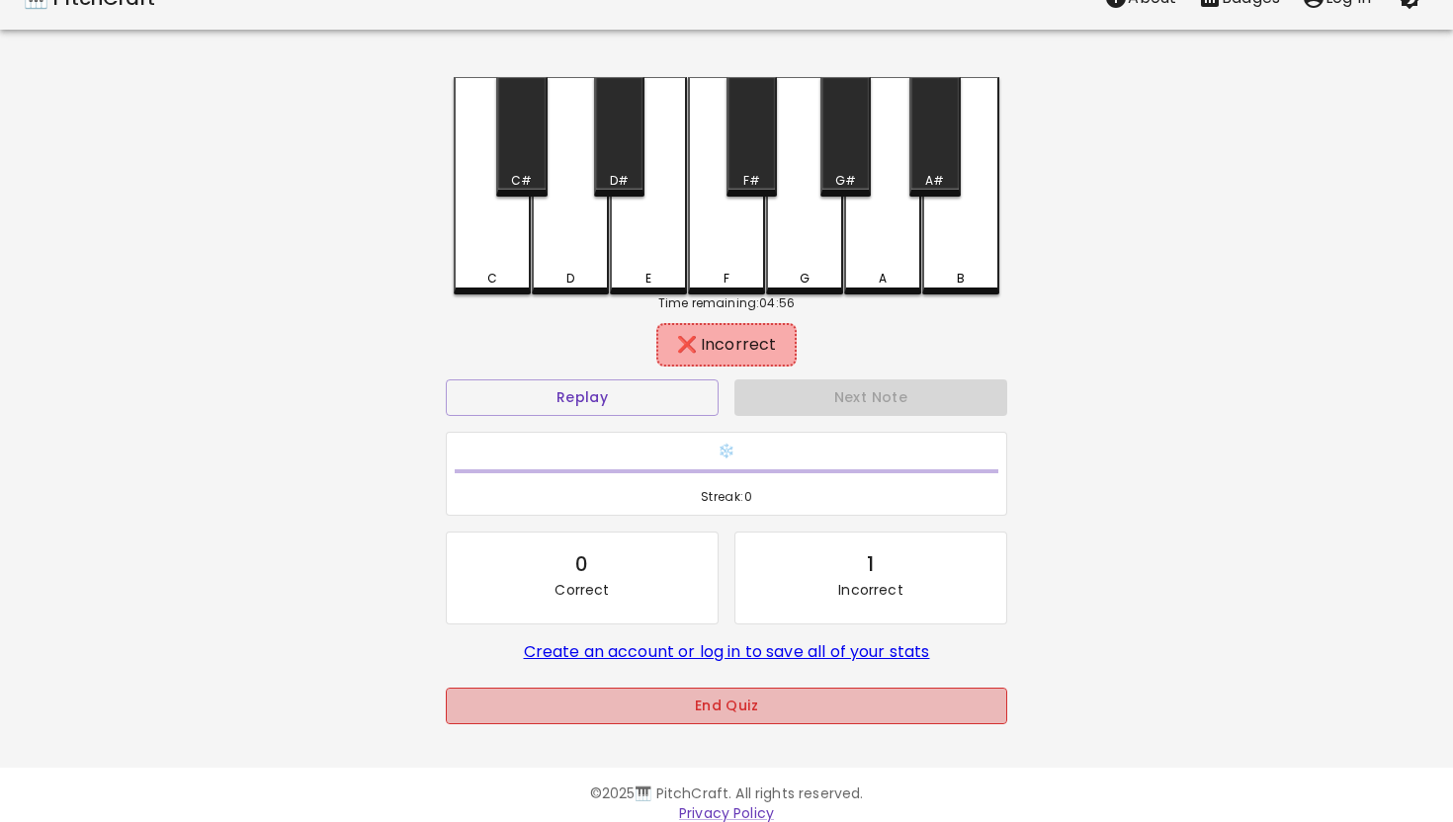
click at [753, 718] on button "End Quiz" at bounding box center [726, 706] width 561 height 37
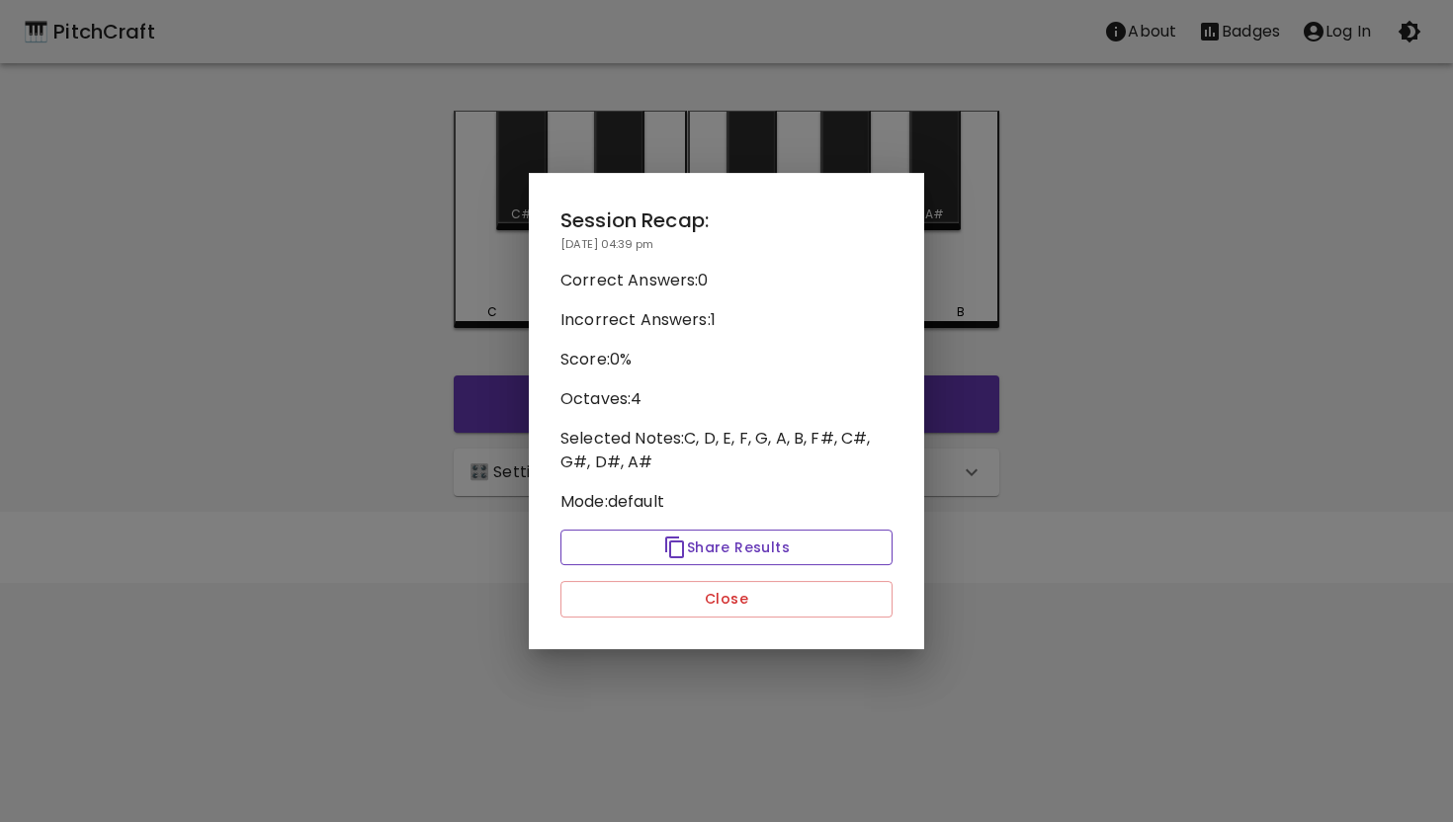
click at [719, 550] on button "Share Results" at bounding box center [726, 548] width 332 height 37
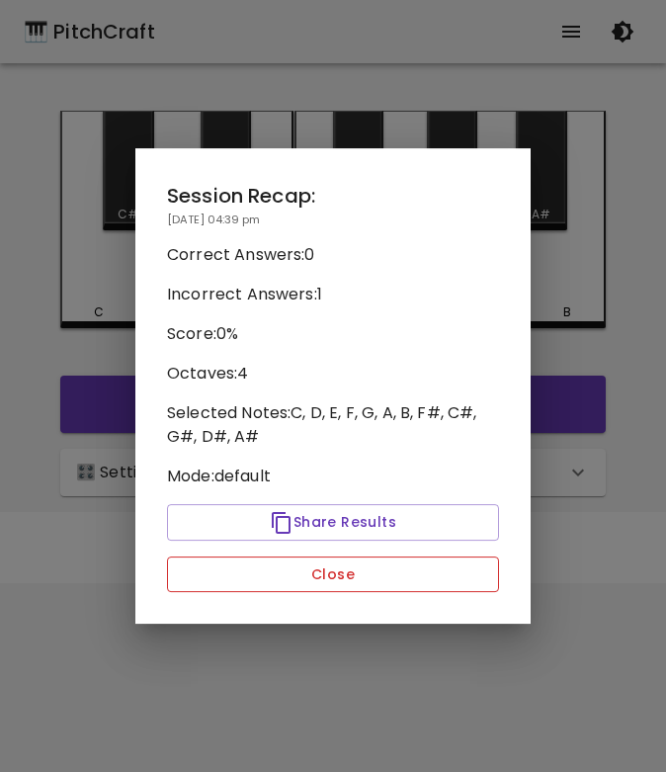
click at [427, 583] on button "Close" at bounding box center [333, 574] width 332 height 37
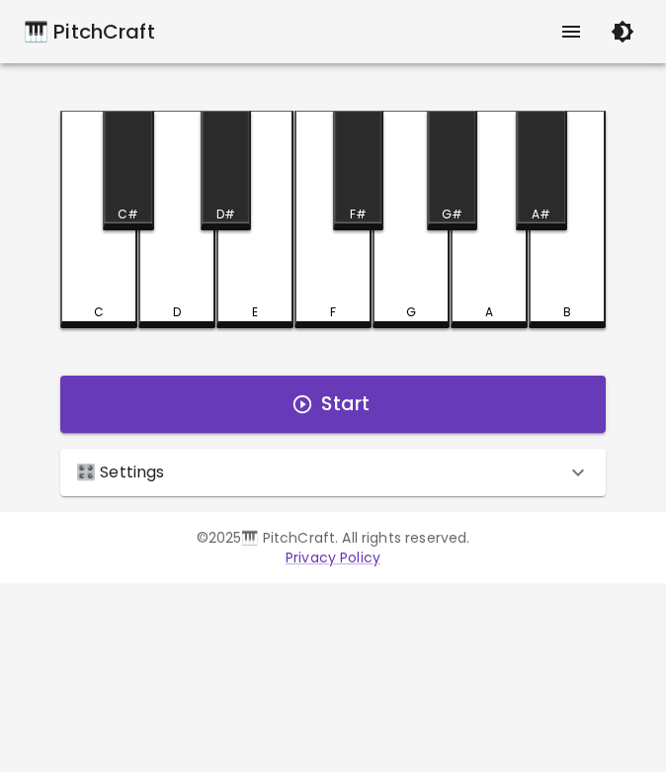
click at [372, 496] on div "🎛️ Settings Level 11 | C, D, E, F, G, A, B, F#, C#, G#, D#, A# 21 Level Mode Se…" at bounding box center [332, 472] width 561 height 63
click at [370, 470] on div "🎛️ Settings" at bounding box center [321, 473] width 490 height 24
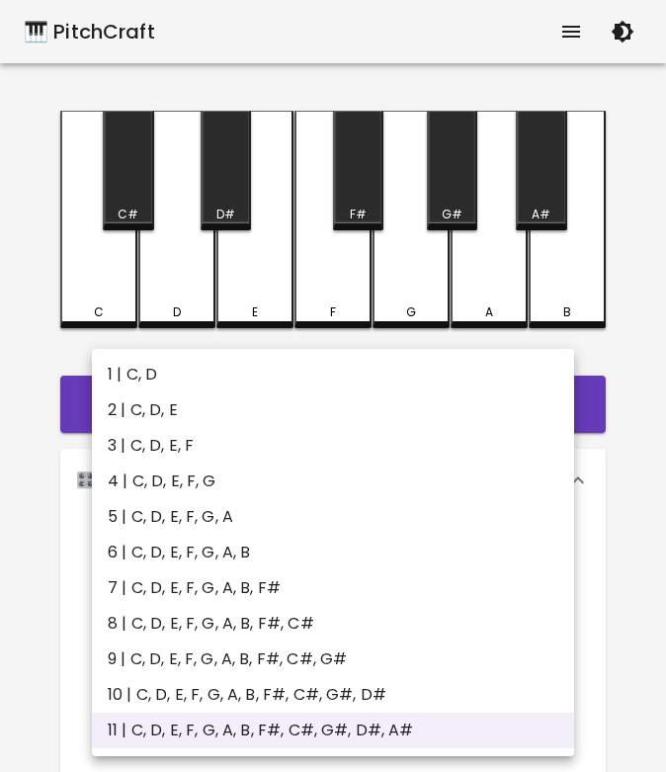
click at [535, 560] on body "🎹 PitchCraft About Badges Log In C C# D D# E F F# G G# A A# B Start 🎛️ Settings…" at bounding box center [333, 598] width 666 height 1197
click at [629, 154] on div at bounding box center [333, 386] width 666 height 772
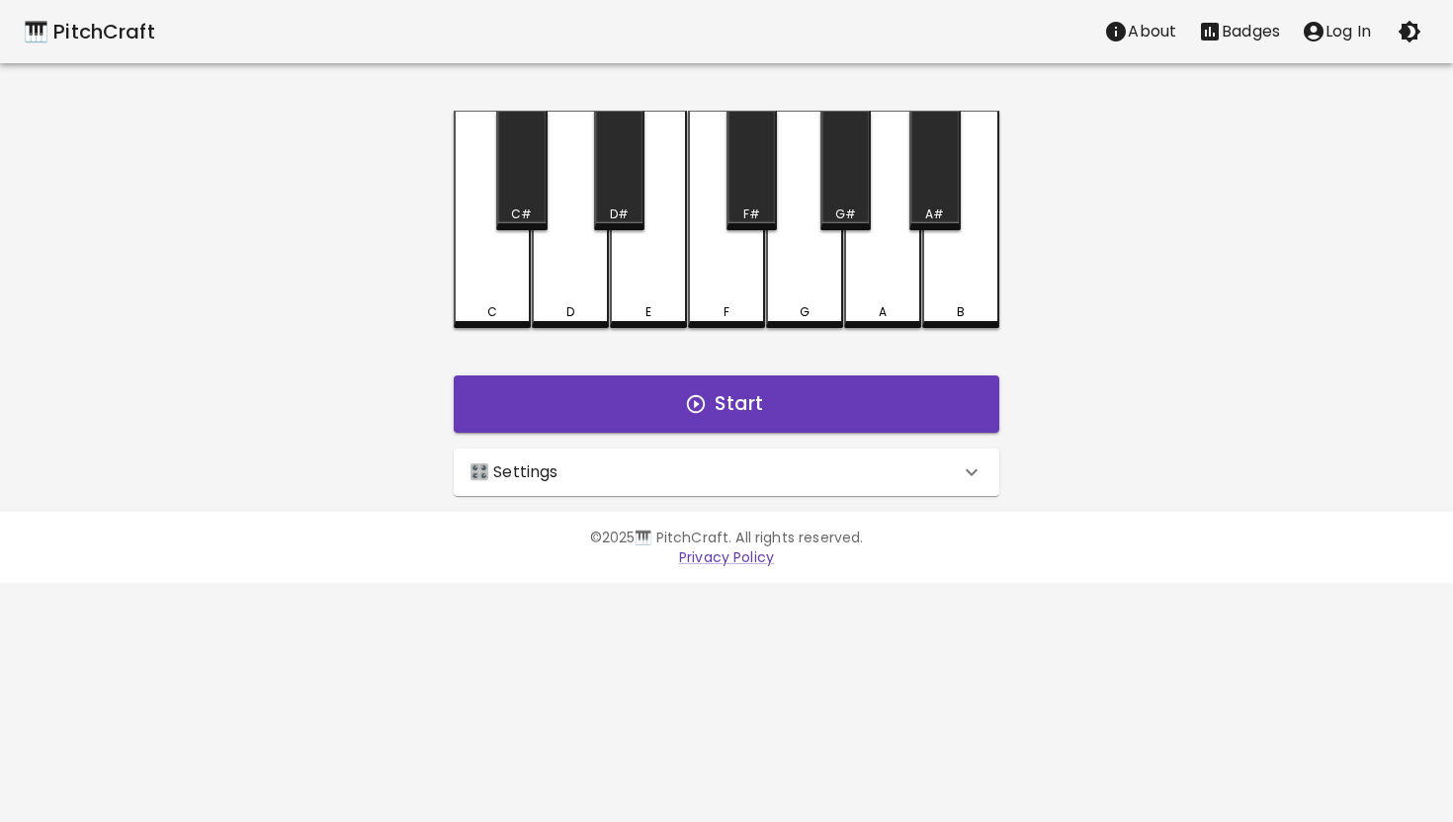
click at [958, 464] on div "🎛️ Settings" at bounding box center [714, 473] width 490 height 24
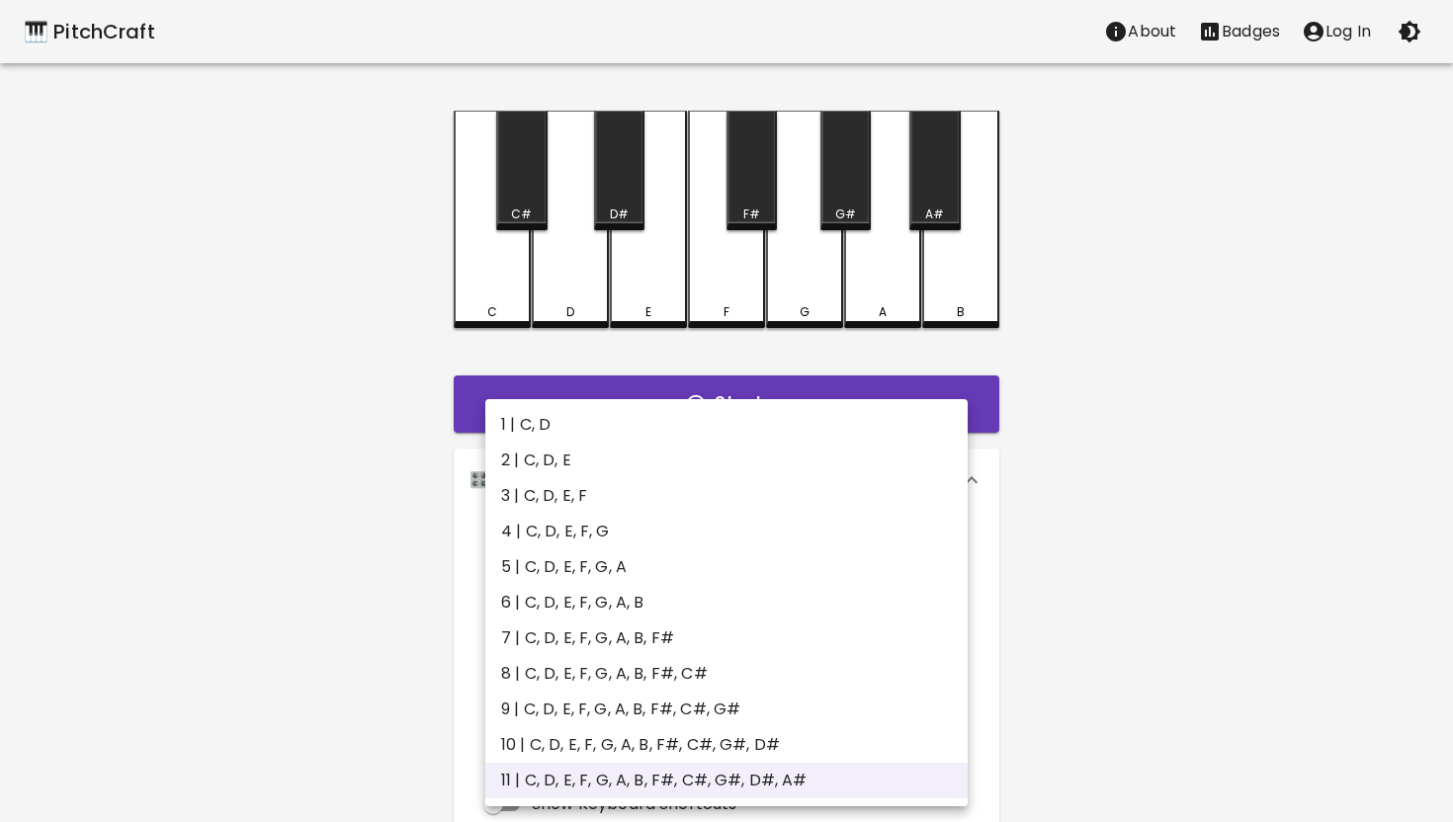
click at [881, 551] on body "🎹 PitchCraft About Badges Log In C C# D D# E F F# G G# A A# B Start 🎛️ Settings…" at bounding box center [726, 598] width 1453 height 1197
click at [1141, 400] on div at bounding box center [726, 411] width 1453 height 822
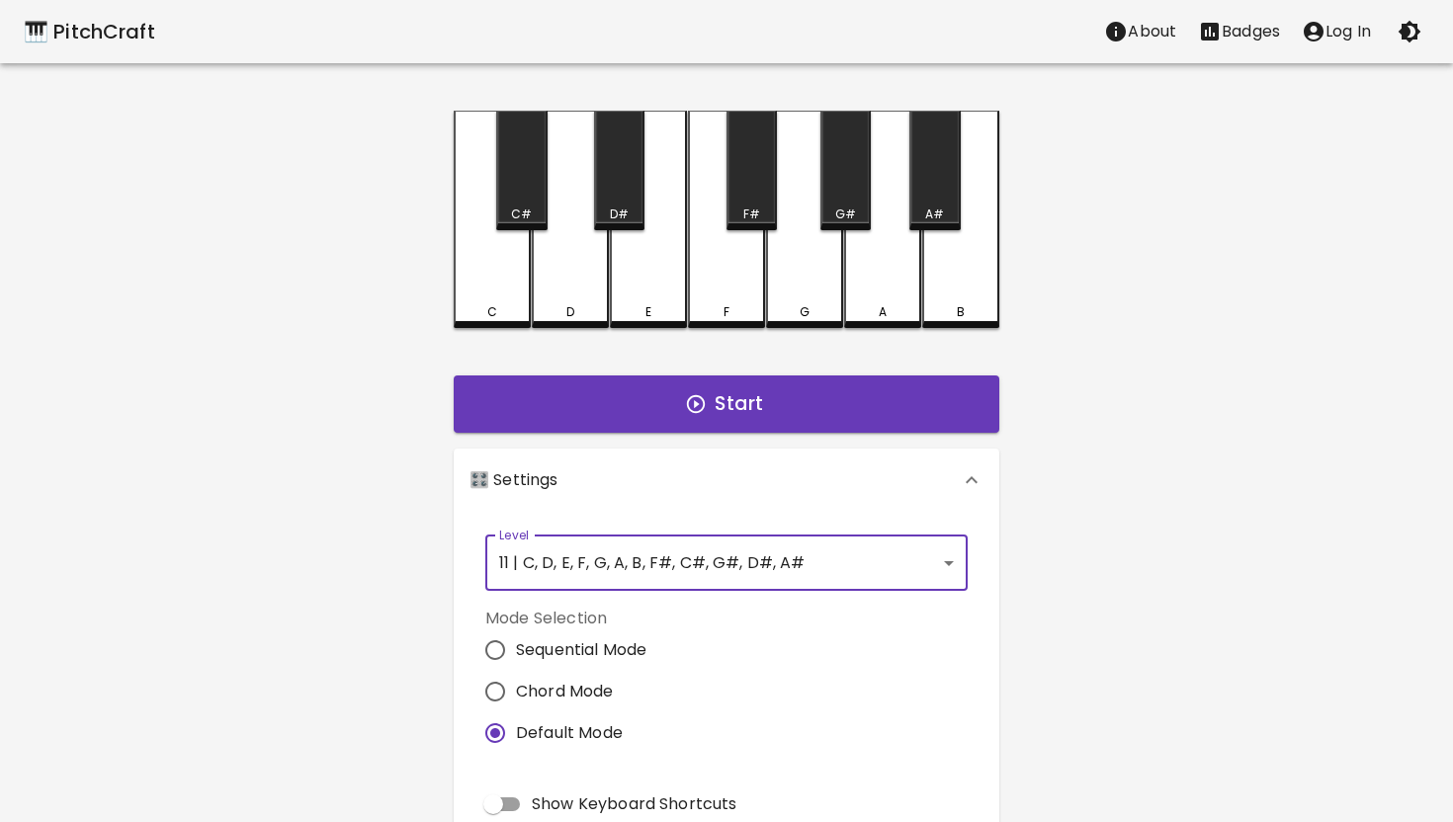
click at [811, 570] on body "🎹 PitchCraft About Badges Log In C C# D D# E F F# G G# A A# B Start 🎛️ Settings…" at bounding box center [726, 598] width 1453 height 1197
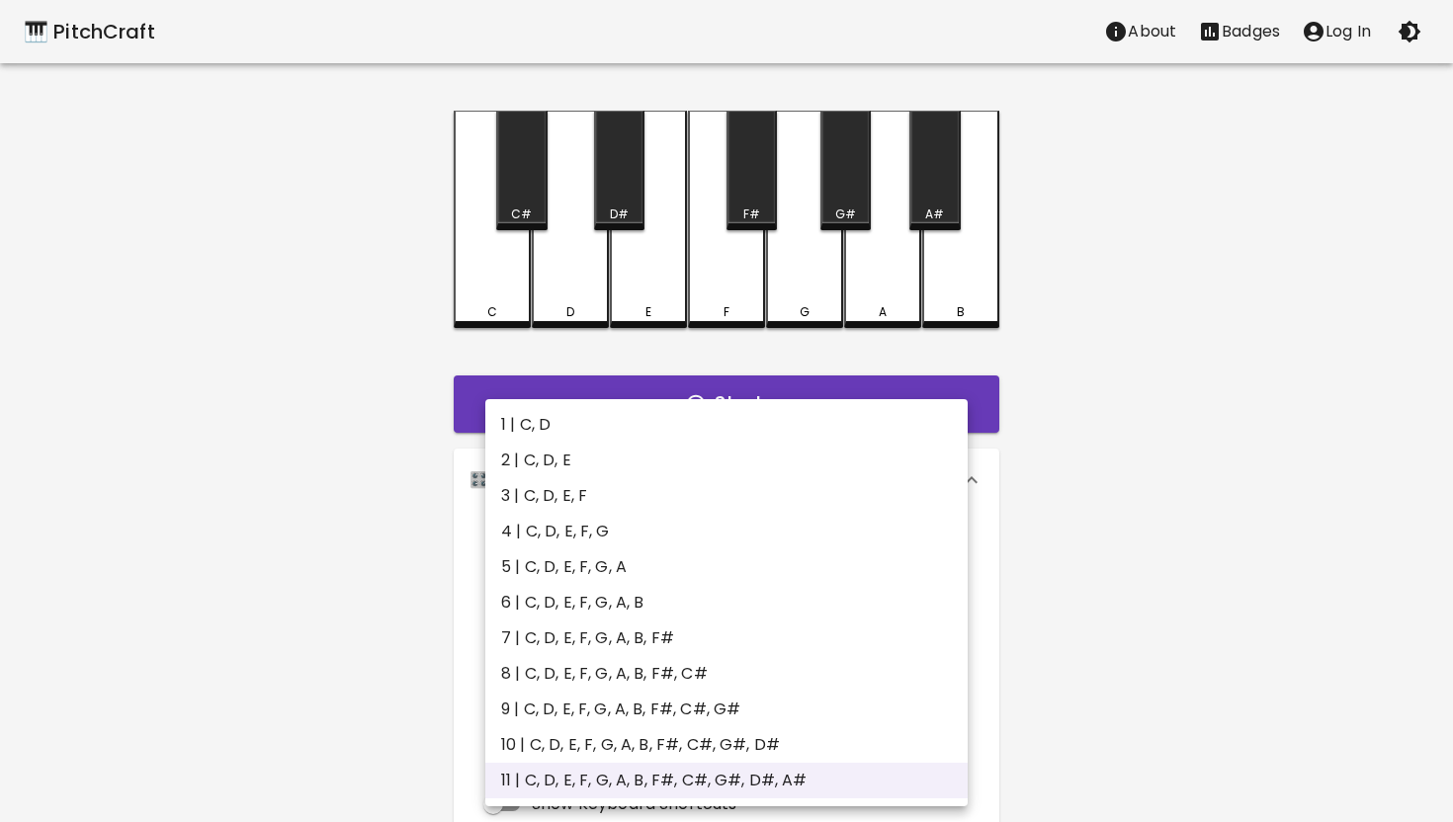
click at [577, 414] on li "1 | C, D" at bounding box center [726, 425] width 482 height 36
type input "1"
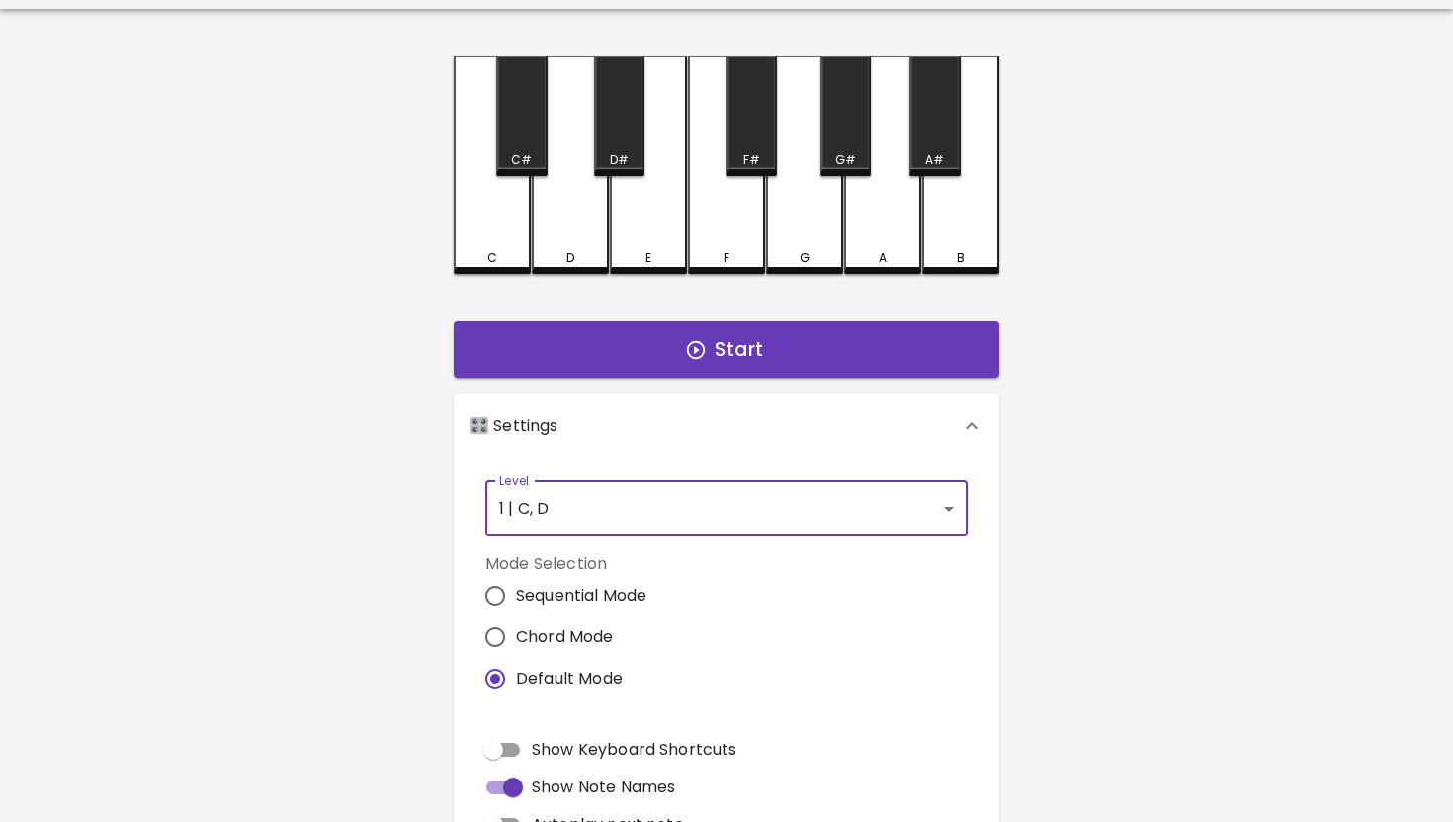
scroll to position [63, 0]
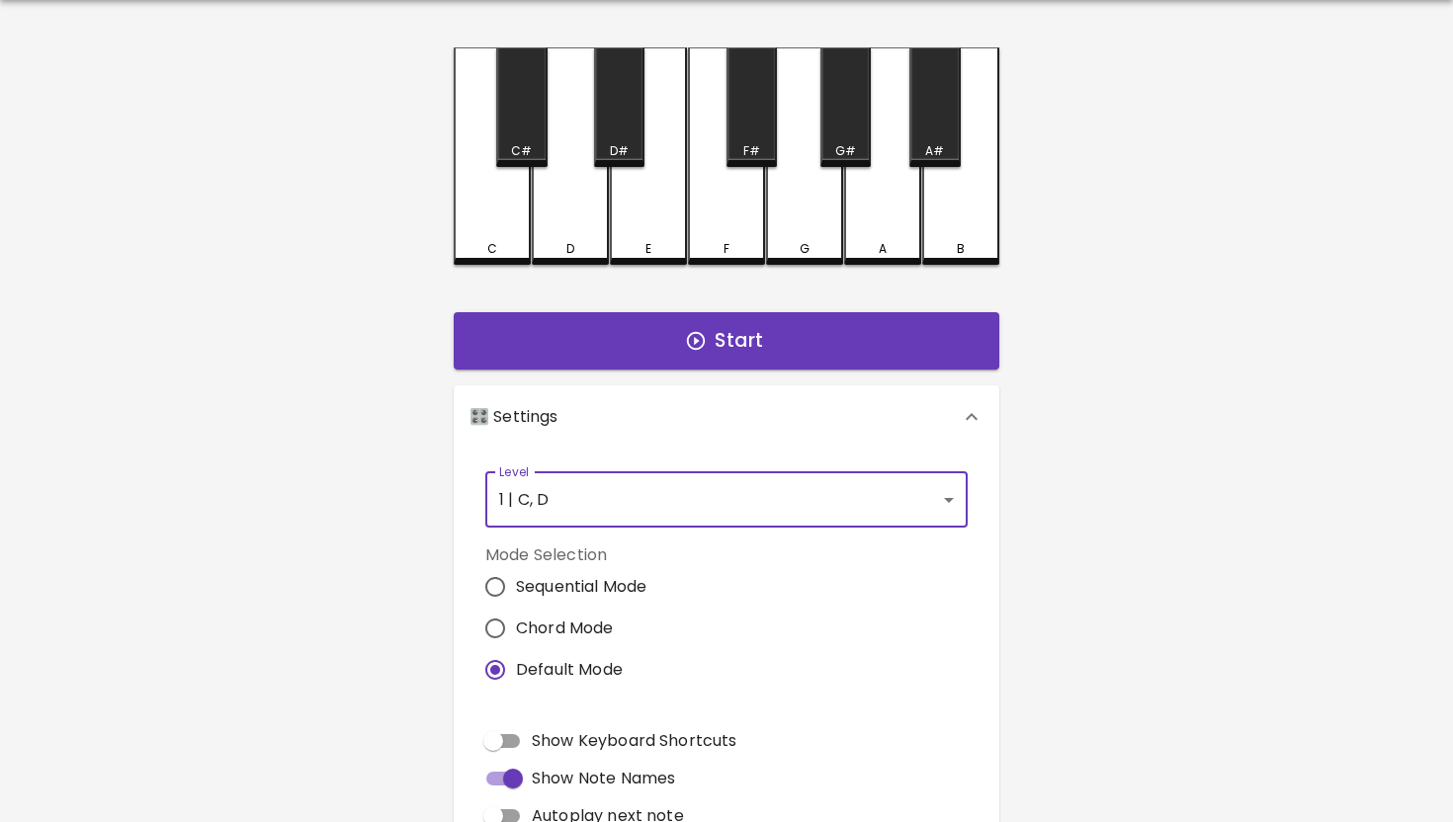
click at [507, 738] on input "Show Keyboard Shortcuts" at bounding box center [493, 741] width 113 height 38
checkbox input "true"
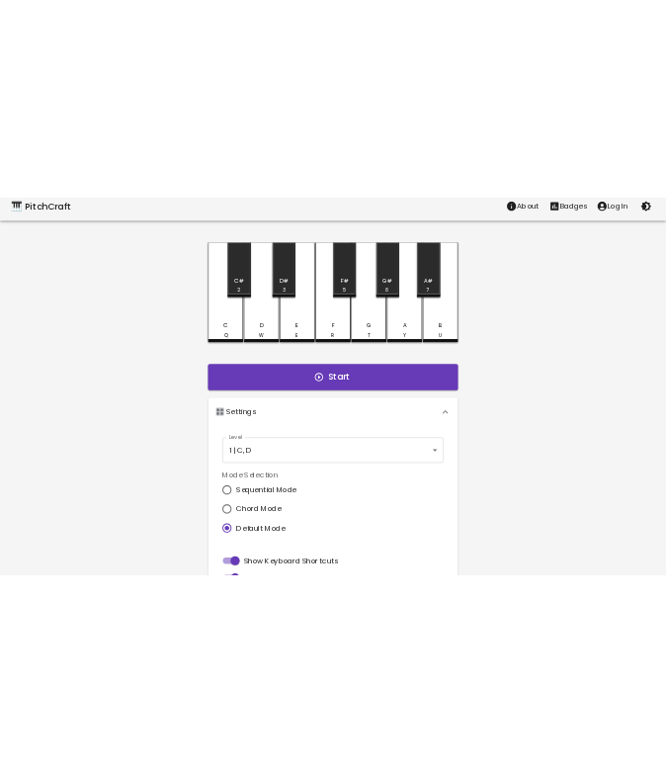
scroll to position [0, 0]
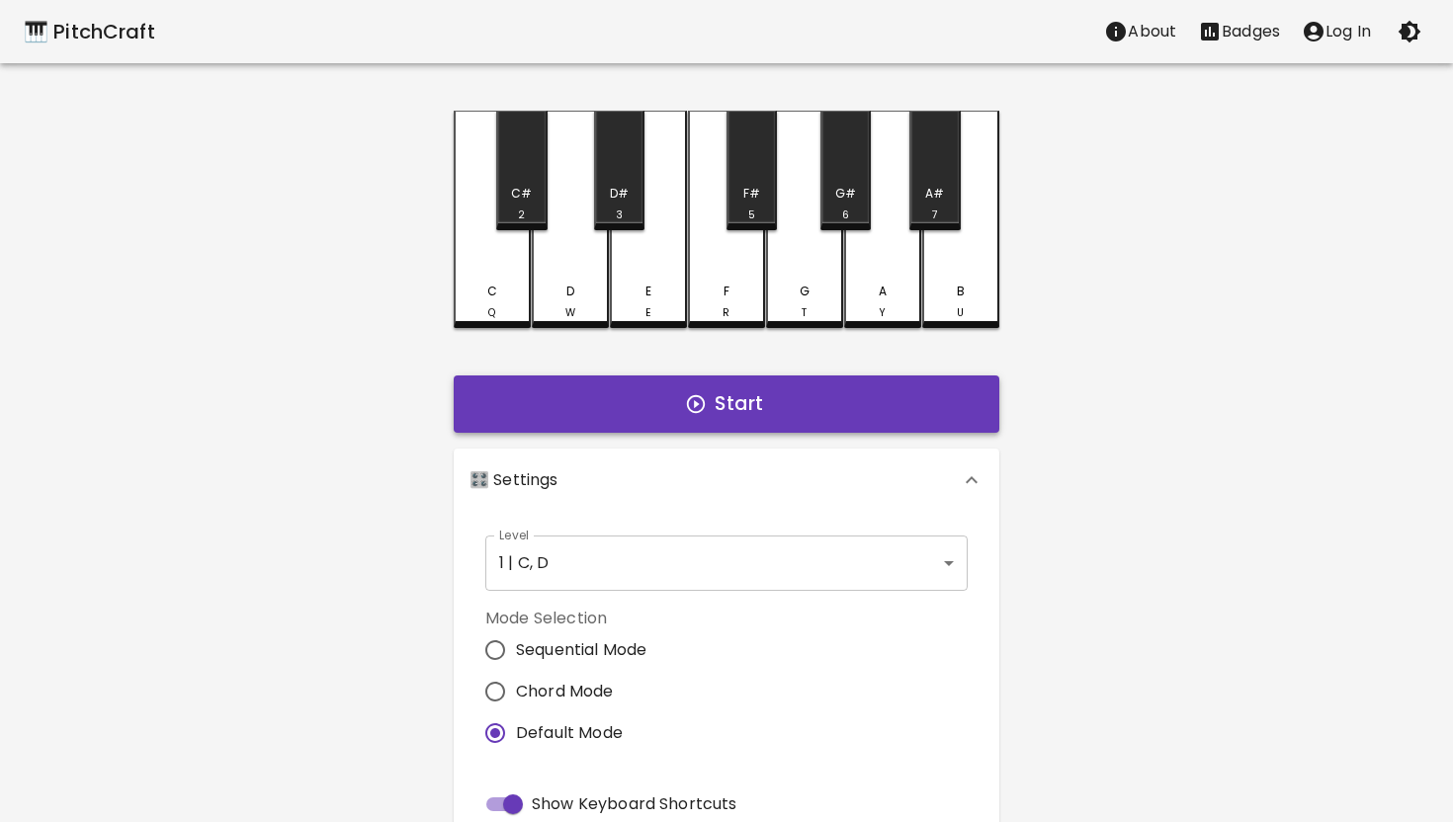
click at [720, 399] on button "Start" at bounding box center [727, 404] width 546 height 57
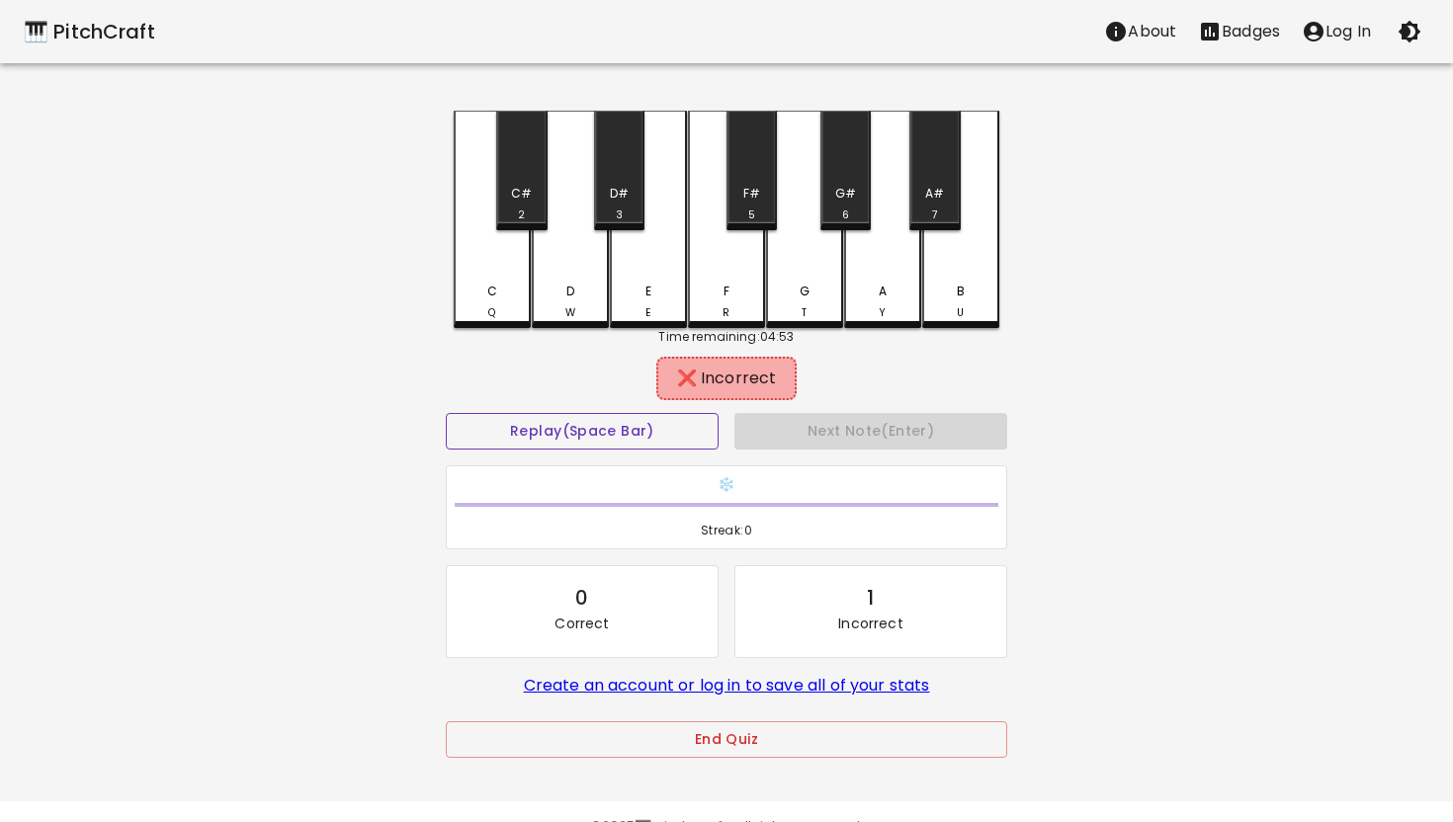
click at [608, 436] on button "Replay (Space Bar)" at bounding box center [582, 431] width 273 height 37
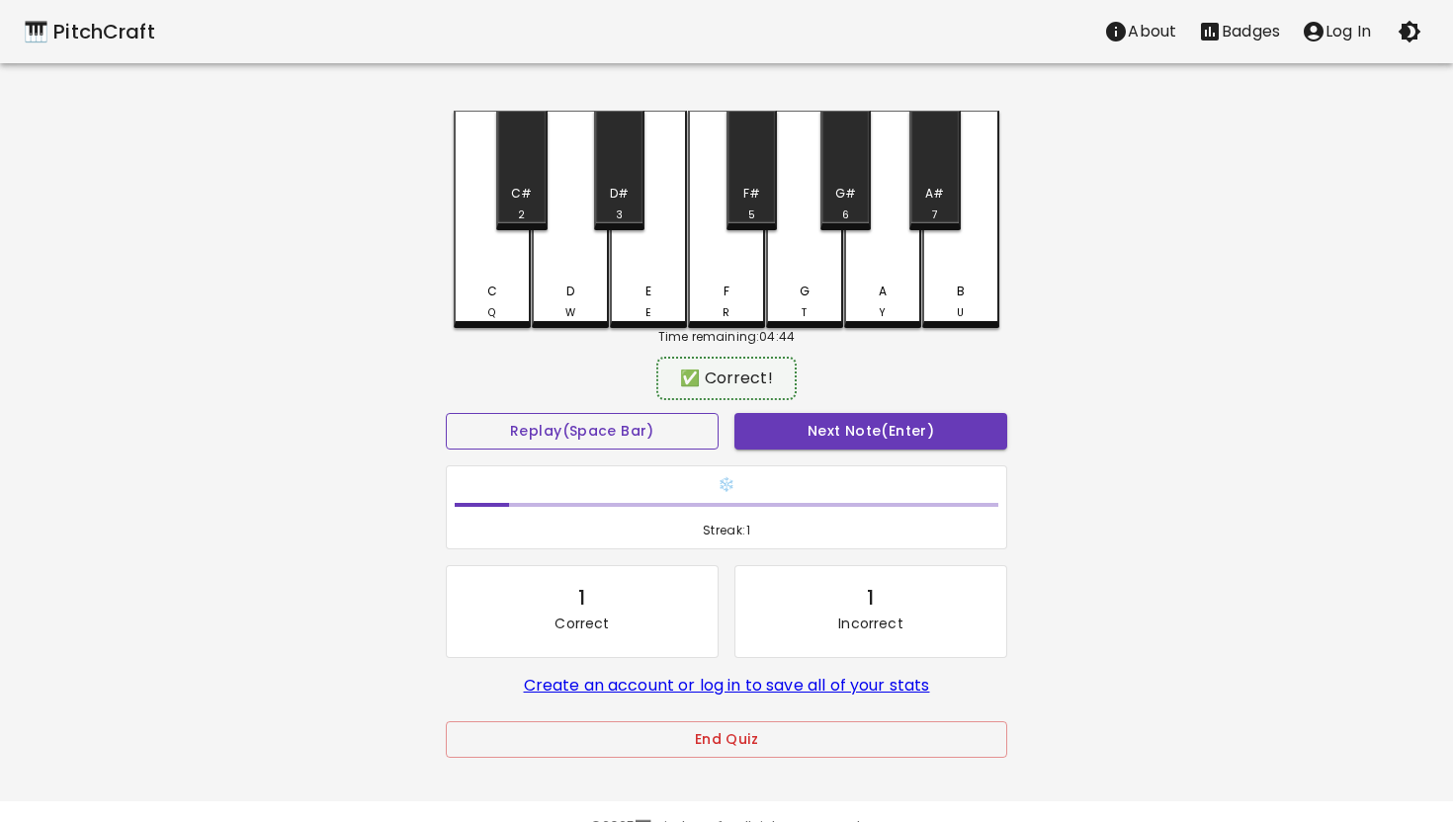
click at [446, 413] on button "Replay (Space Bar)" at bounding box center [582, 431] width 273 height 37
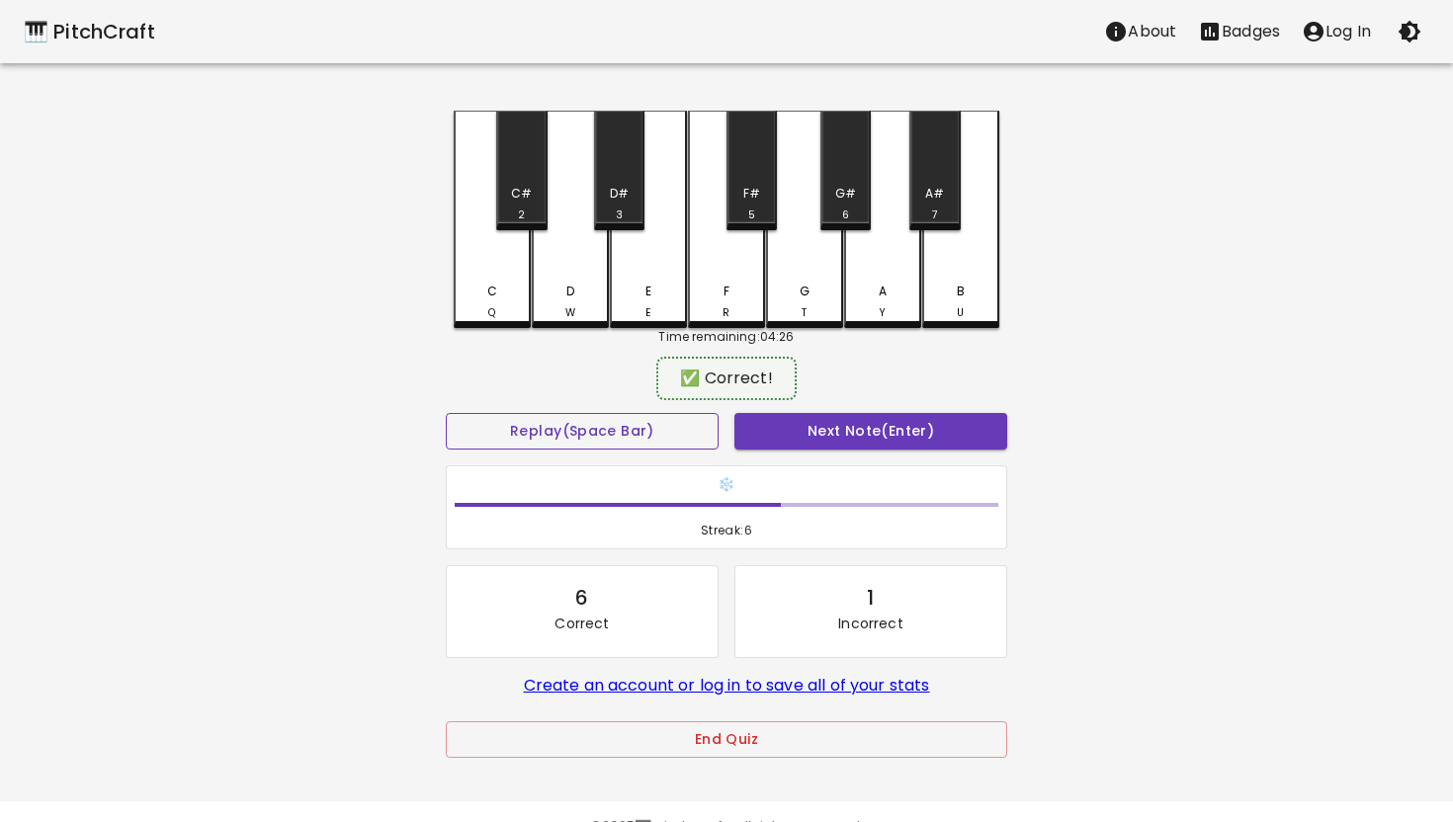
click at [446, 413] on button "Replay (Space Bar)" at bounding box center [582, 431] width 273 height 37
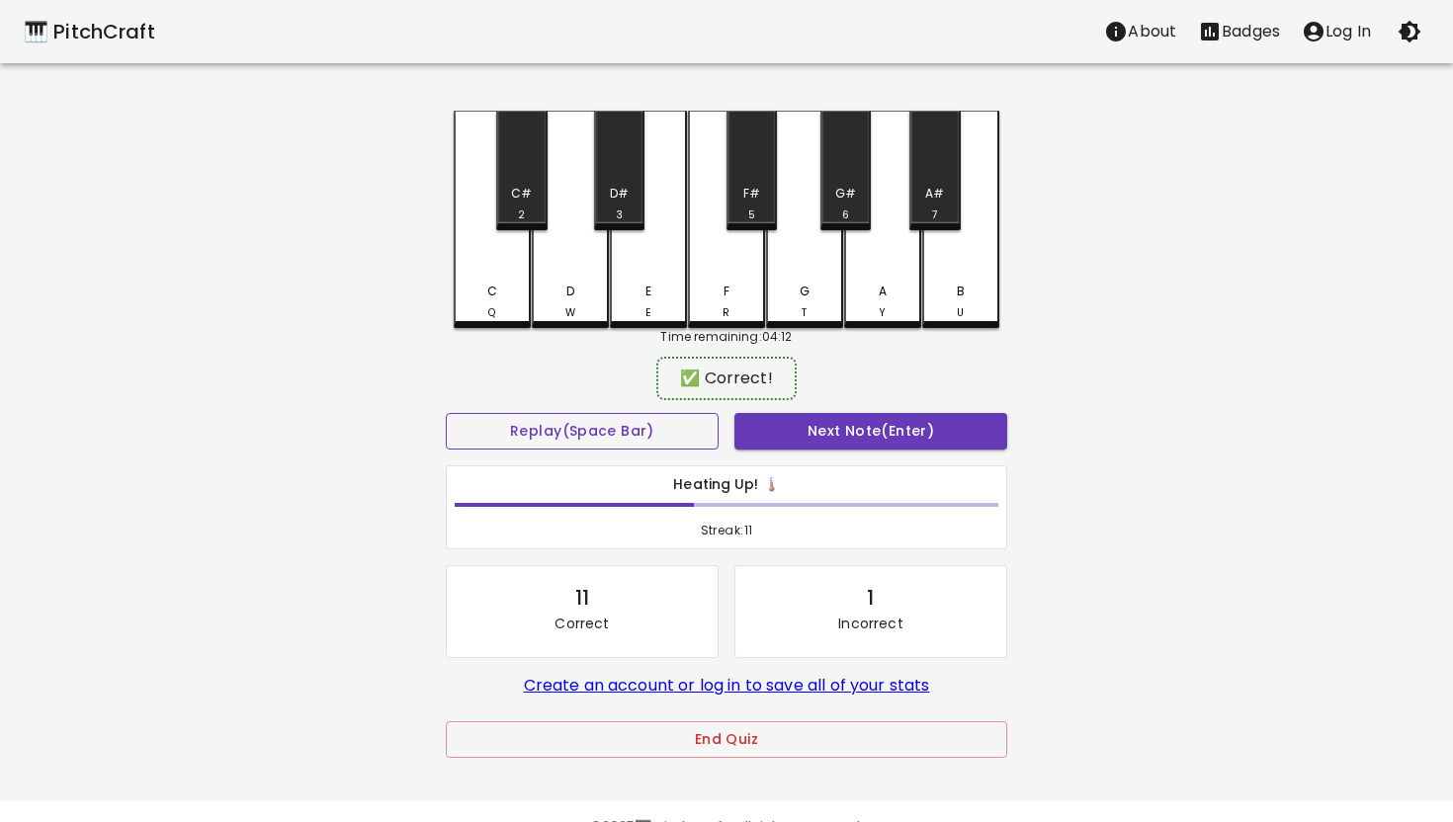
click at [446, 413] on button "Replay (Space Bar)" at bounding box center [582, 431] width 273 height 37
click at [736, 739] on button "End Quiz" at bounding box center [726, 739] width 561 height 37
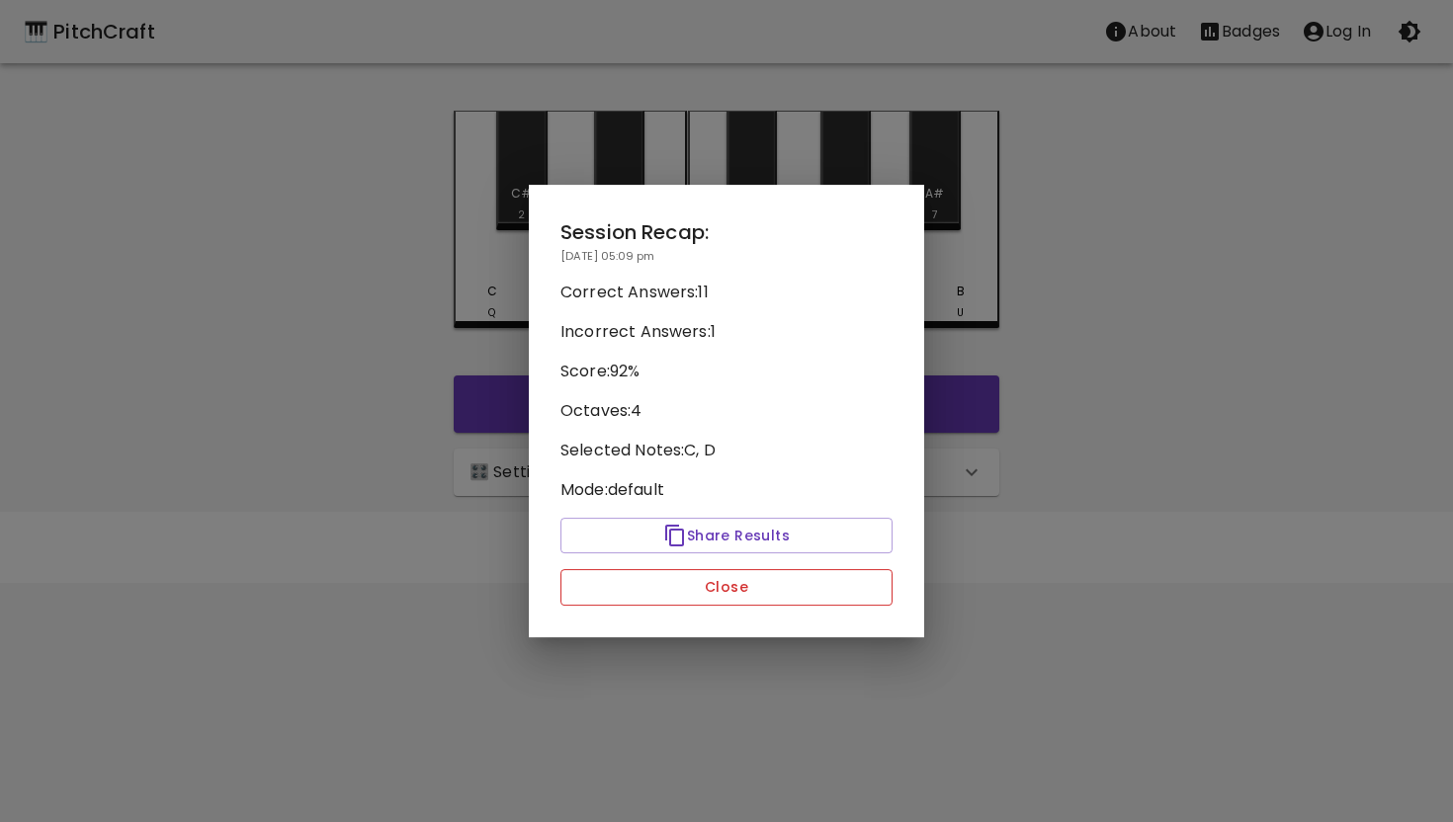
click at [740, 586] on button "Close" at bounding box center [726, 587] width 332 height 37
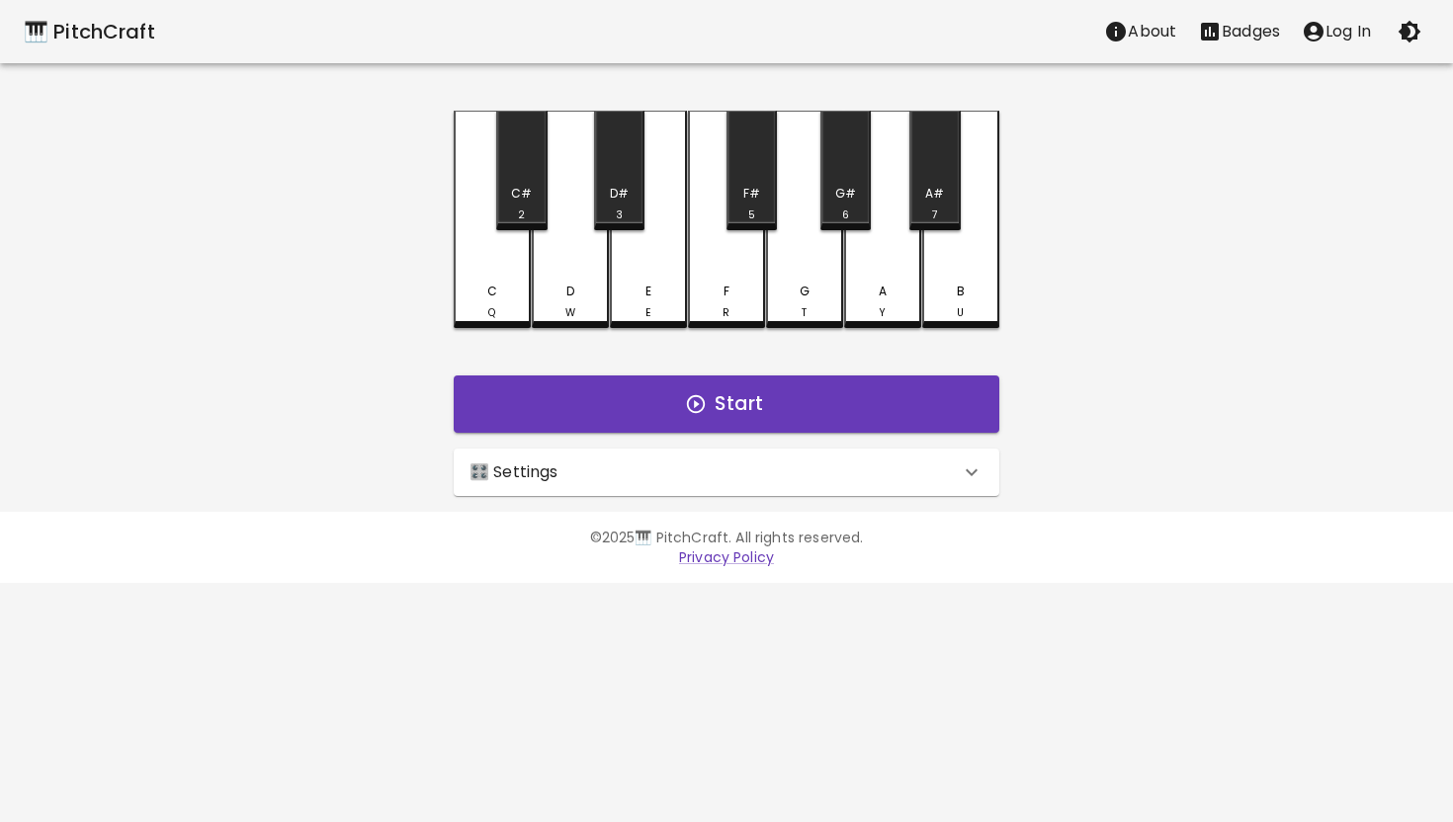
click at [1255, 33] on p "Badges" at bounding box center [1251, 32] width 58 height 24
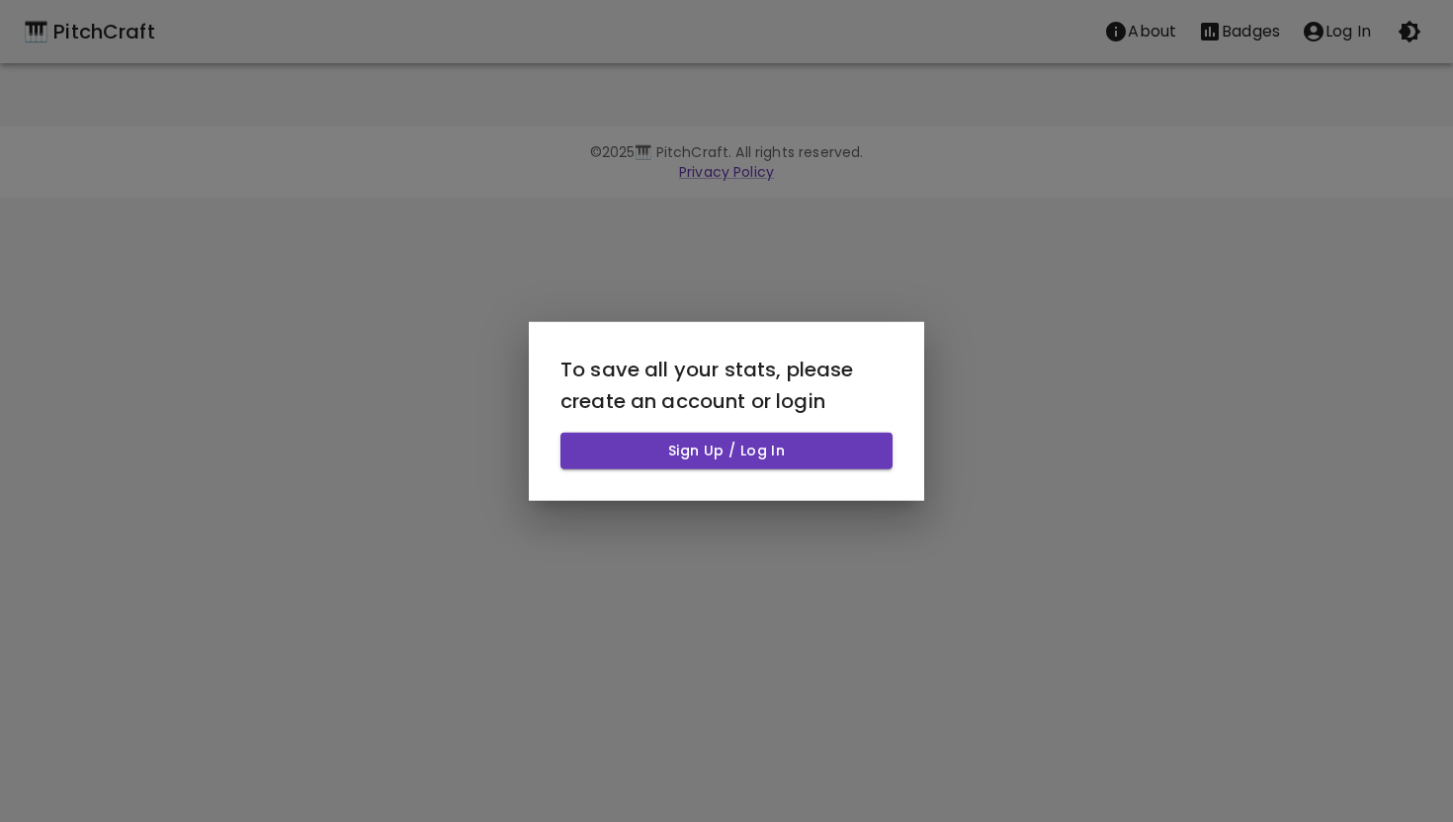
click at [1196, 447] on div at bounding box center [726, 411] width 1453 height 822
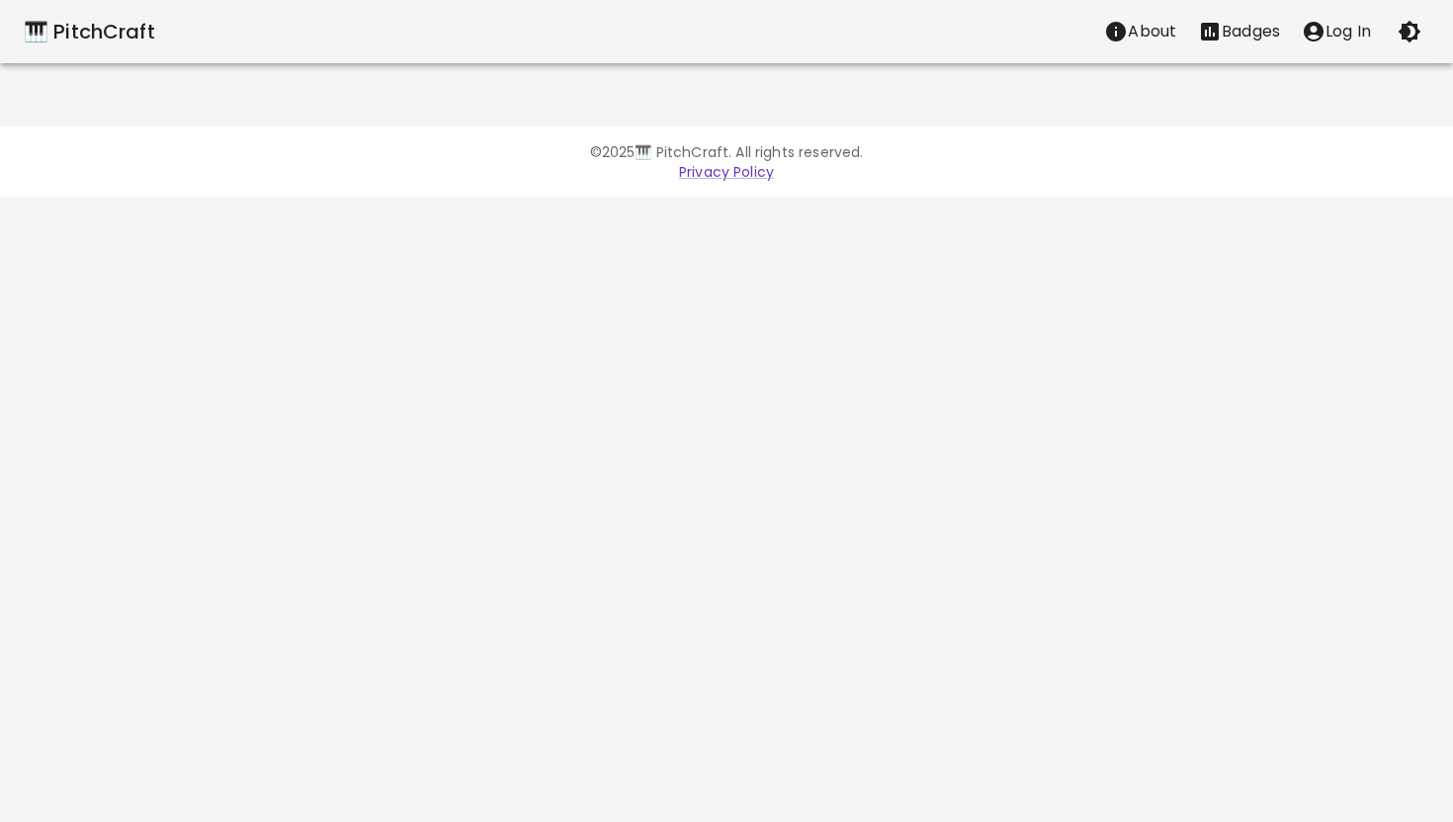
click at [51, 38] on div "🎹 PitchCraft" at bounding box center [89, 32] width 131 height 32
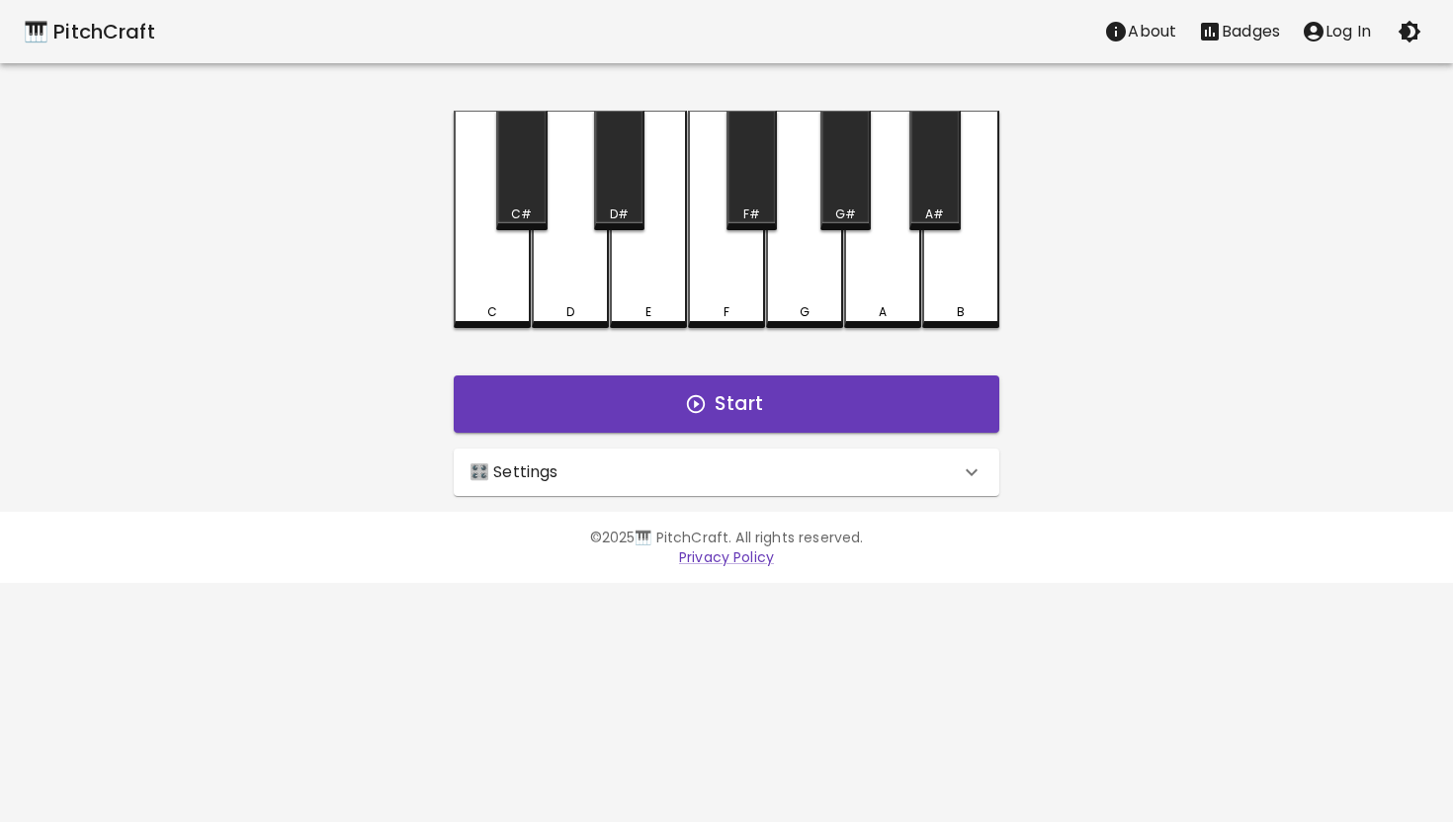
click at [683, 485] on div "🎛️ Settings" at bounding box center [727, 472] width 546 height 47
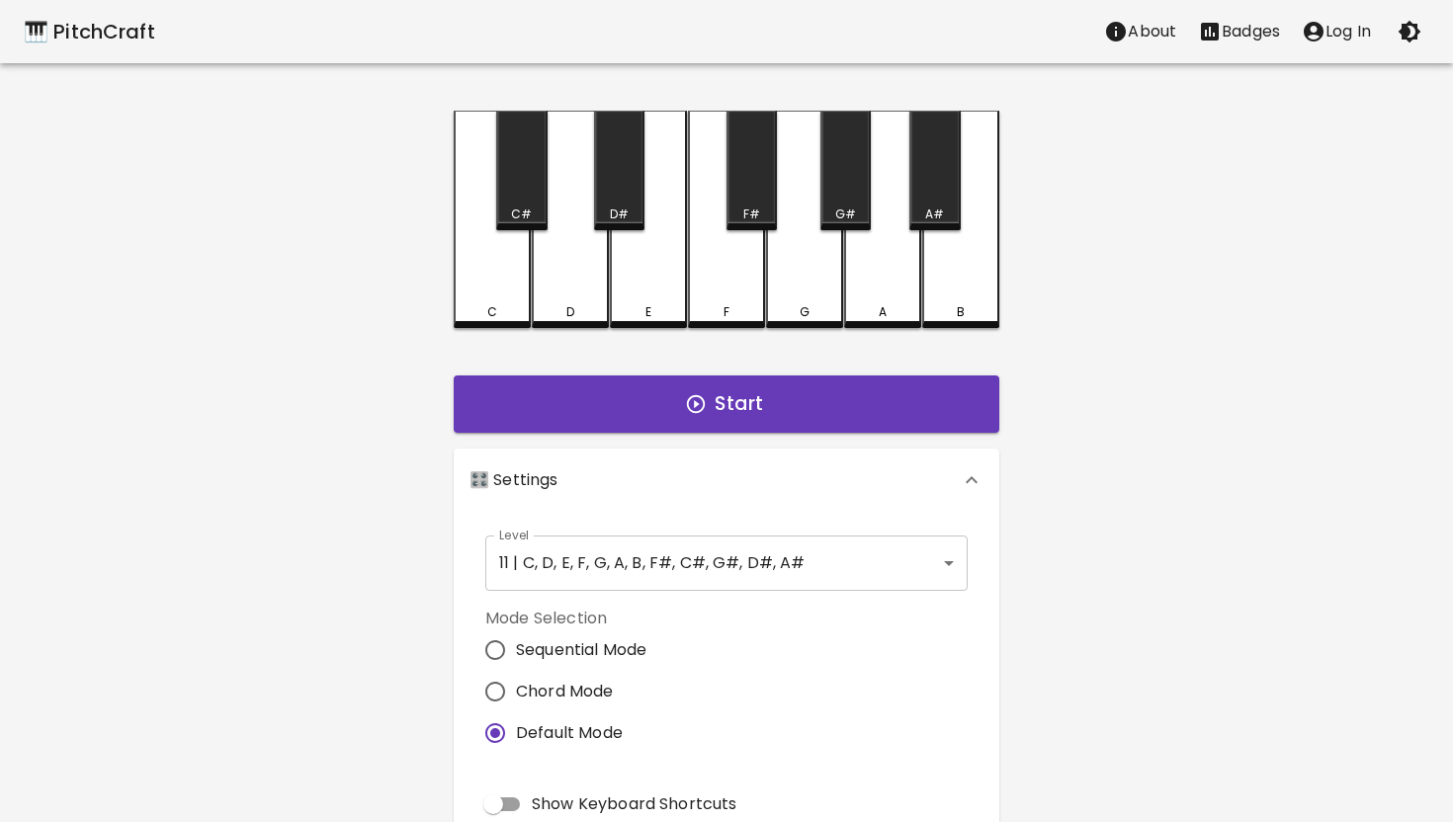
click at [949, 562] on body "🎹 PitchCraft About Badges Log In C C# D D# E F F# G G# A A# B Start 🎛️ Settings…" at bounding box center [726, 598] width 1453 height 1197
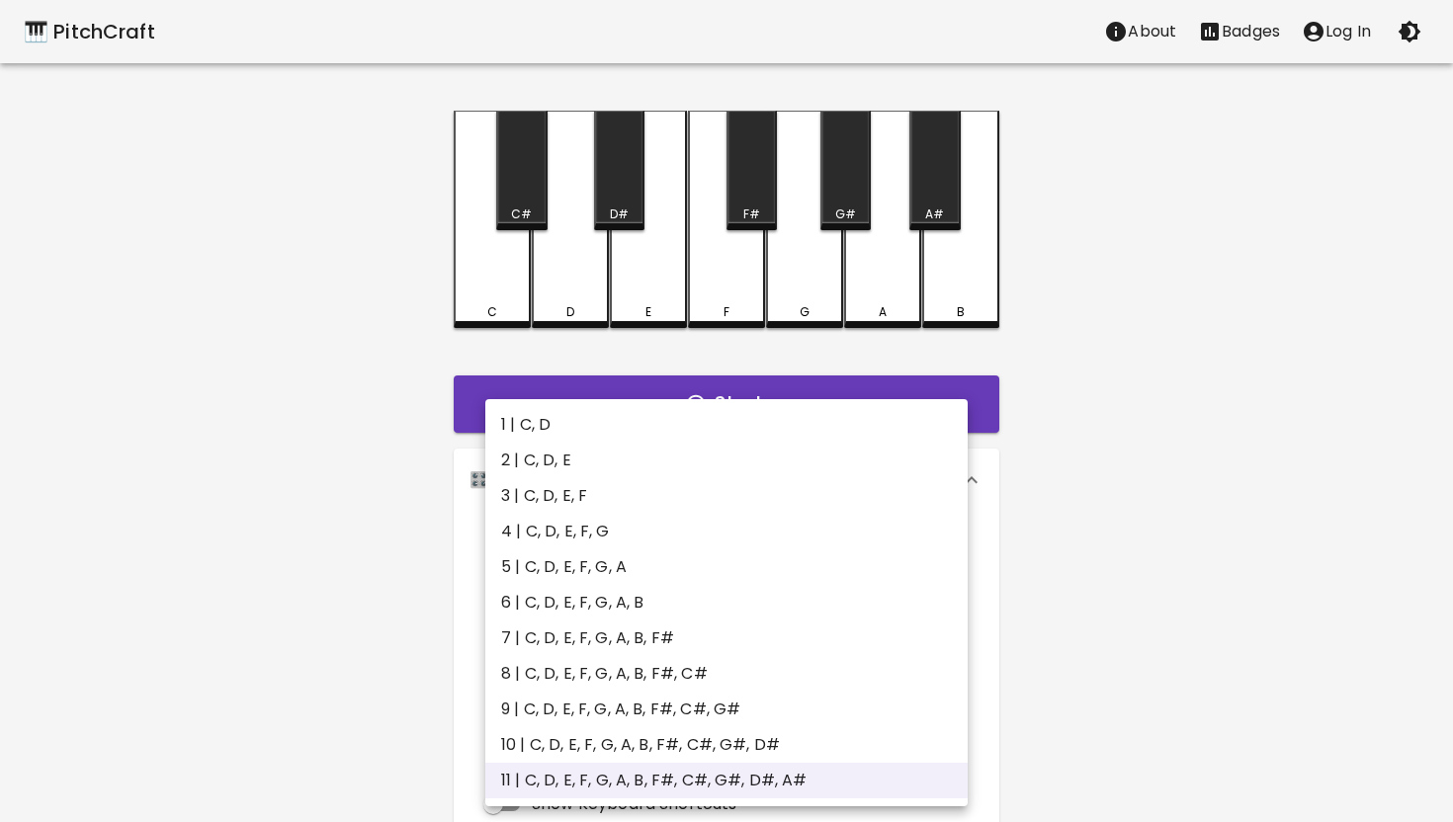
click at [1144, 287] on div at bounding box center [726, 411] width 1453 height 822
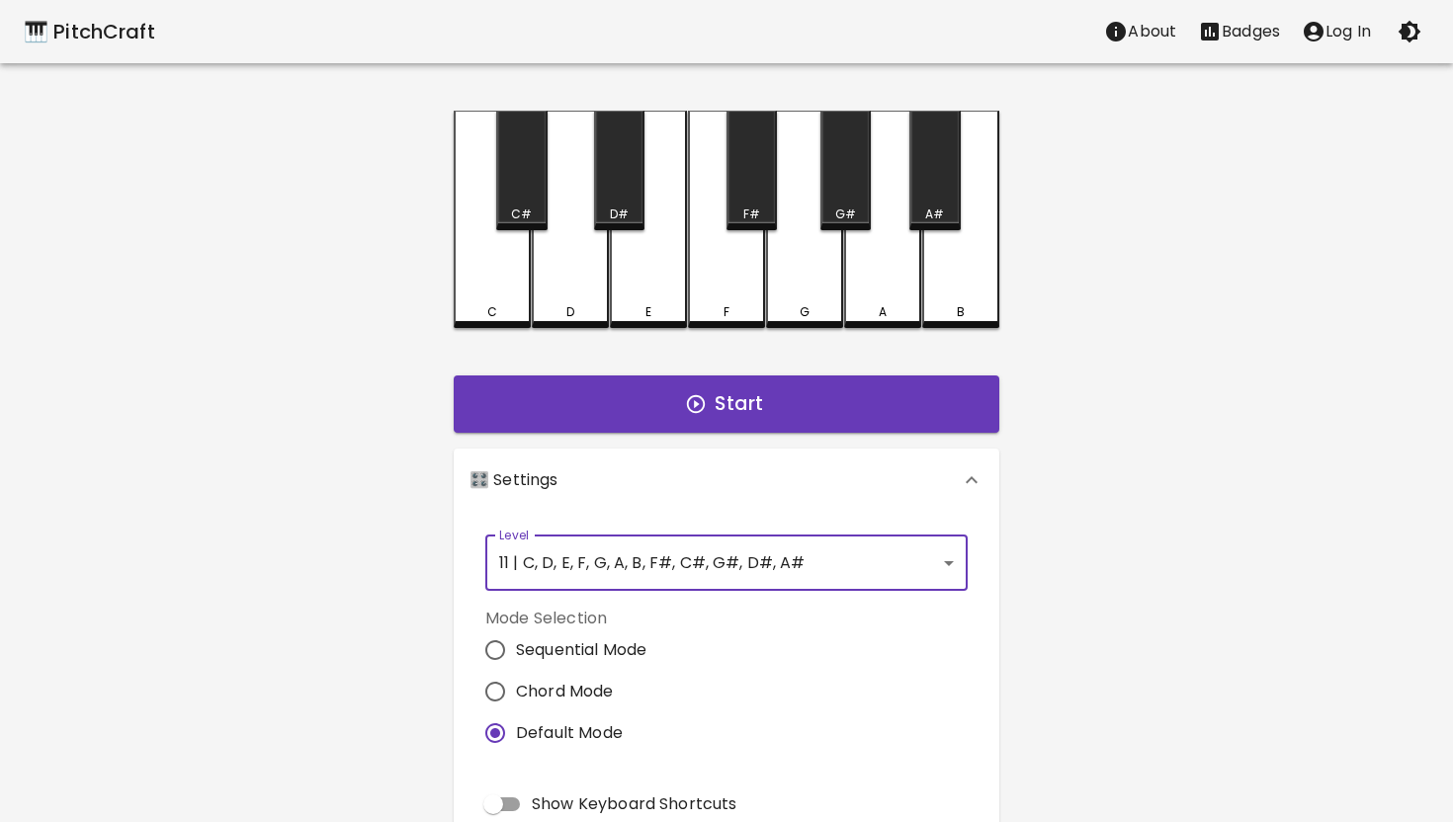
click at [953, 559] on body "🎹 PitchCraft About Badges Log In C C# D D# E F F# G G# A A# B Start 🎛️ Settings…" at bounding box center [726, 598] width 1453 height 1197
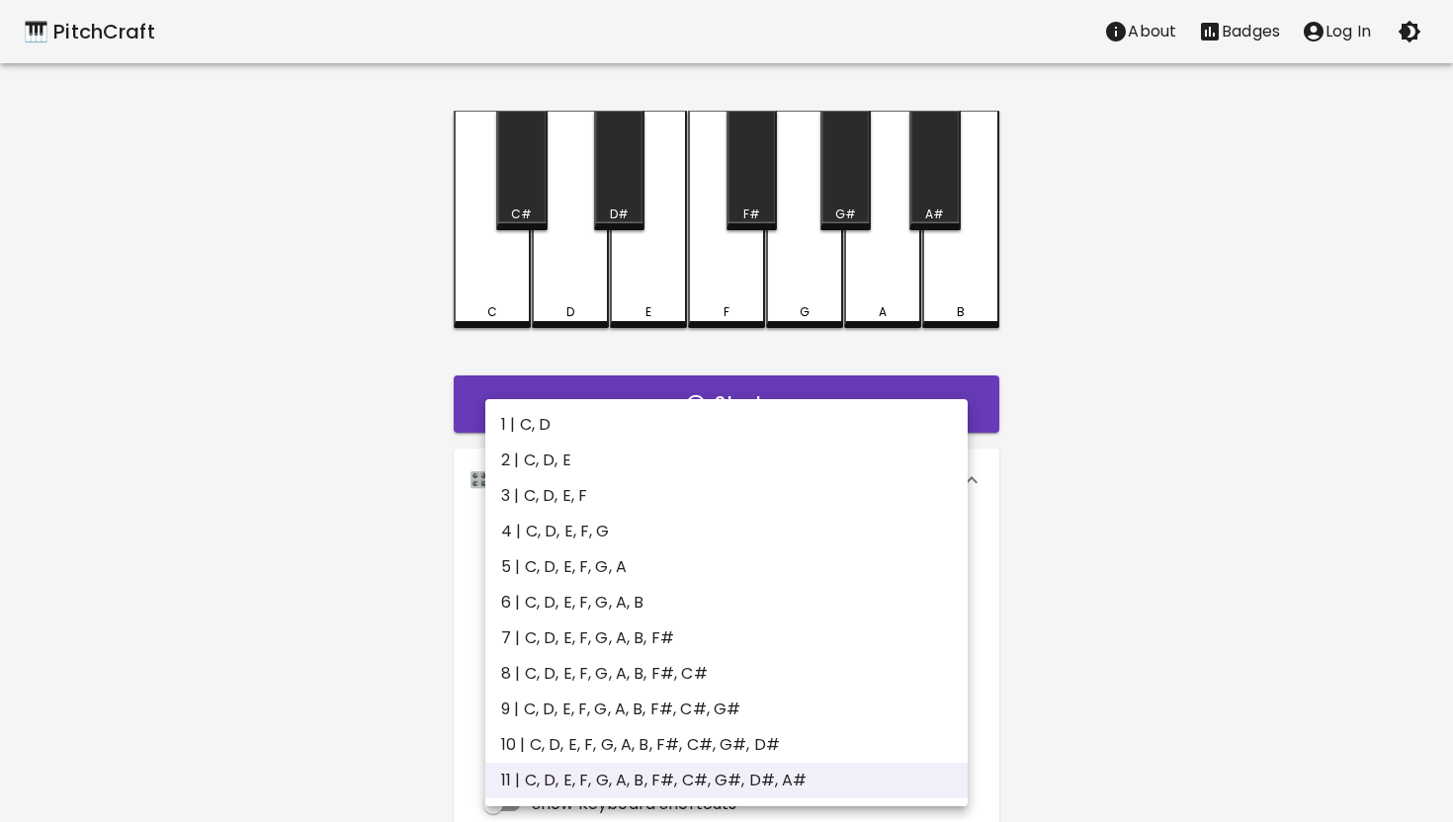
click at [405, 559] on div at bounding box center [726, 411] width 1453 height 822
